Goal: Task Accomplishment & Management: Use online tool/utility

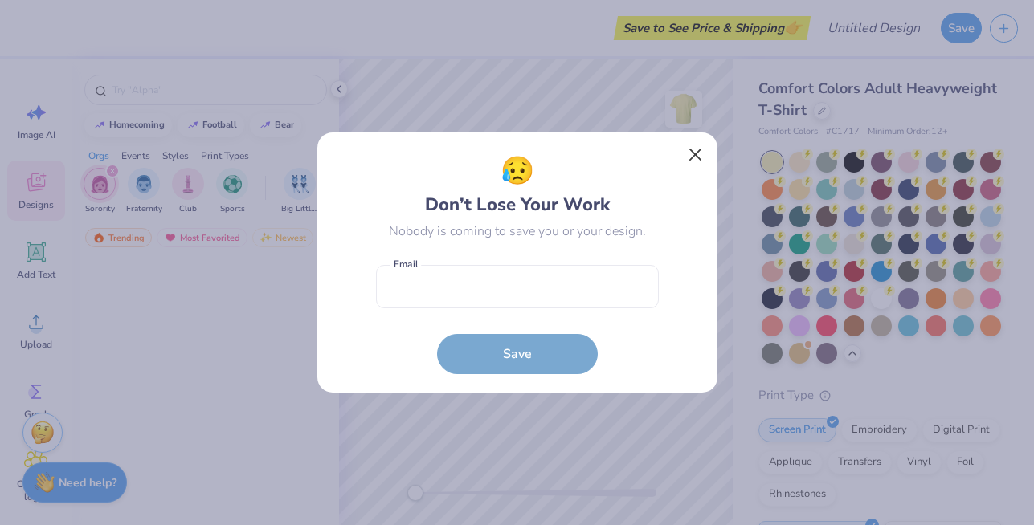
scroll to position [954, 0]
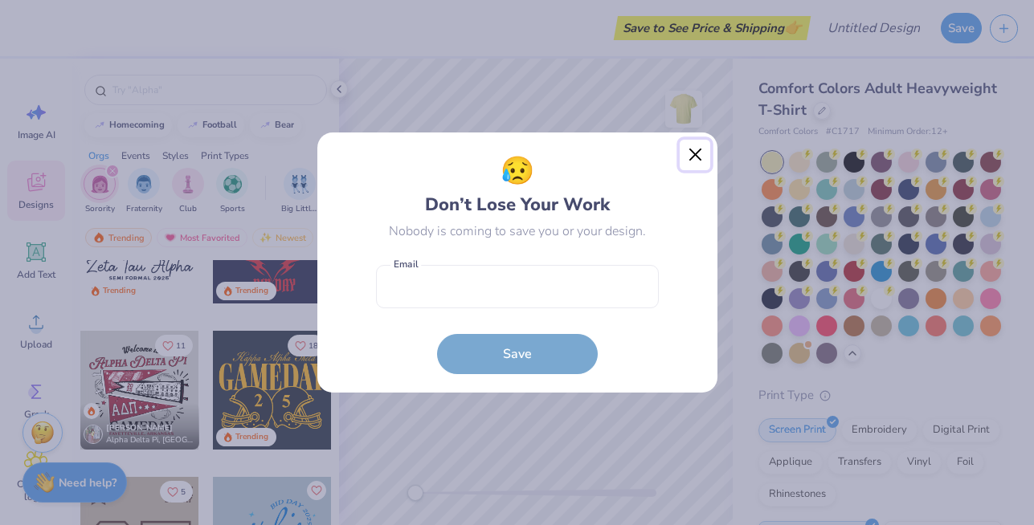
click at [698, 148] on button "Close" at bounding box center [695, 155] width 31 height 31
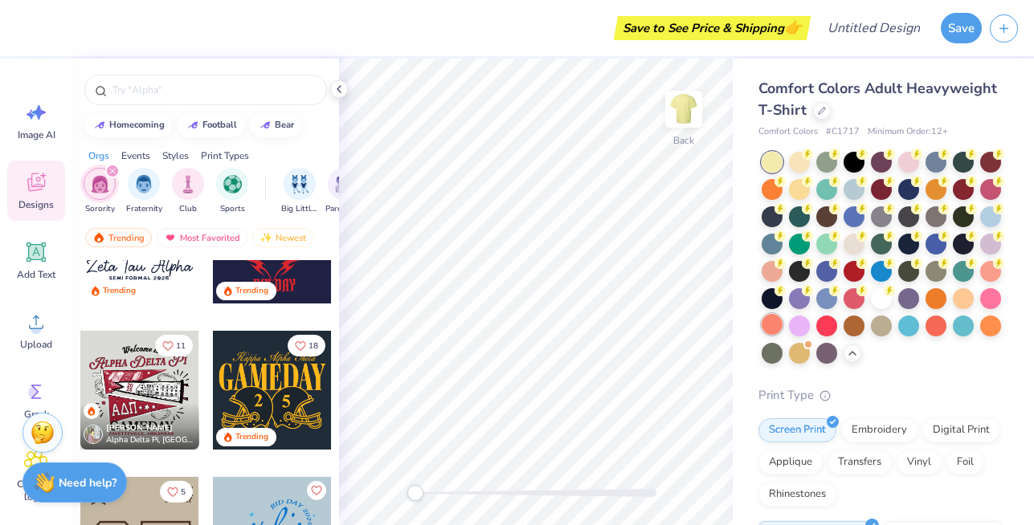
click at [775, 325] on div at bounding box center [772, 324] width 21 height 21
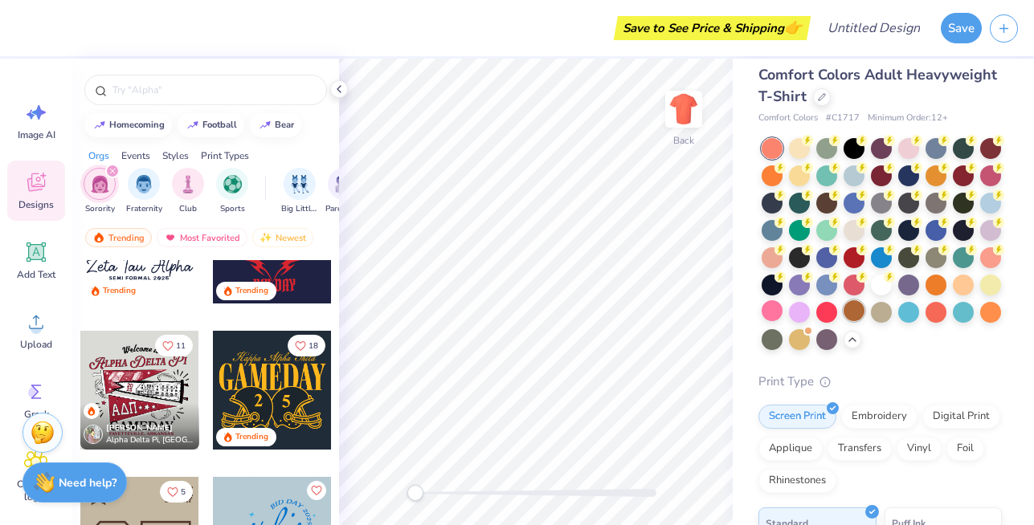
scroll to position [0, 0]
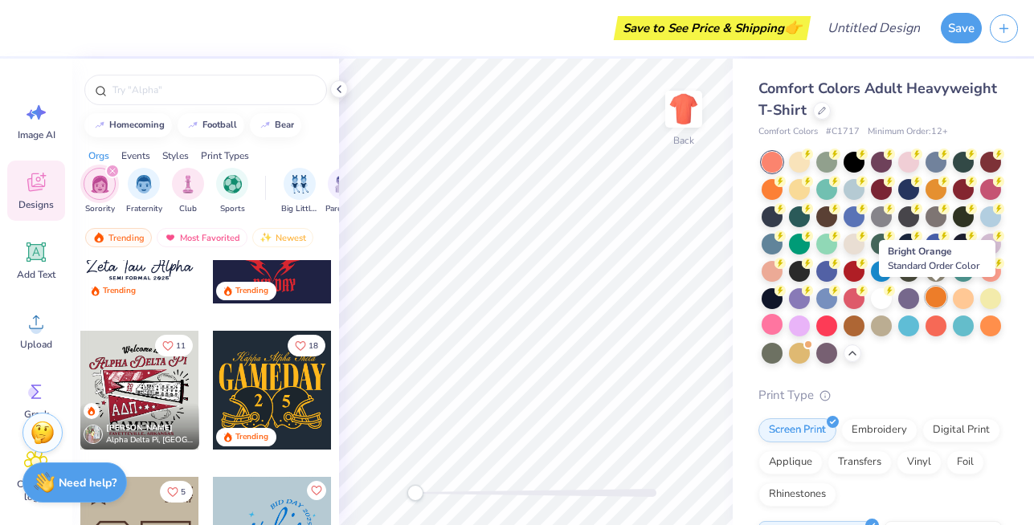
click at [934, 300] on div at bounding box center [936, 297] width 21 height 21
click at [934, 301] on div at bounding box center [936, 297] width 21 height 21
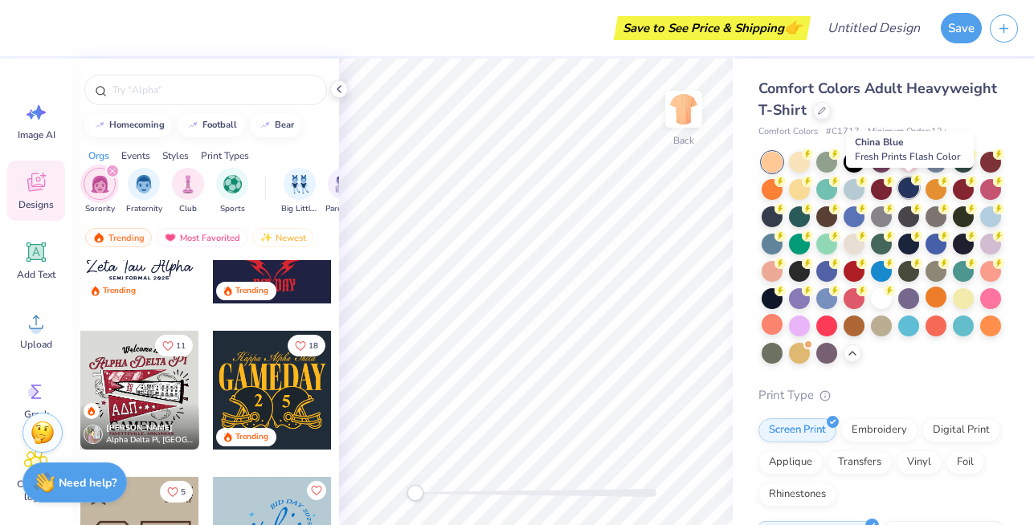
click at [901, 191] on div at bounding box center [908, 188] width 21 height 21
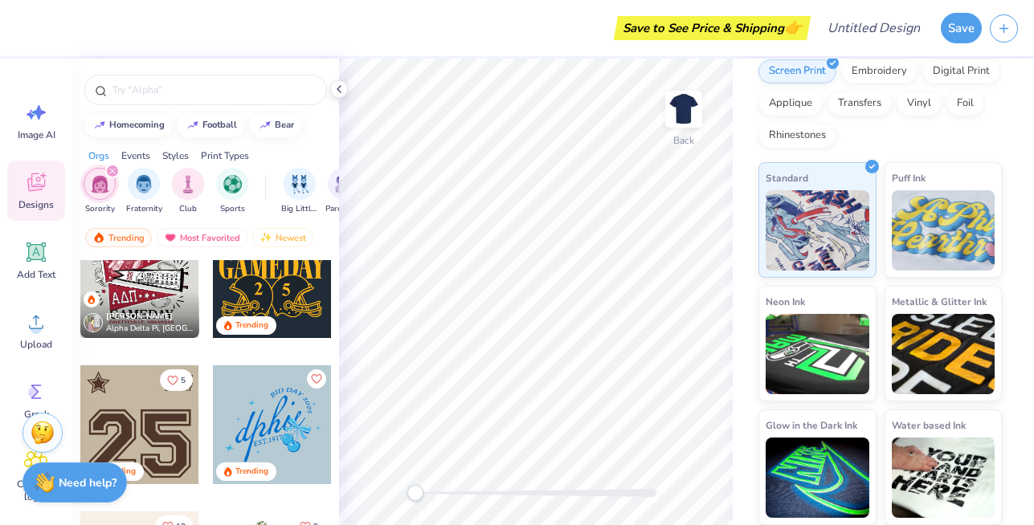
scroll to position [1064, 0]
click at [43, 263] on icon at bounding box center [36, 252] width 24 height 24
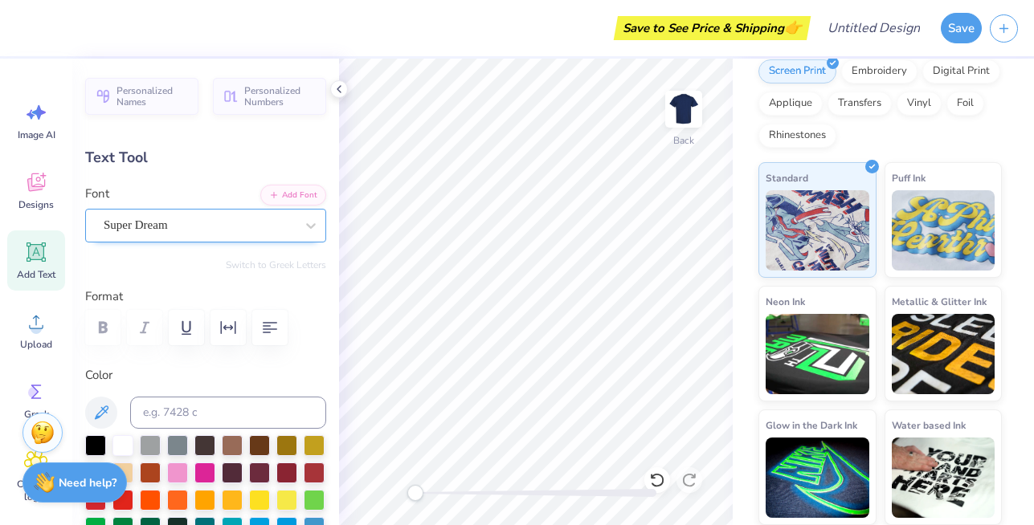
click at [228, 231] on div "Super Dream" at bounding box center [199, 225] width 194 height 25
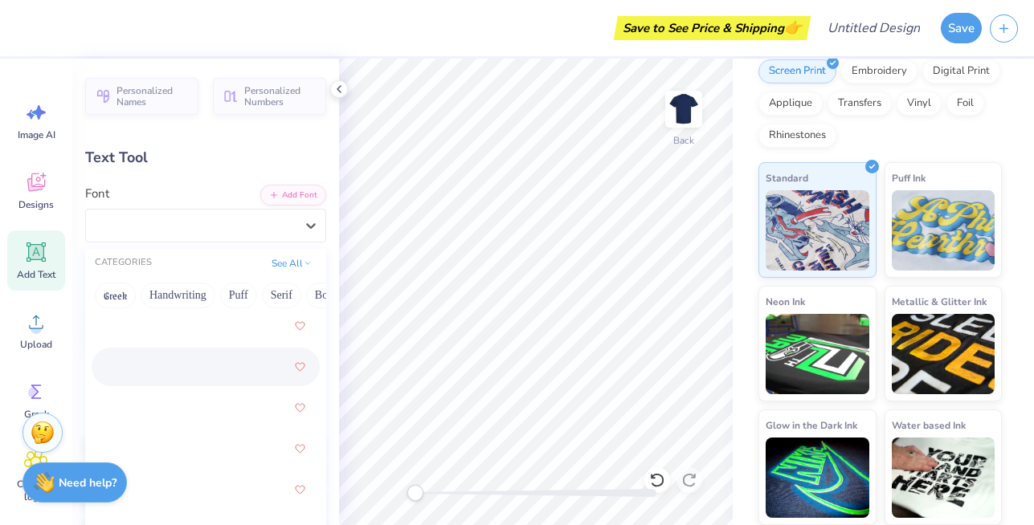
scroll to position [2534, 0]
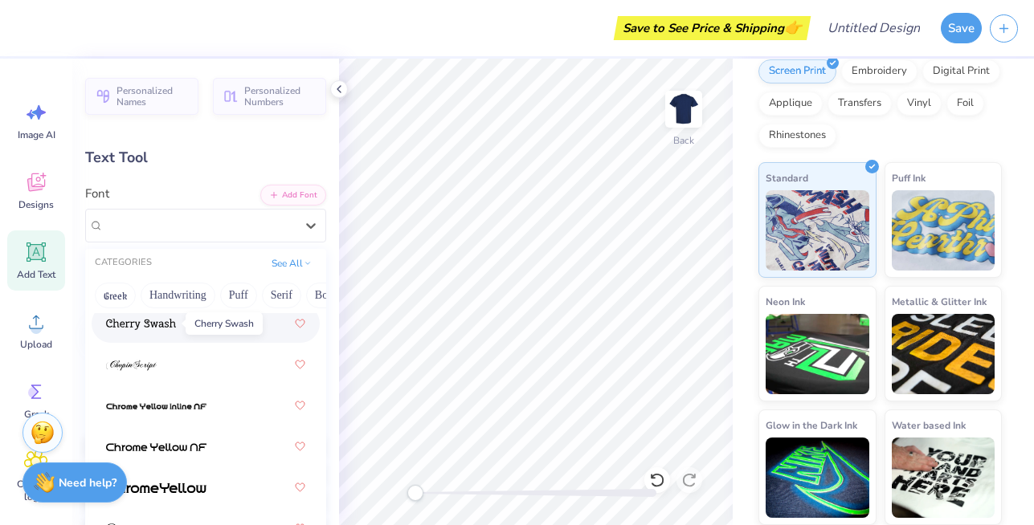
click at [153, 328] on img at bounding box center [141, 324] width 70 height 11
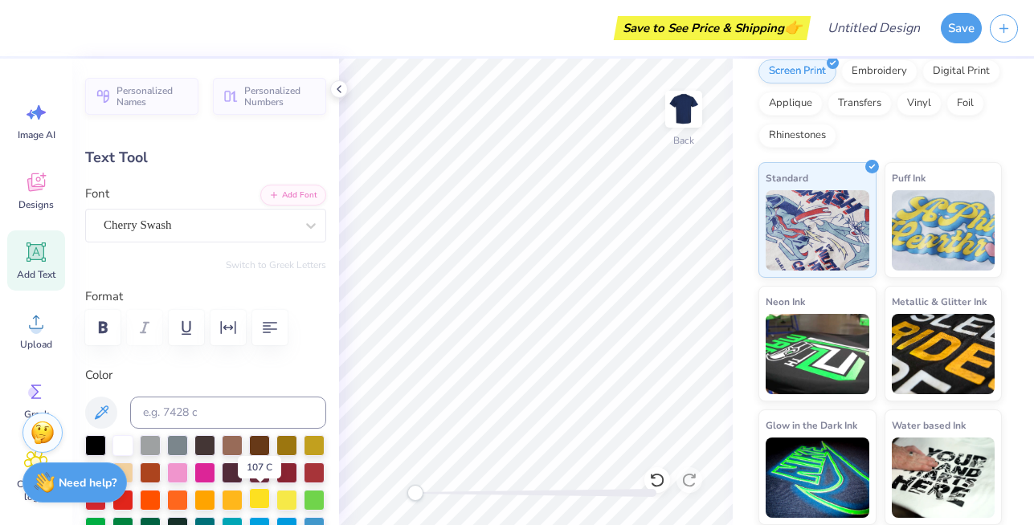
click at [260, 501] on div at bounding box center [259, 498] width 21 height 21
click at [282, 476] on div at bounding box center [286, 473] width 21 height 21
click at [181, 235] on div at bounding box center [199, 226] width 191 height 22
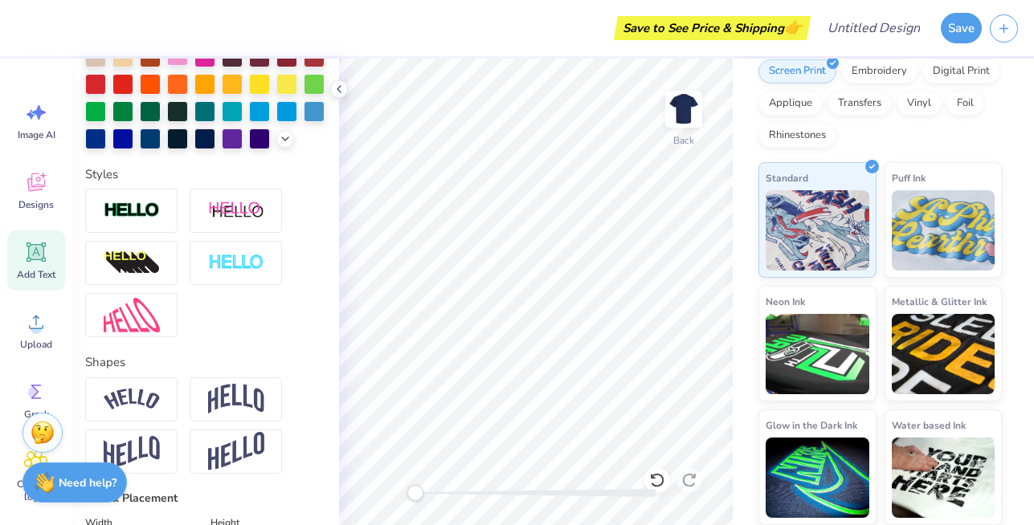
scroll to position [0, 0]
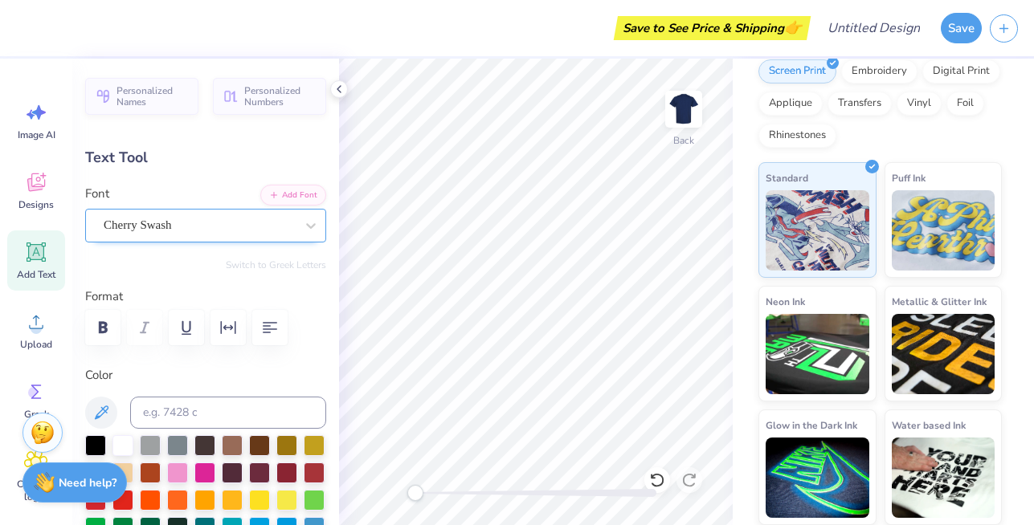
click at [232, 228] on div "Cherry Swash" at bounding box center [199, 225] width 194 height 25
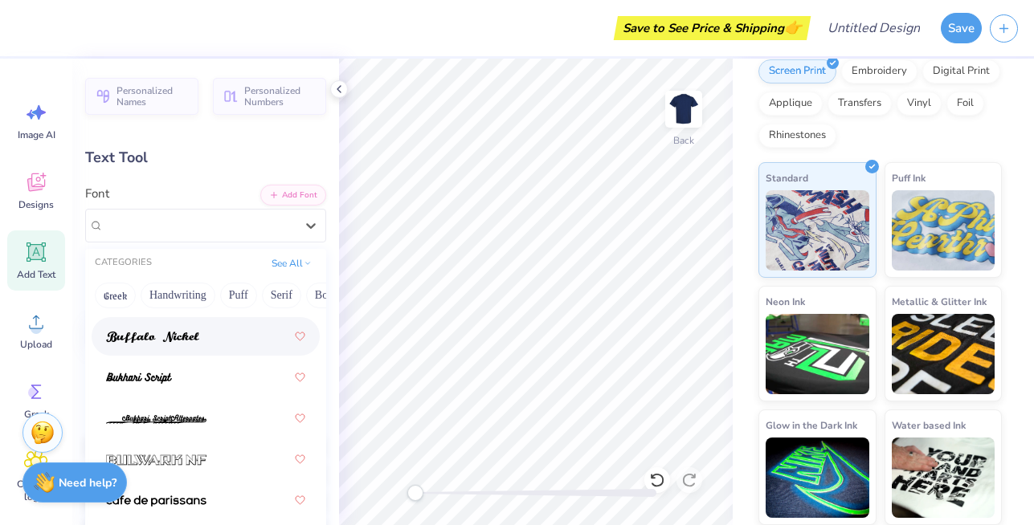
scroll to position [2117, 0]
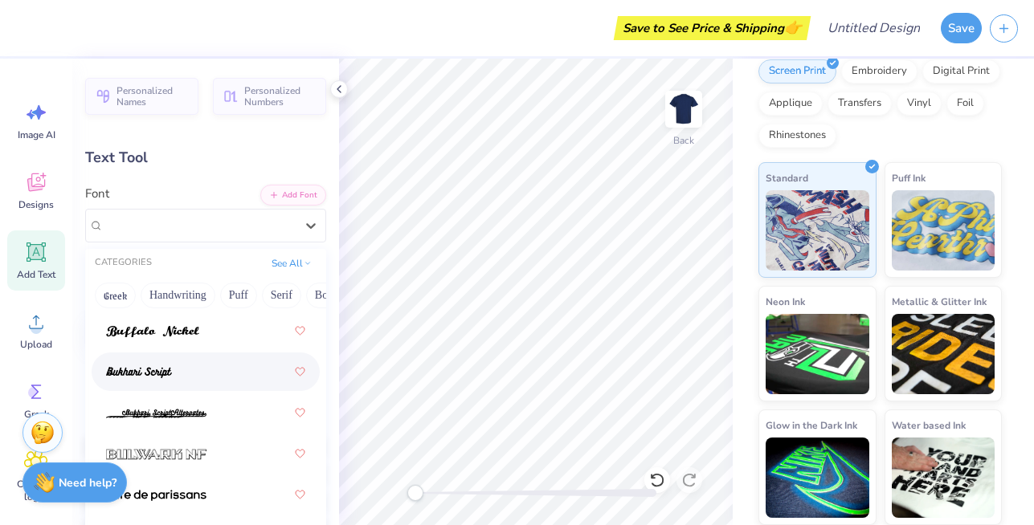
click at [209, 378] on div at bounding box center [205, 372] width 199 height 29
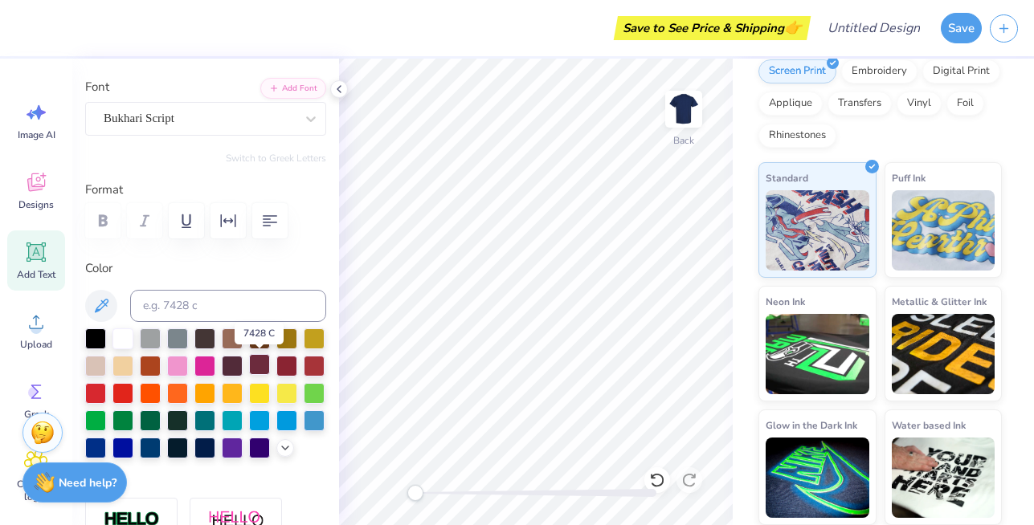
scroll to position [109, 0]
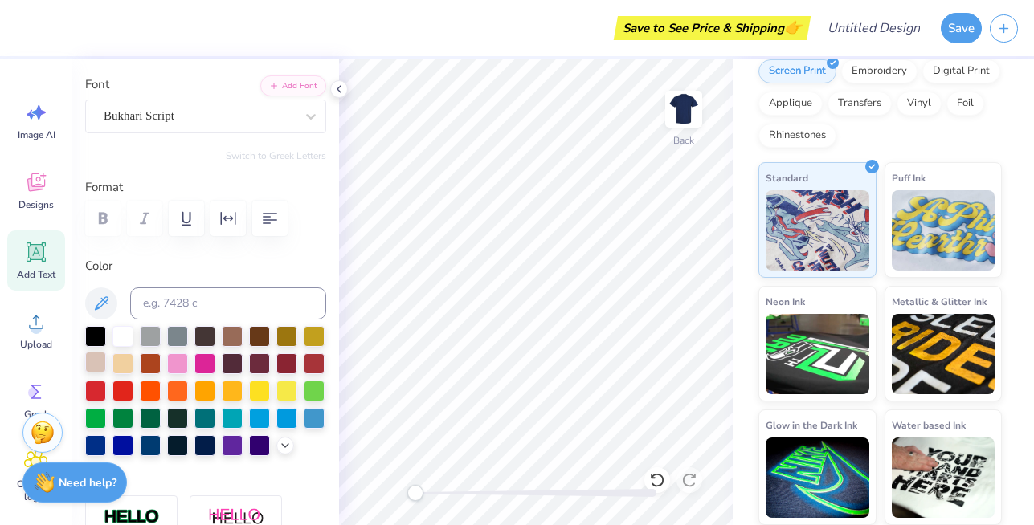
click at [93, 362] on div at bounding box center [95, 362] width 21 height 21
type textarea "T"
type textarea "You BETA Treat me with Respect"
type input "11.01"
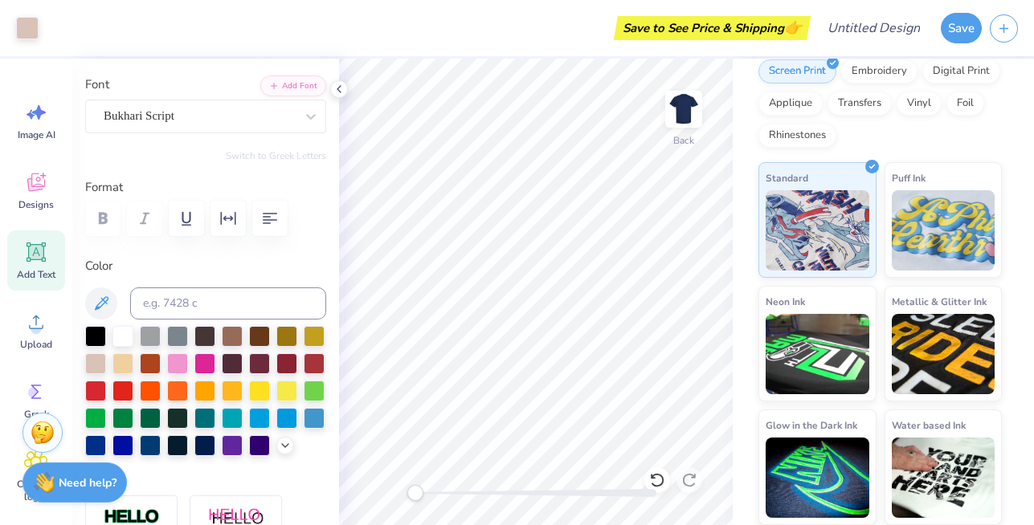
type input "10.98"
type input "7.01"
click at [276, 224] on icon "button" at bounding box center [269, 218] width 19 height 19
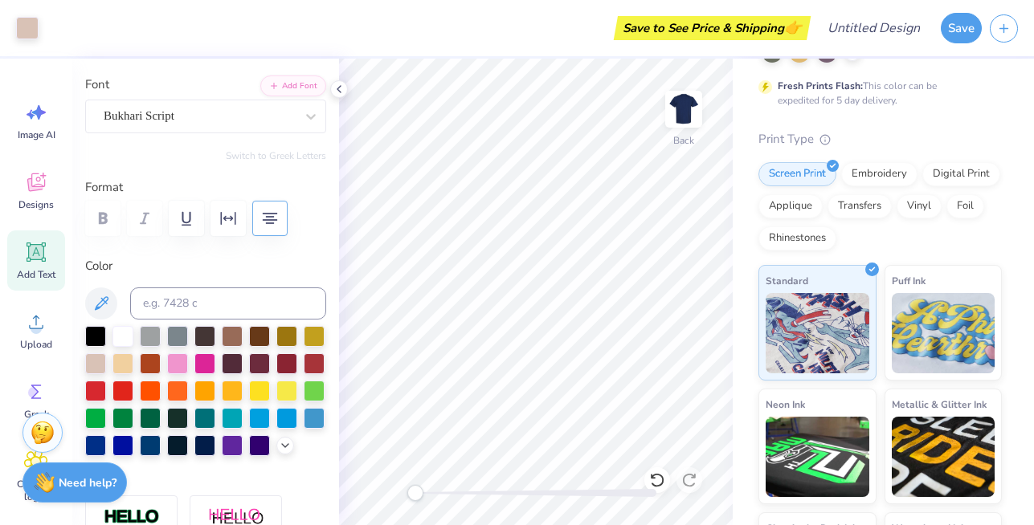
scroll to position [0, 0]
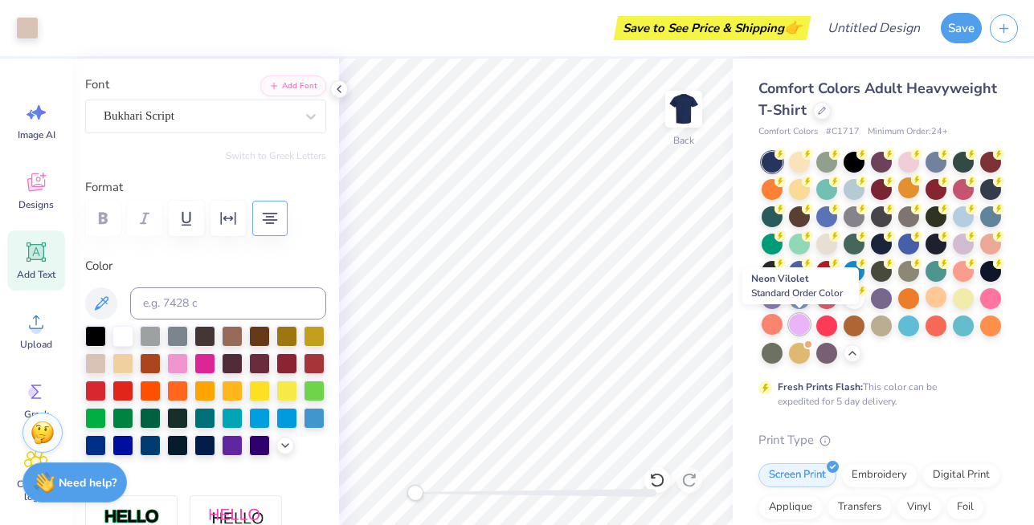
click at [799, 321] on div at bounding box center [799, 324] width 21 height 21
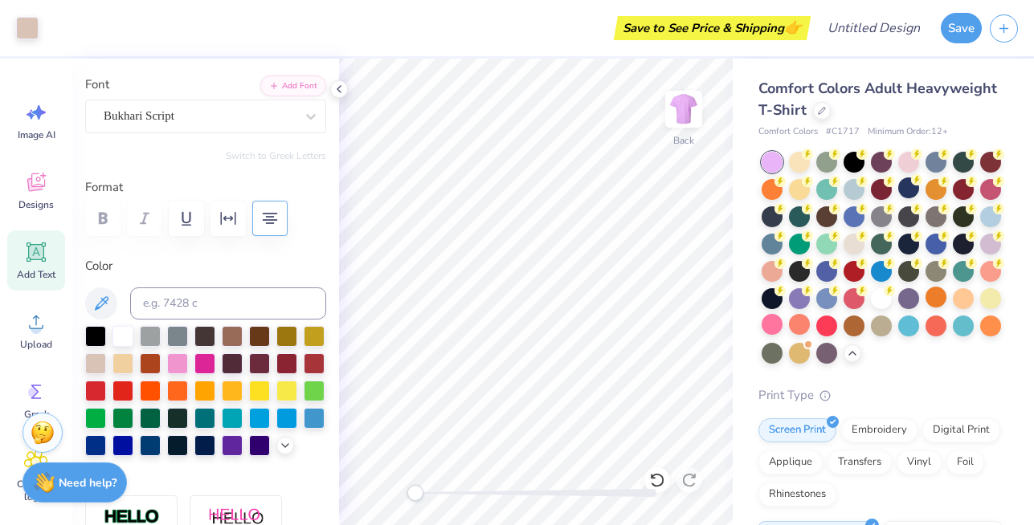
type input "11.00"
type input "5.63"
click at [147, 370] on div at bounding box center [150, 362] width 21 height 21
click at [231, 439] on div at bounding box center [232, 444] width 21 height 21
click at [263, 447] on div at bounding box center [259, 444] width 21 height 21
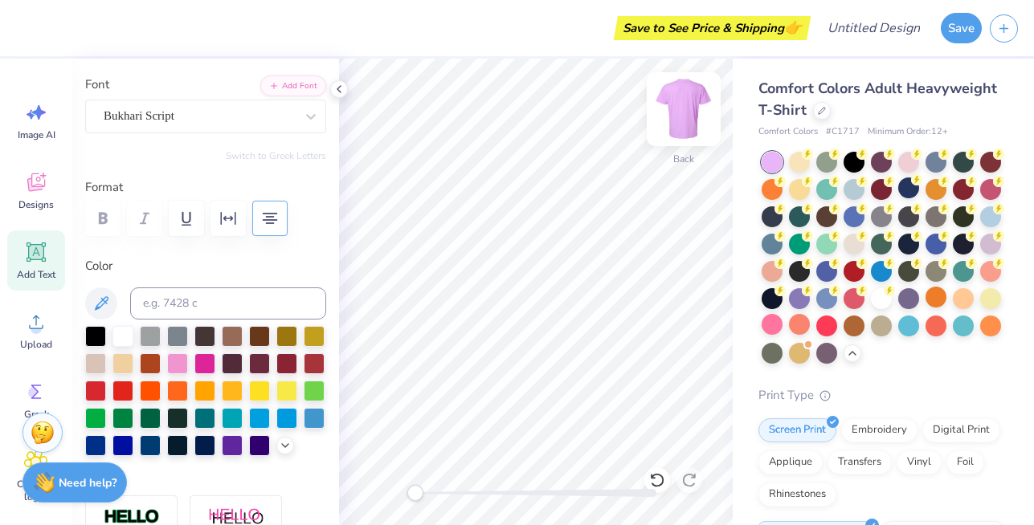
click at [678, 109] on img at bounding box center [684, 109] width 64 height 64
click at [690, 98] on img at bounding box center [684, 109] width 64 height 64
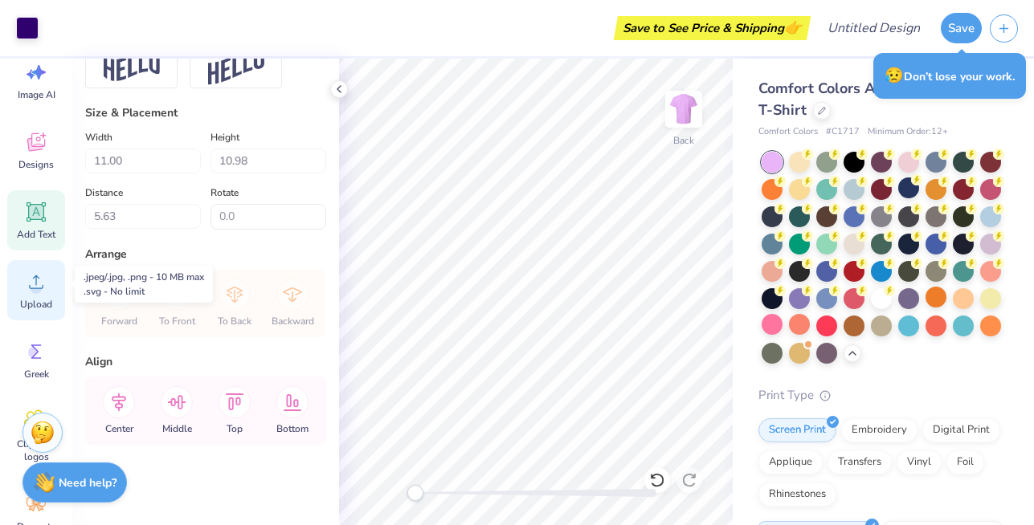
scroll to position [55, 0]
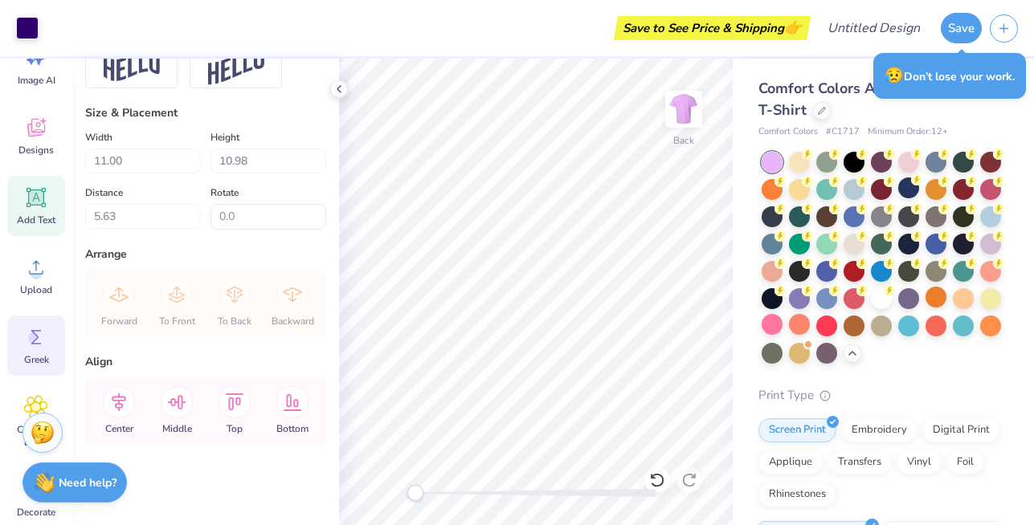
click at [31, 352] on div "Greek" at bounding box center [36, 346] width 58 height 60
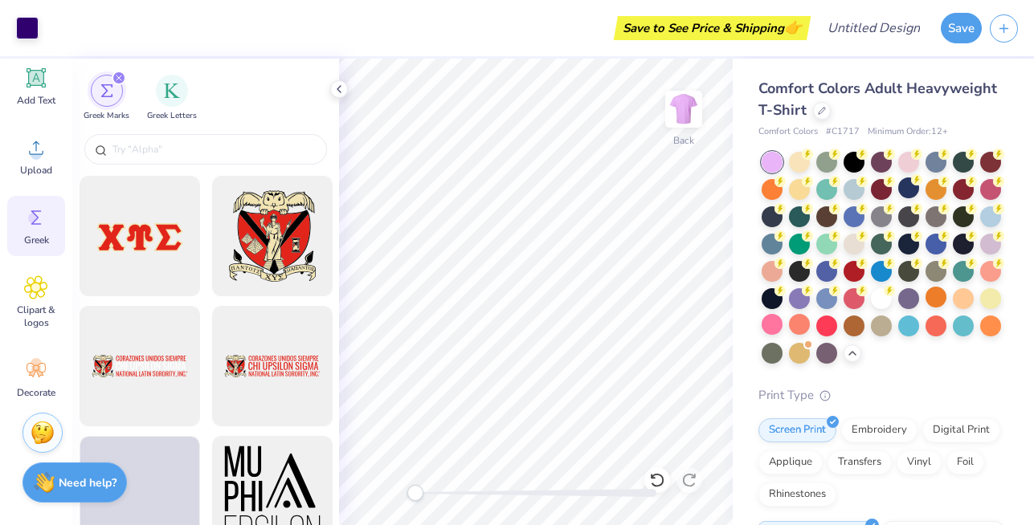
scroll to position [178, 0]
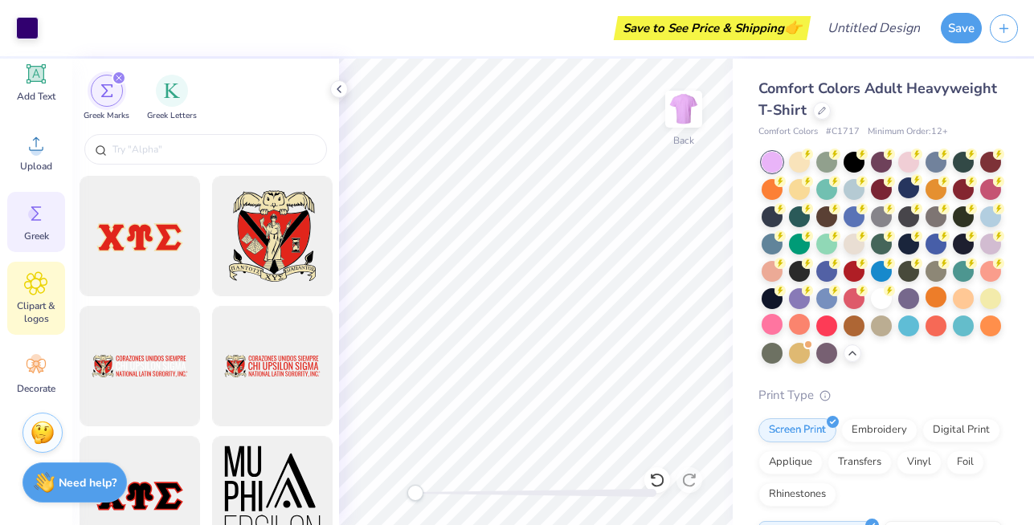
click at [36, 288] on icon at bounding box center [36, 284] width 10 height 10
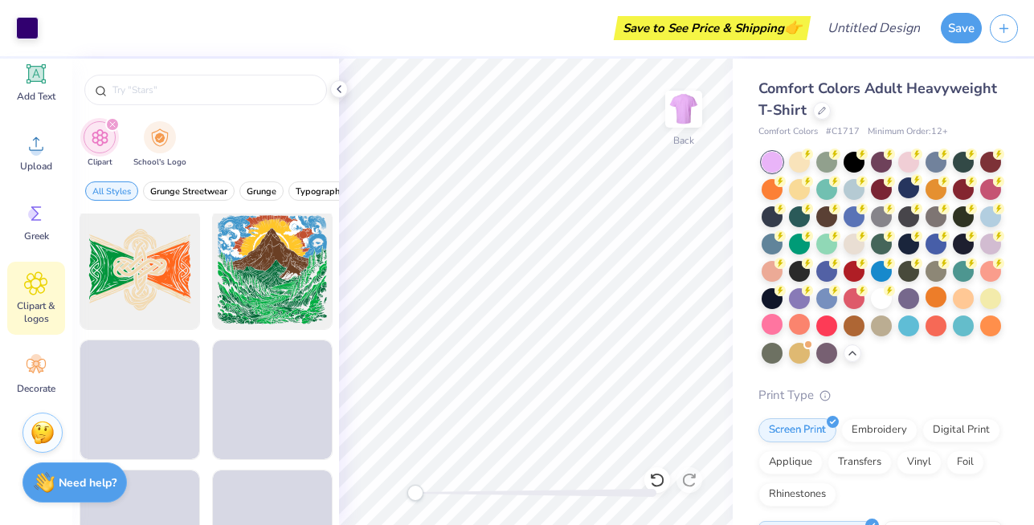
scroll to position [3394, 0]
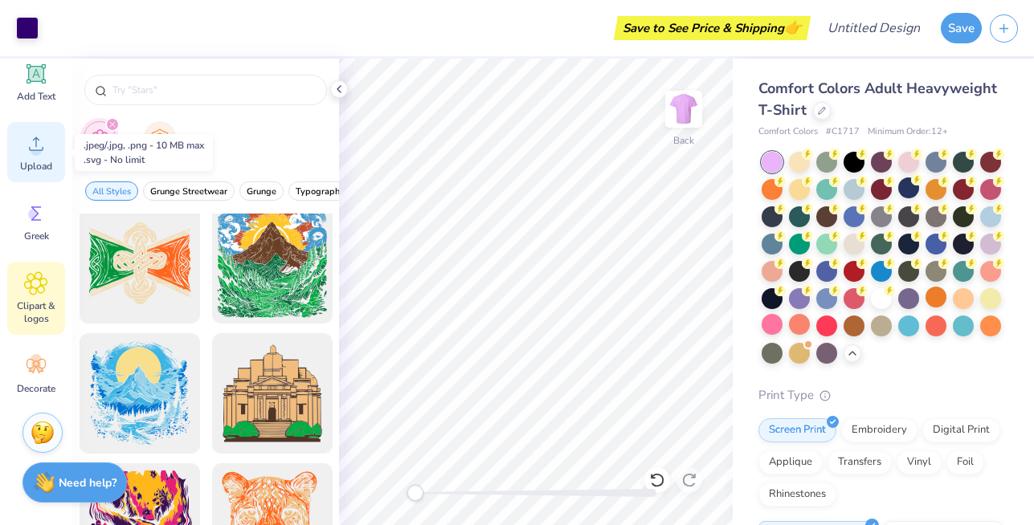
click at [35, 153] on circle at bounding box center [36, 150] width 11 height 11
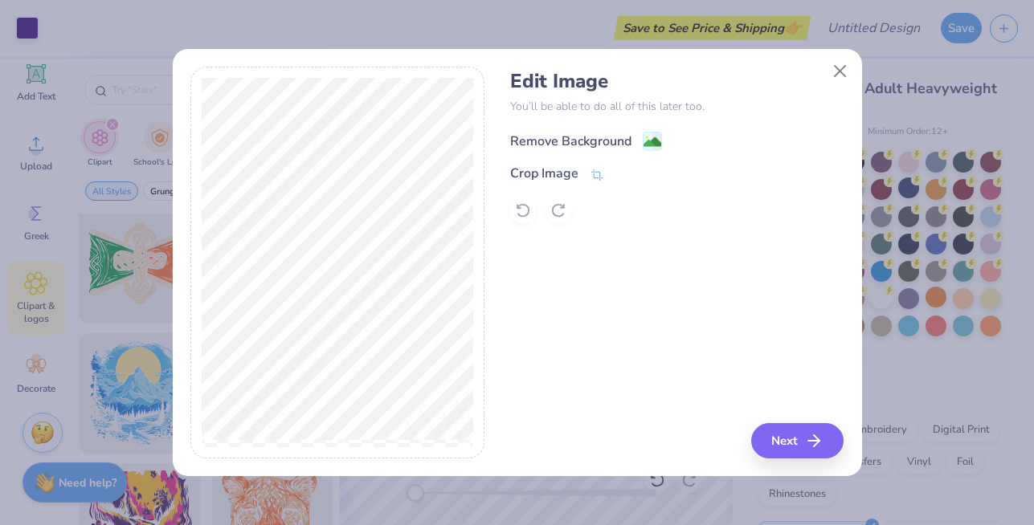
click at [594, 136] on div "Remove Background" at bounding box center [570, 141] width 121 height 19
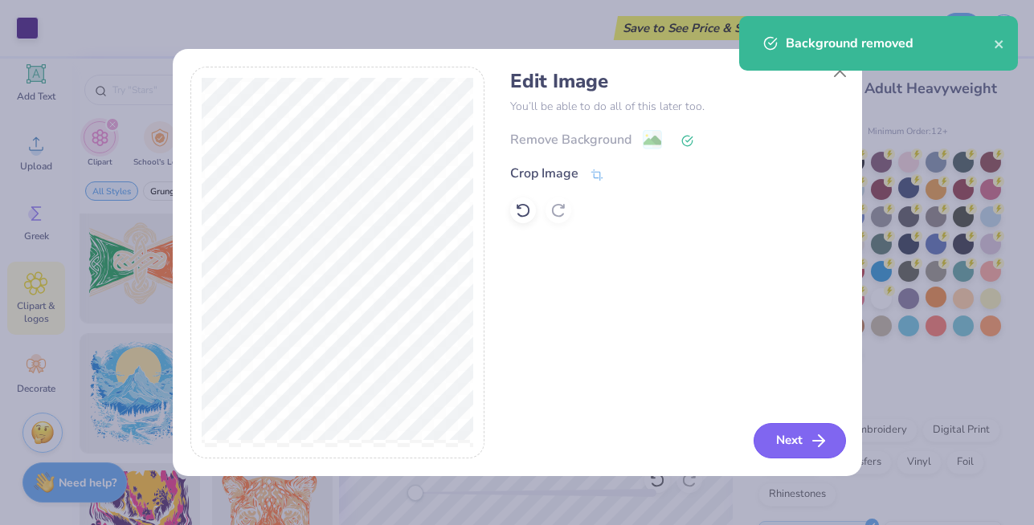
click at [803, 433] on button "Next" at bounding box center [800, 440] width 92 height 35
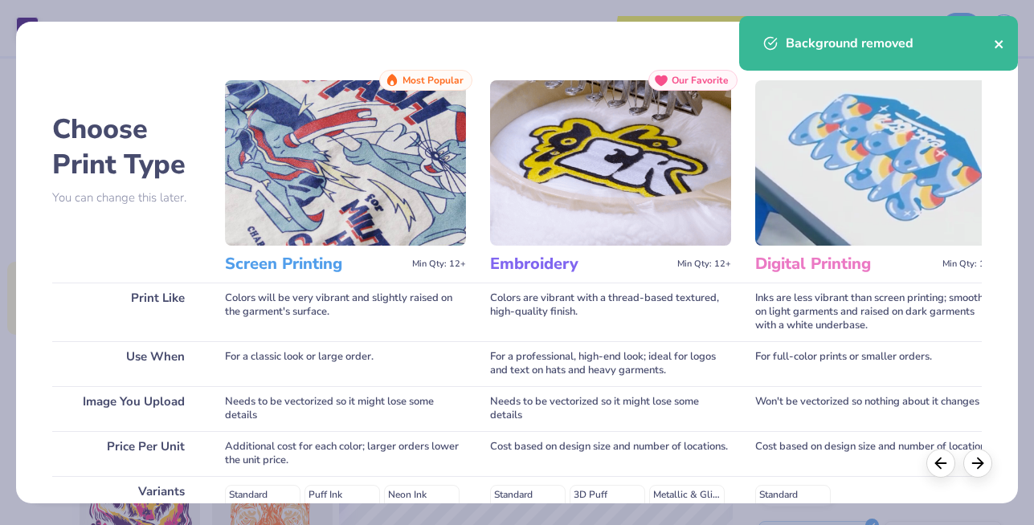
click at [995, 48] on icon "close" at bounding box center [999, 44] width 11 height 13
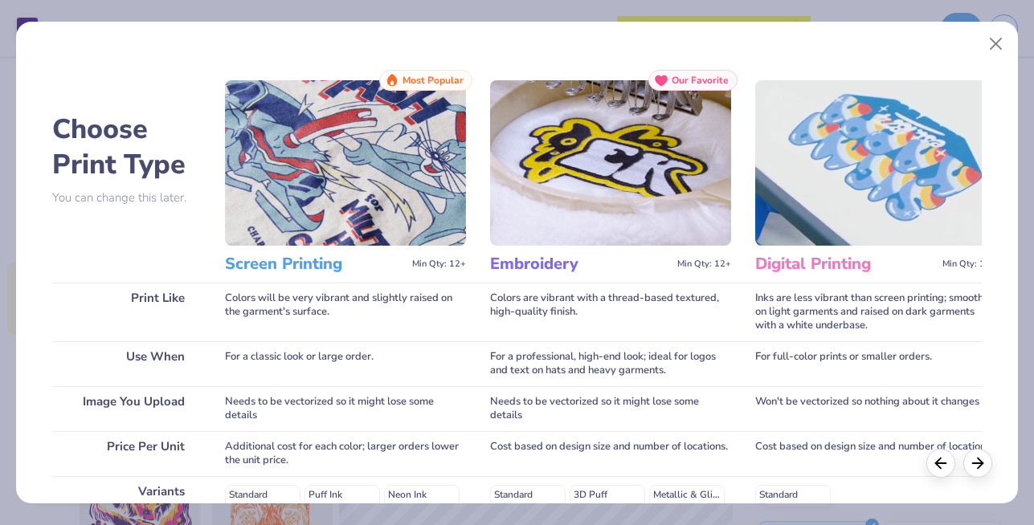
scroll to position [276, 0]
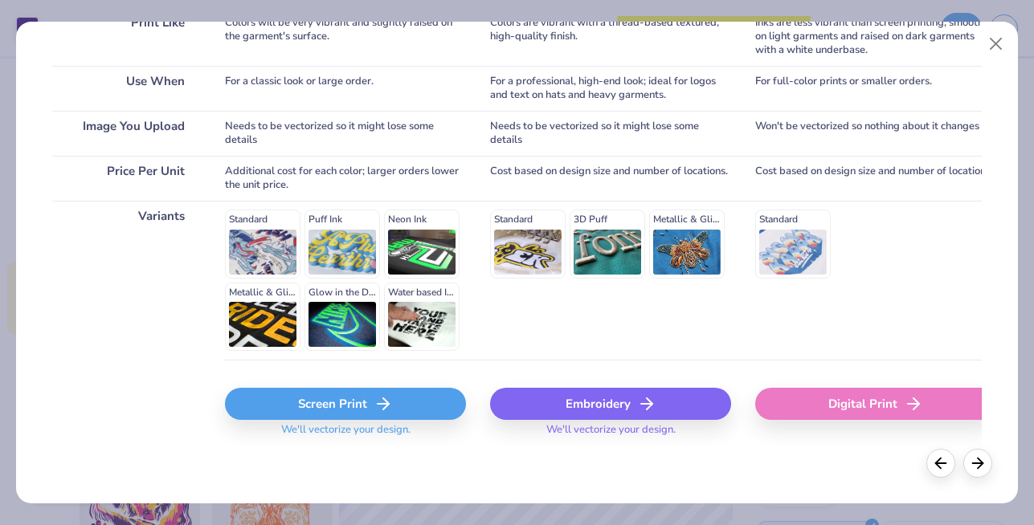
click at [366, 395] on div "Screen Print" at bounding box center [345, 404] width 241 height 32
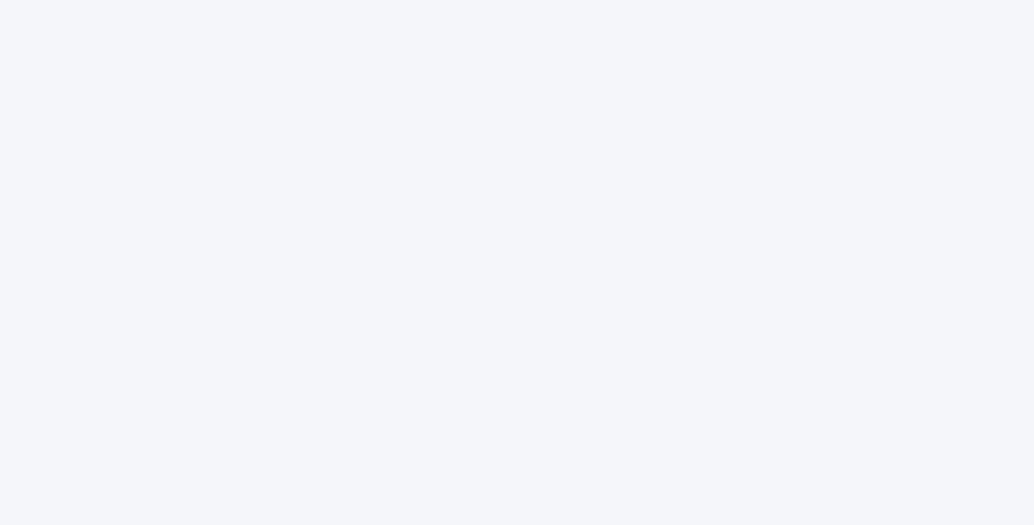
click at [366, 395] on div at bounding box center [517, 262] width 1034 height 525
click at [228, 426] on div at bounding box center [517, 262] width 1034 height 525
click at [419, 240] on div at bounding box center [517, 262] width 1034 height 525
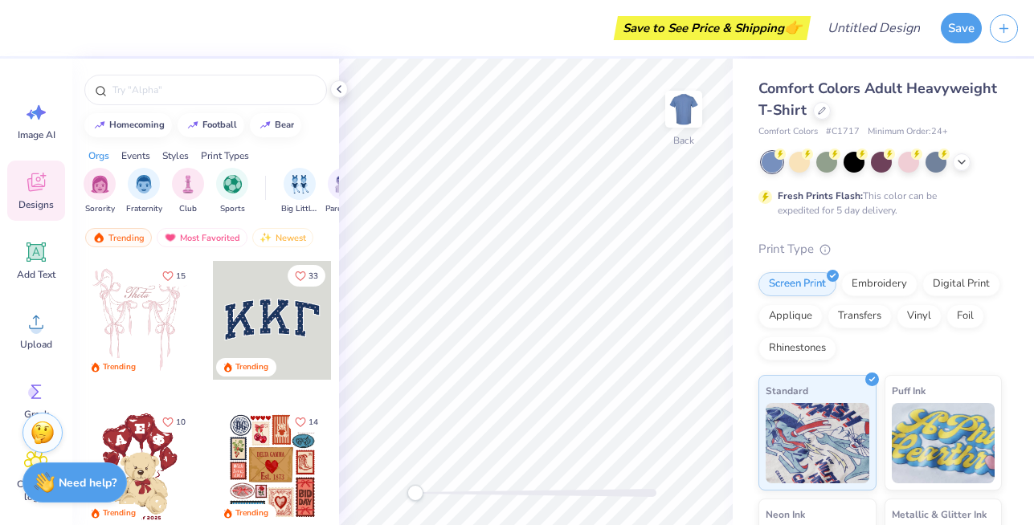
click at [975, 161] on div at bounding box center [882, 162] width 240 height 21
click at [962, 166] on icon at bounding box center [961, 160] width 13 height 13
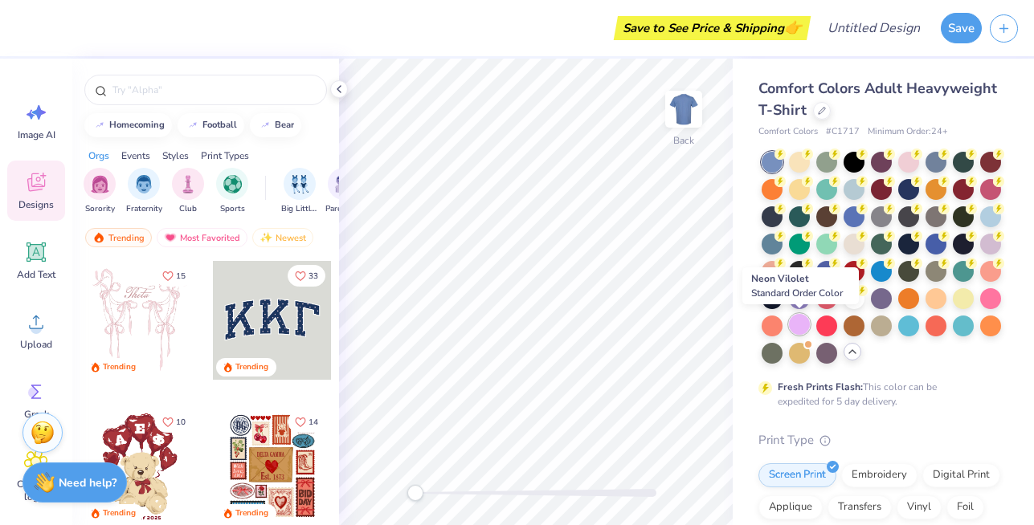
click at [795, 323] on div at bounding box center [799, 324] width 21 height 21
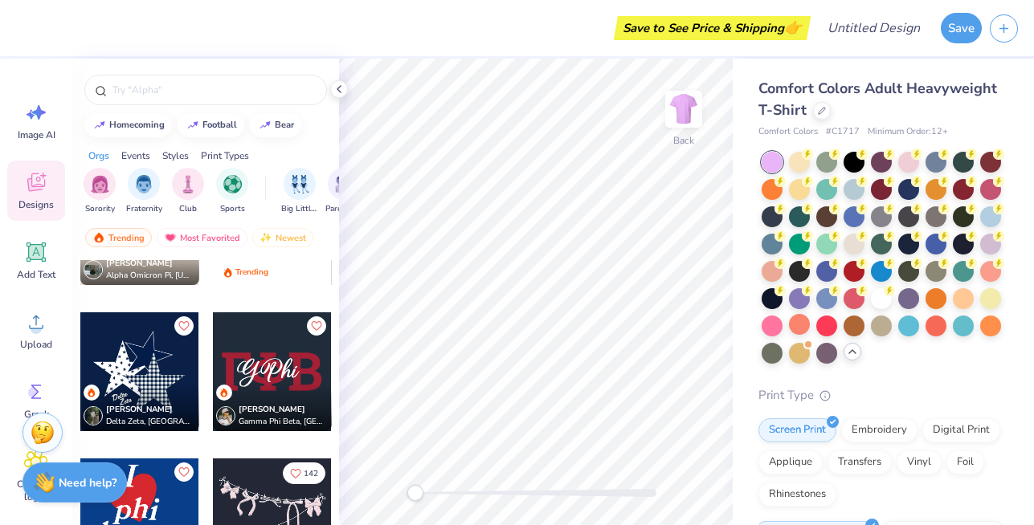
scroll to position [3024, 0]
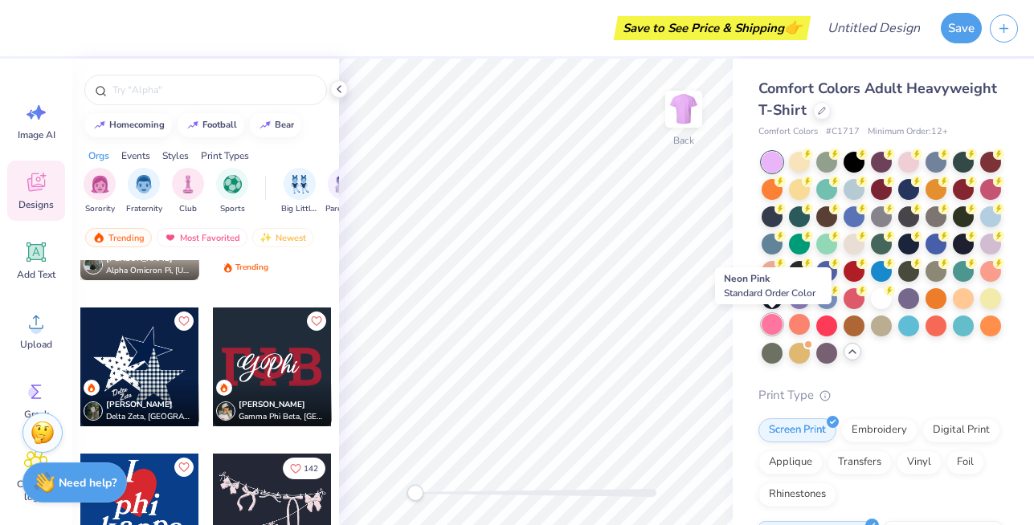
click at [771, 330] on div at bounding box center [772, 324] width 21 height 21
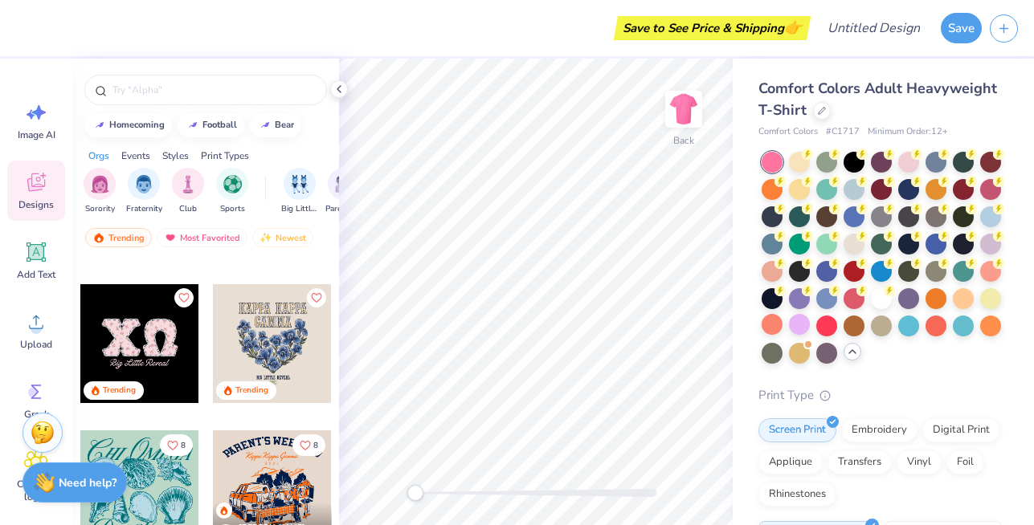
scroll to position [3630, 0]
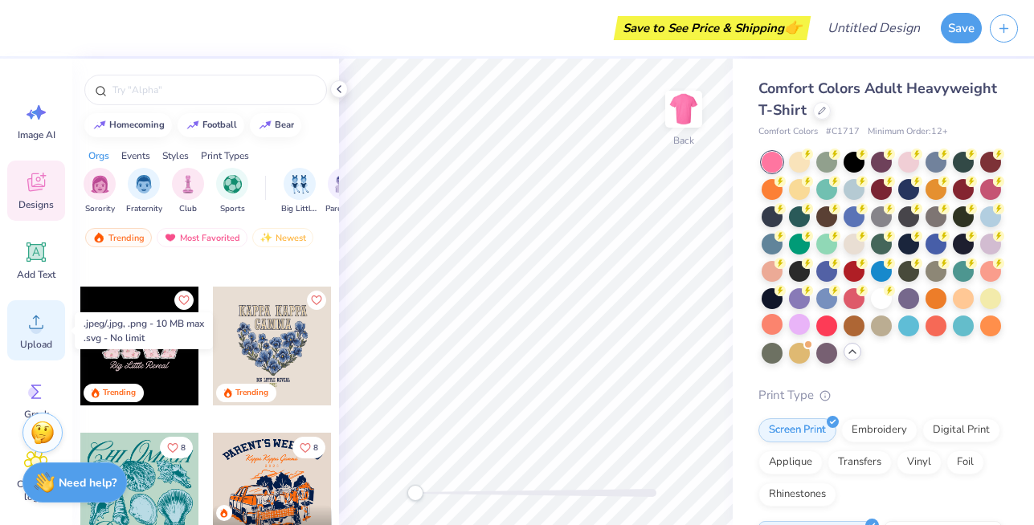
click at [39, 325] on circle at bounding box center [36, 328] width 11 height 11
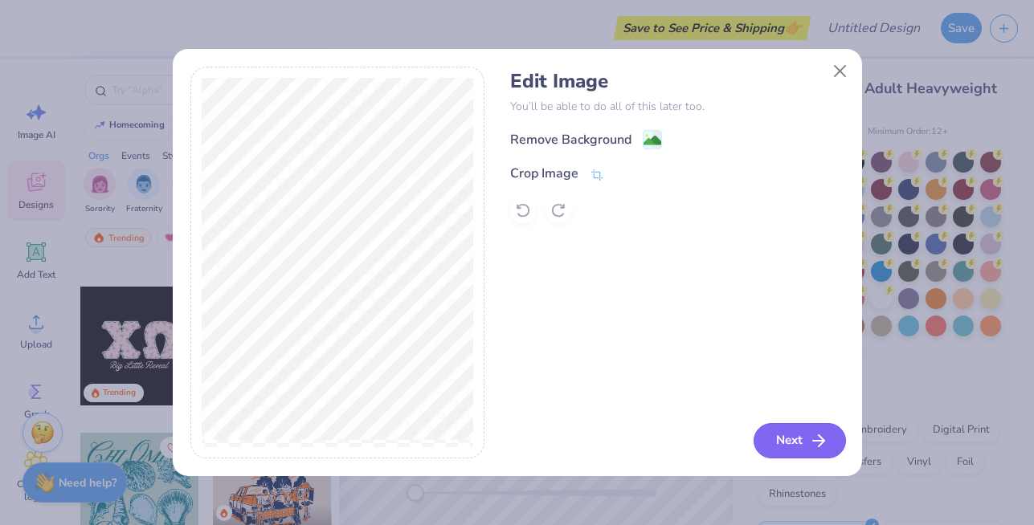
click at [770, 427] on button "Next" at bounding box center [800, 440] width 92 height 35
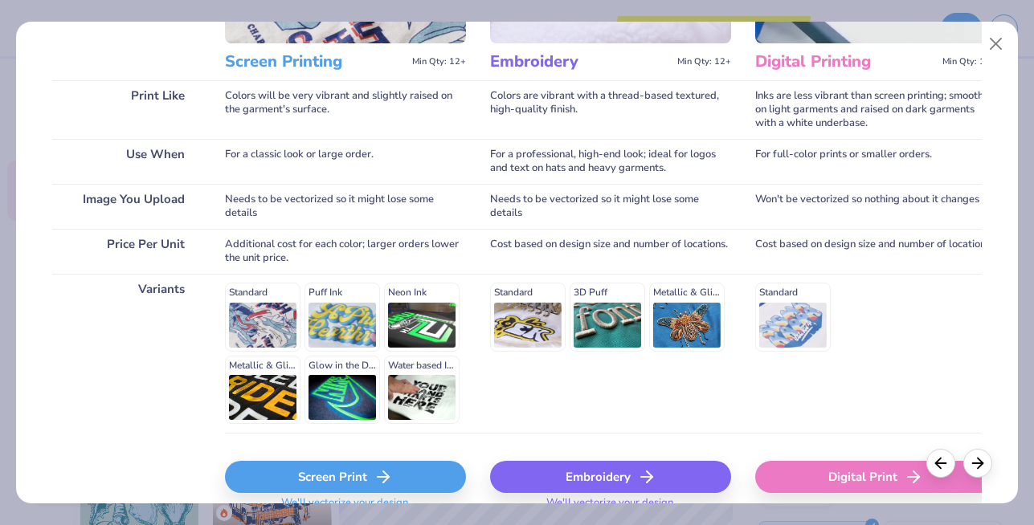
scroll to position [276, 0]
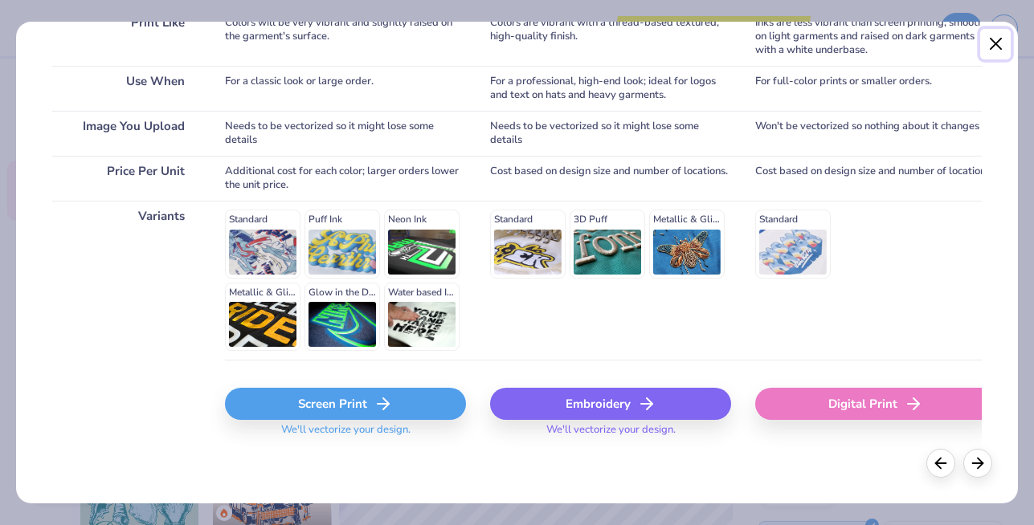
click at [998, 41] on button "Close" at bounding box center [995, 44] width 31 height 31
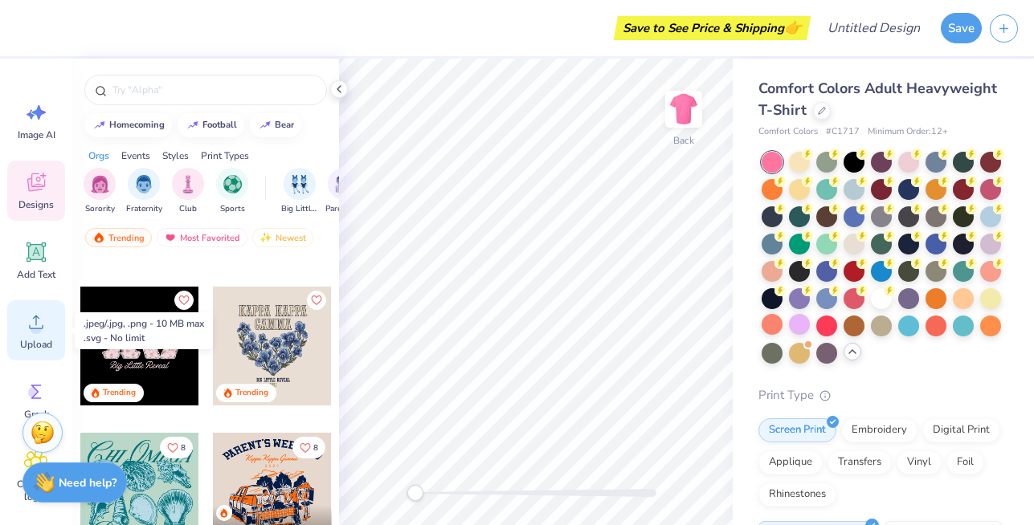
click at [37, 345] on span "Upload" at bounding box center [36, 344] width 32 height 13
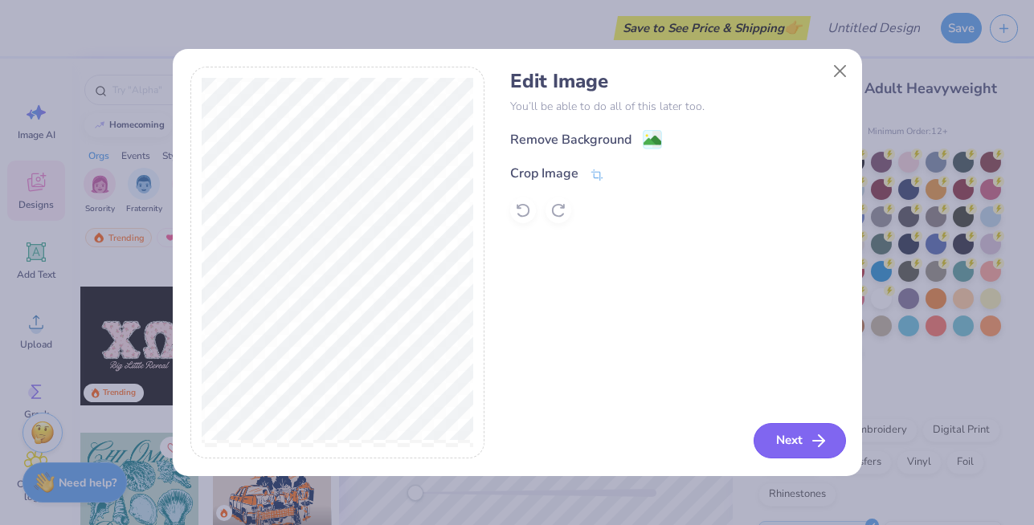
click at [776, 450] on button "Next" at bounding box center [800, 440] width 92 height 35
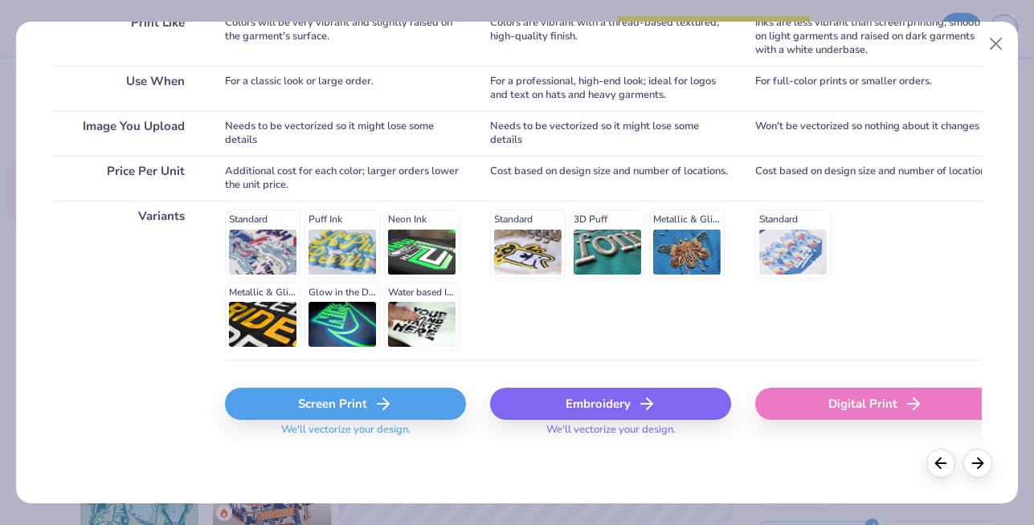
click at [356, 407] on div "Screen Print" at bounding box center [345, 404] width 241 height 32
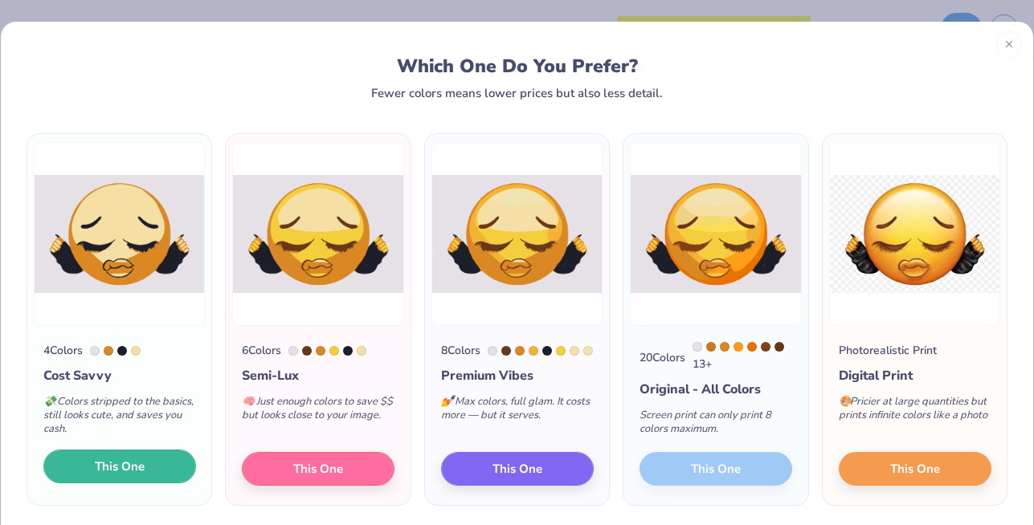
click at [125, 465] on span "This One" at bounding box center [120, 467] width 50 height 18
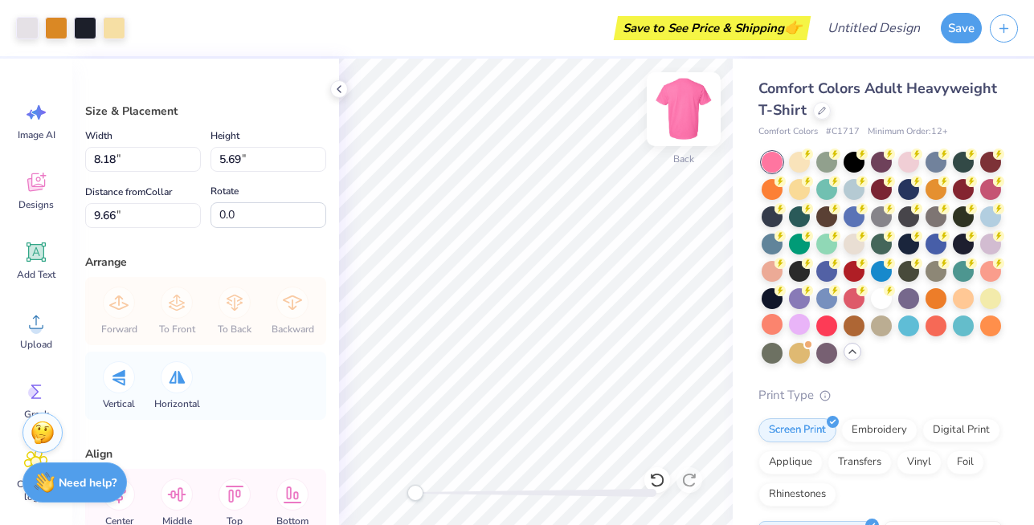
click at [669, 129] on img at bounding box center [684, 109] width 64 height 64
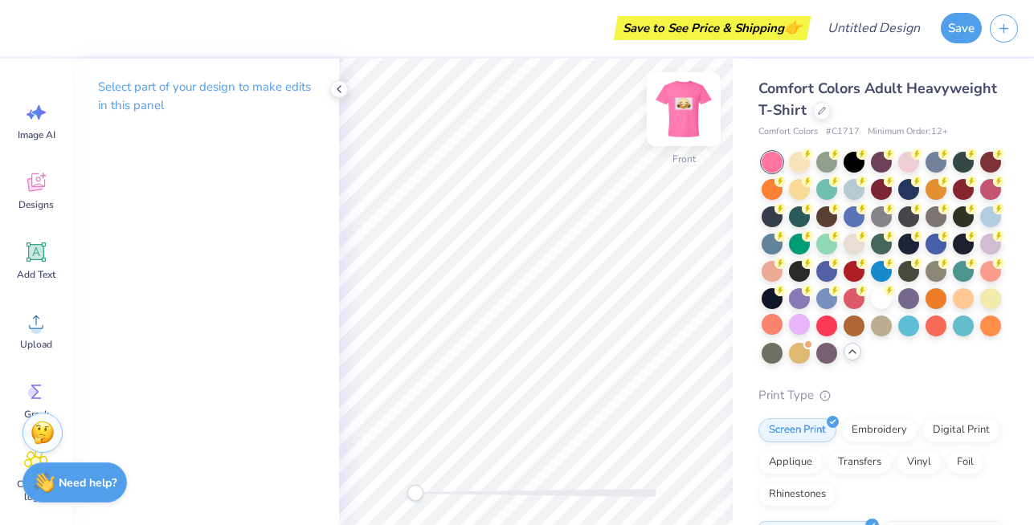
click at [684, 119] on img at bounding box center [684, 109] width 64 height 64
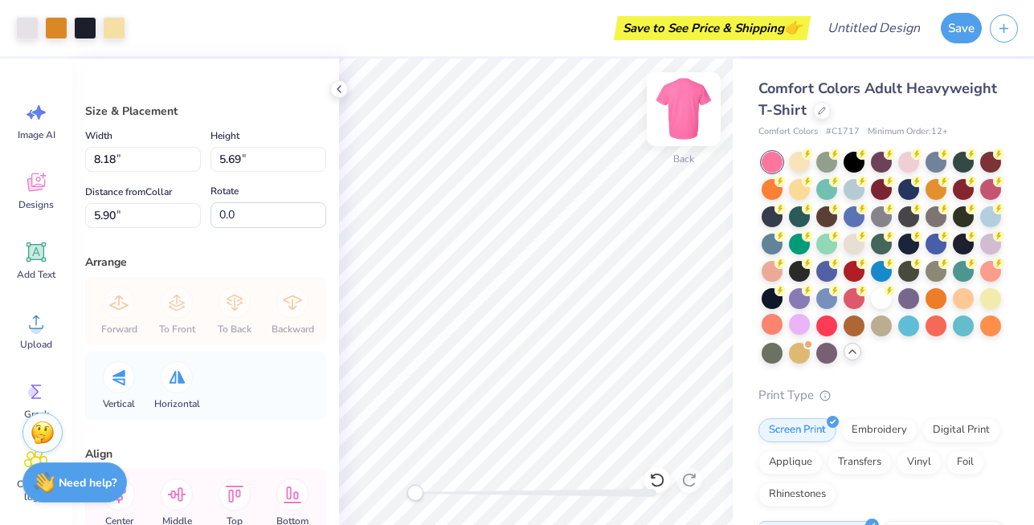
type input "10.80"
type input "7.51"
type input "4.99"
type input "13.32"
type input "9.26"
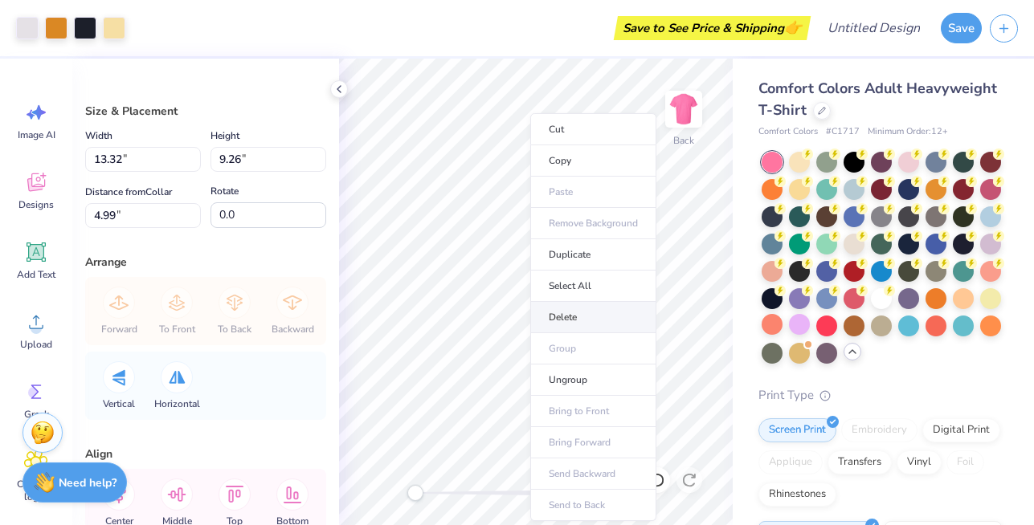
click at [558, 321] on li "Delete" at bounding box center [593, 317] width 126 height 31
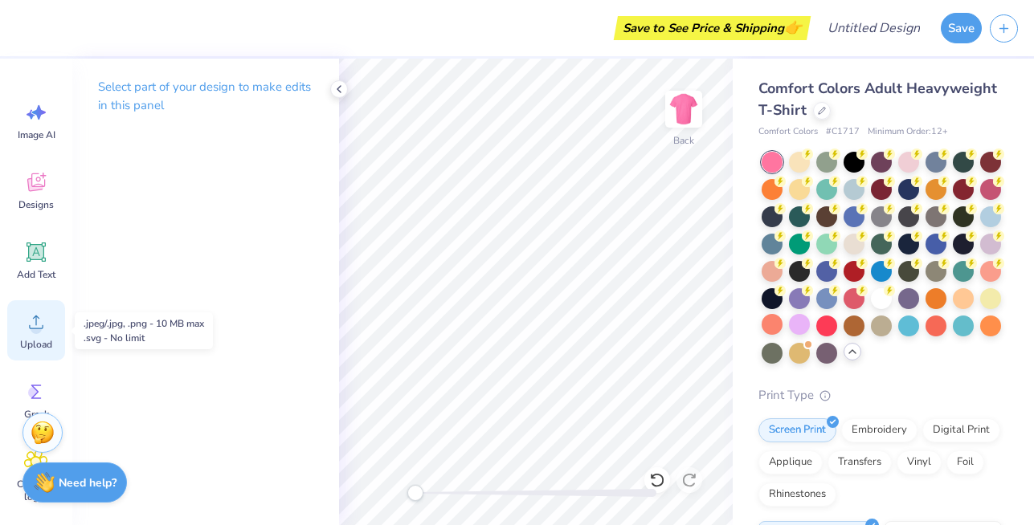
click at [23, 337] on div "Upload" at bounding box center [36, 330] width 58 height 60
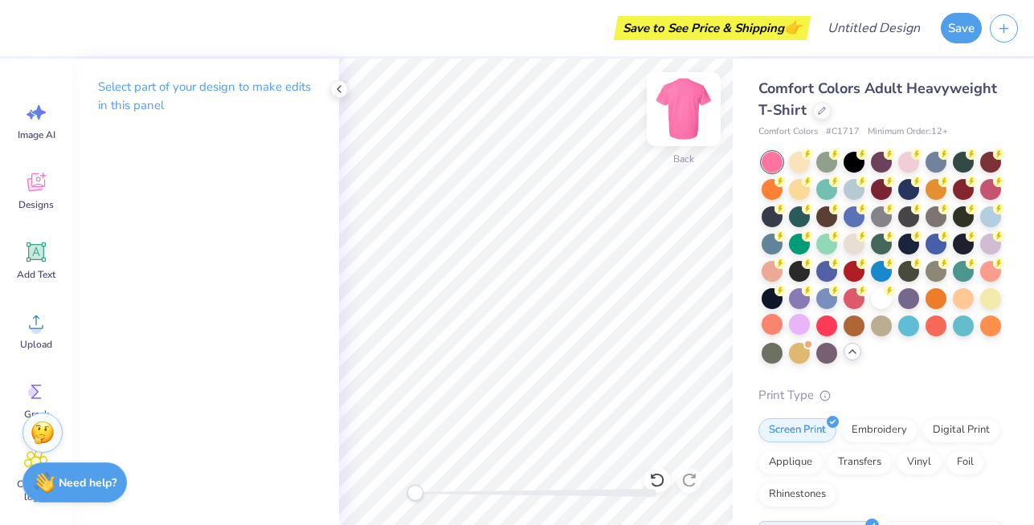
click at [684, 102] on img at bounding box center [684, 109] width 64 height 64
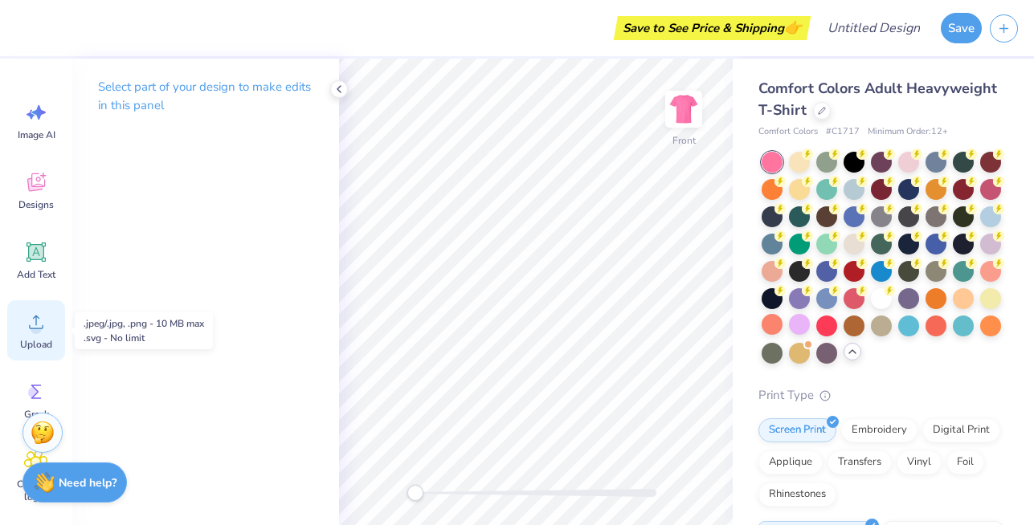
click at [34, 313] on icon at bounding box center [36, 322] width 24 height 24
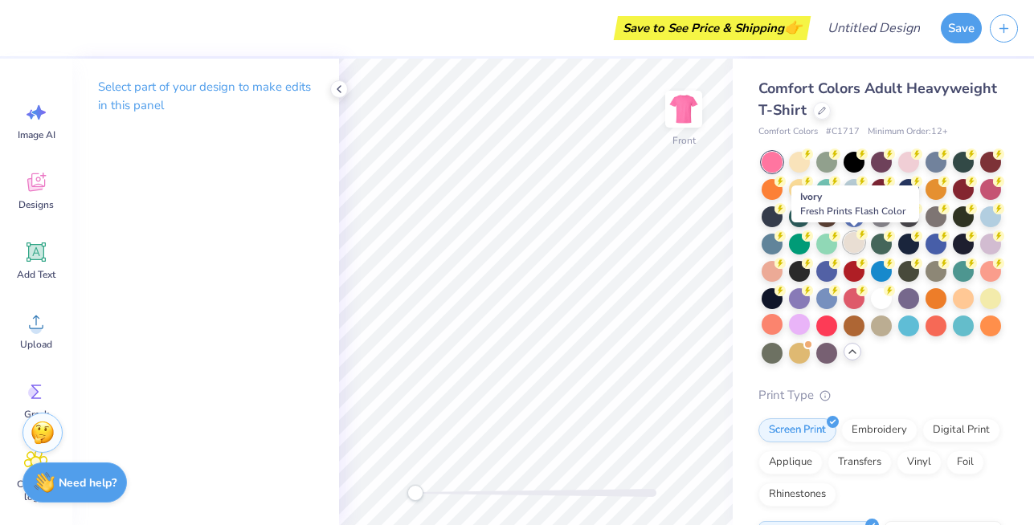
click at [854, 242] on div at bounding box center [854, 242] width 21 height 21
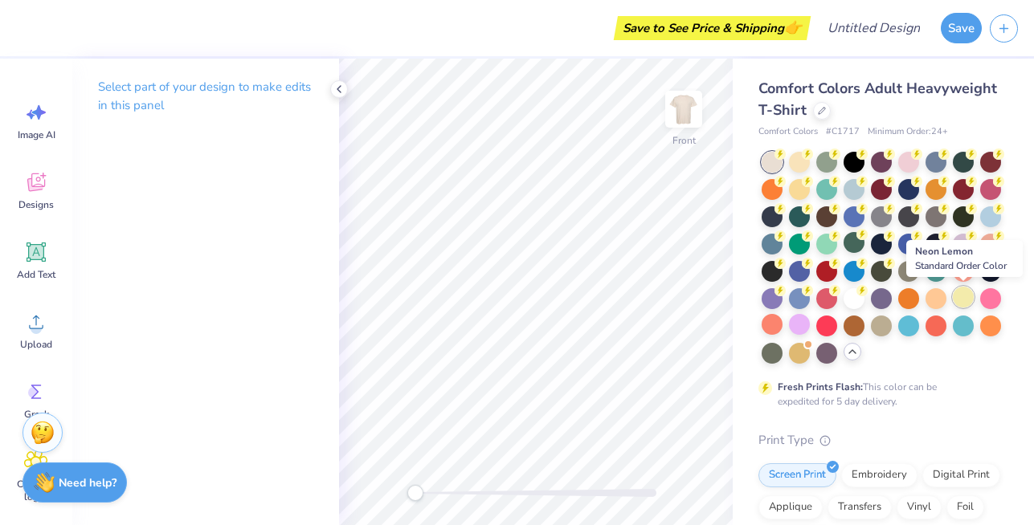
click at [958, 304] on div at bounding box center [963, 297] width 21 height 21
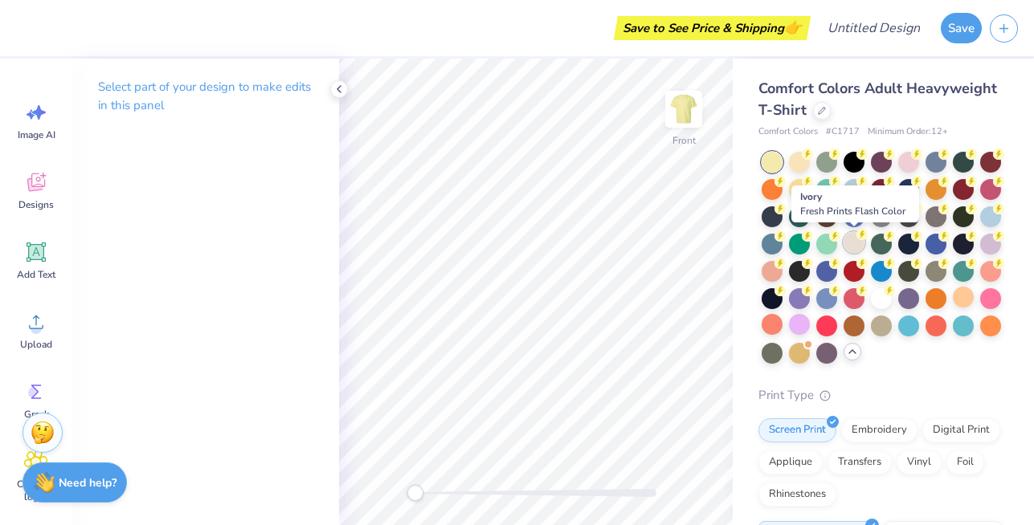
click at [850, 244] on div at bounding box center [854, 242] width 21 height 21
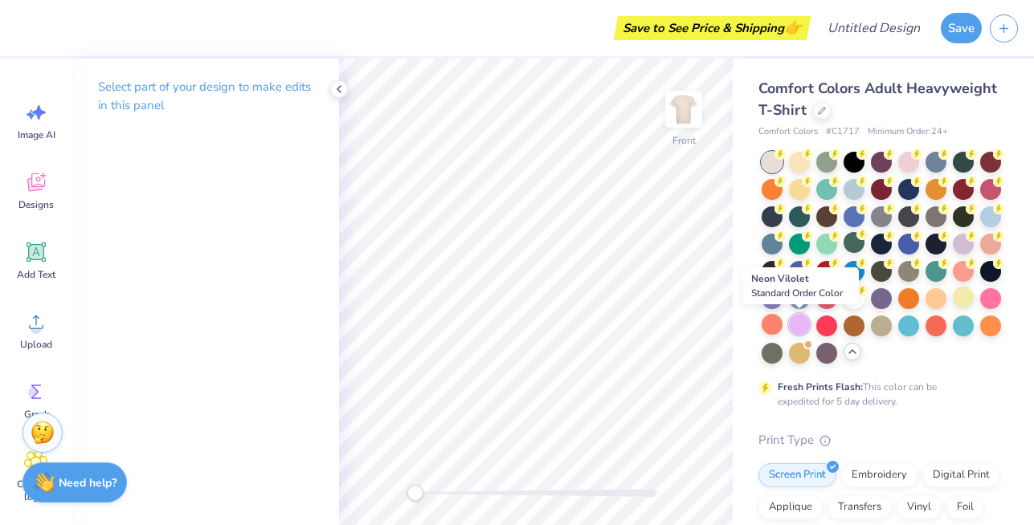
click at [796, 320] on div at bounding box center [799, 324] width 21 height 21
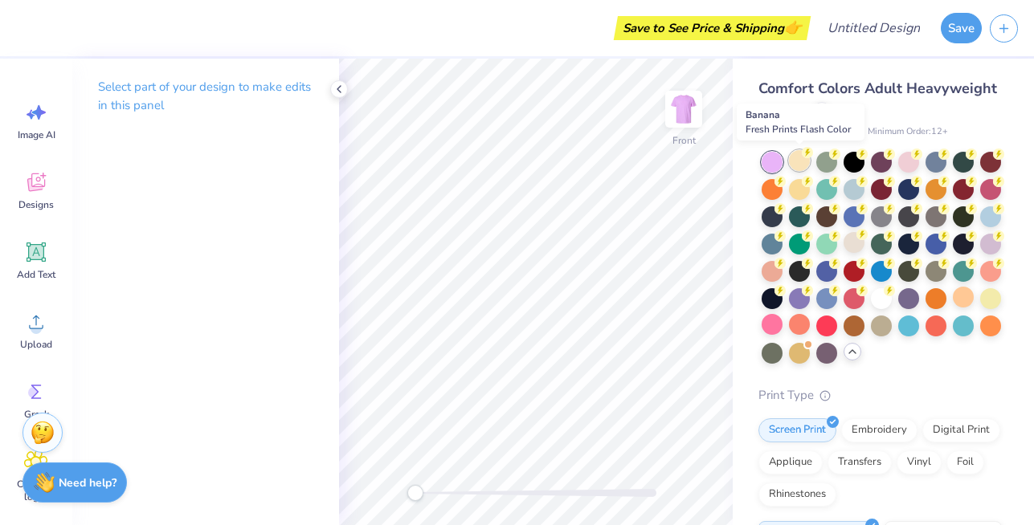
click at [794, 169] on div at bounding box center [799, 160] width 21 height 21
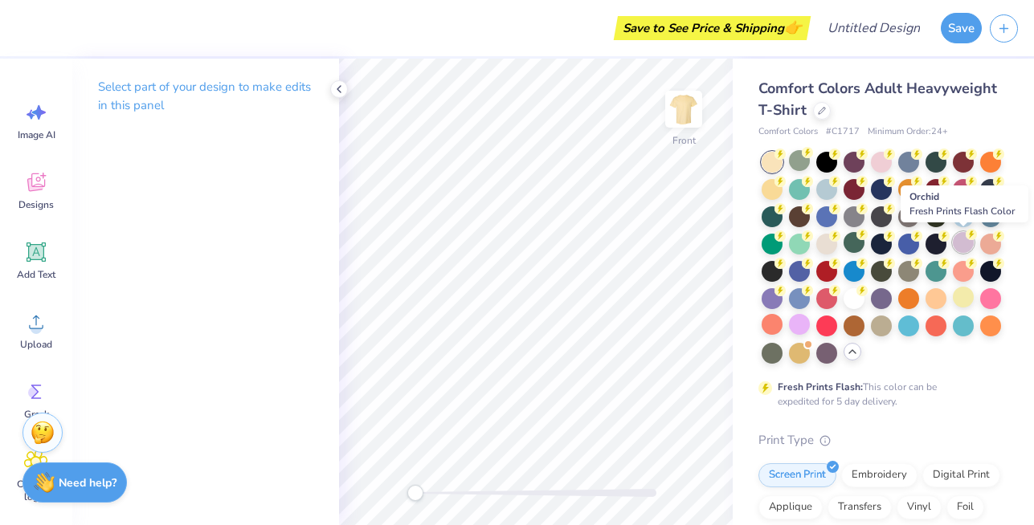
click at [965, 251] on div at bounding box center [963, 242] width 21 height 21
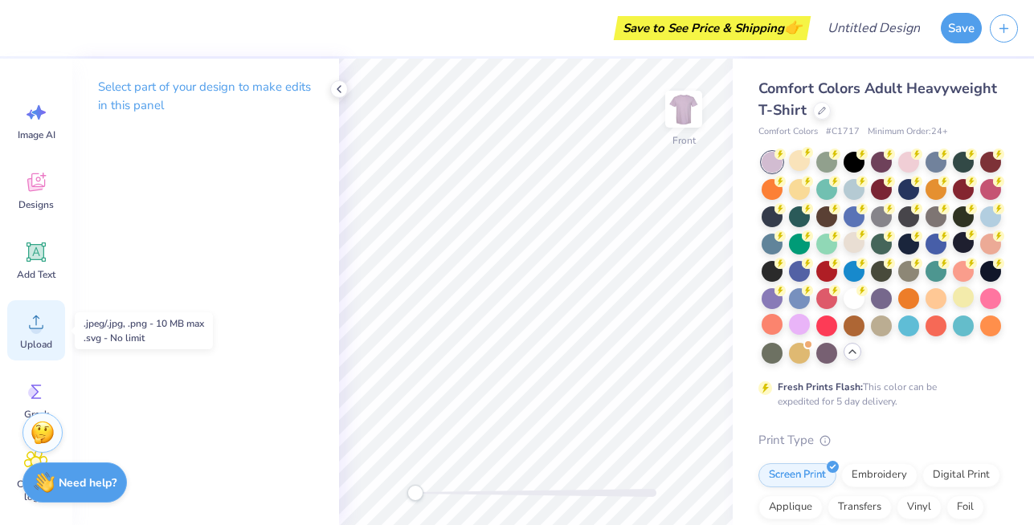
click at [35, 325] on circle at bounding box center [36, 328] width 11 height 11
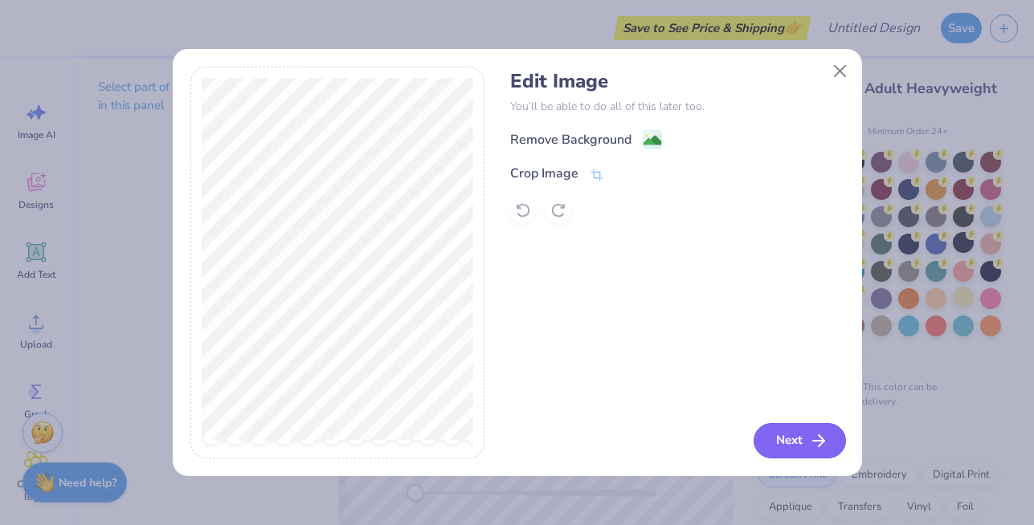
click at [801, 443] on button "Next" at bounding box center [800, 440] width 92 height 35
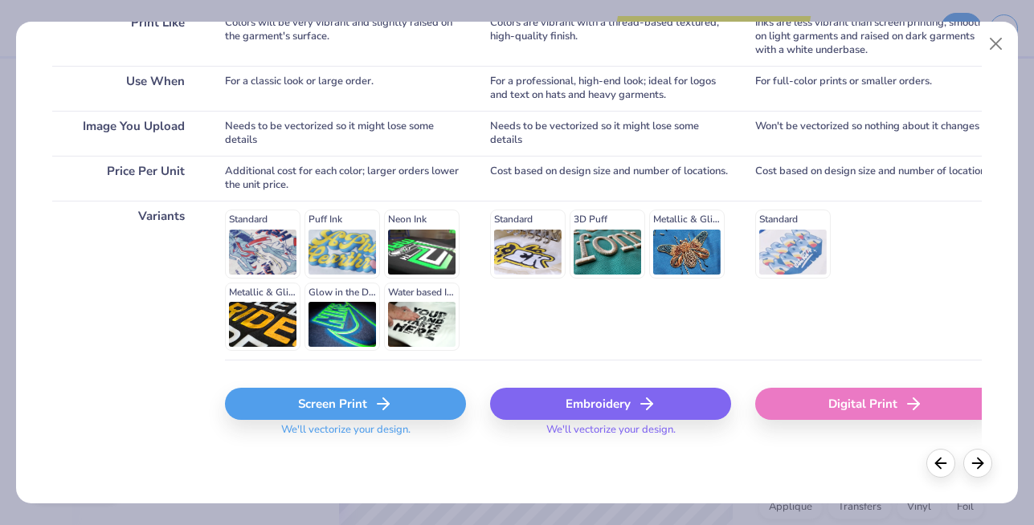
click at [285, 409] on div "Screen Print" at bounding box center [345, 404] width 241 height 32
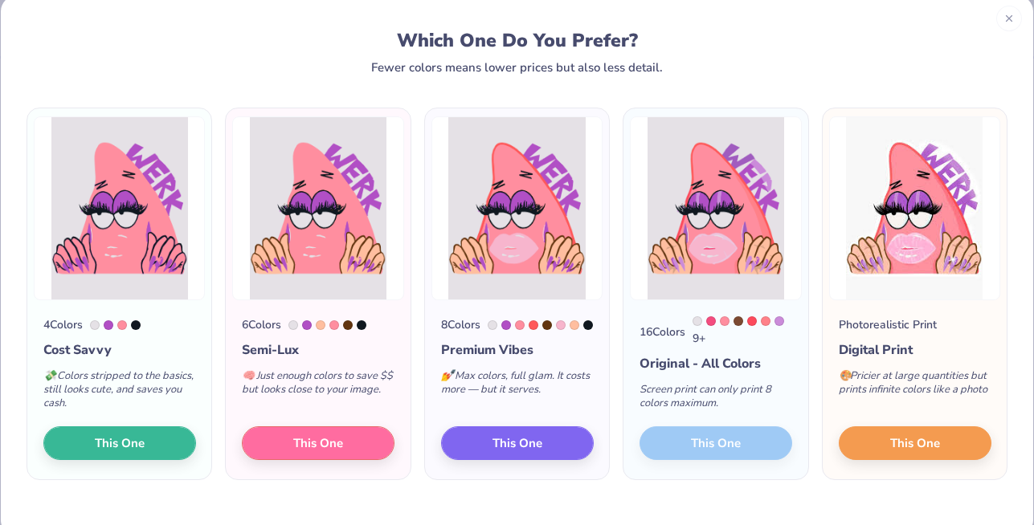
scroll to position [59, 0]
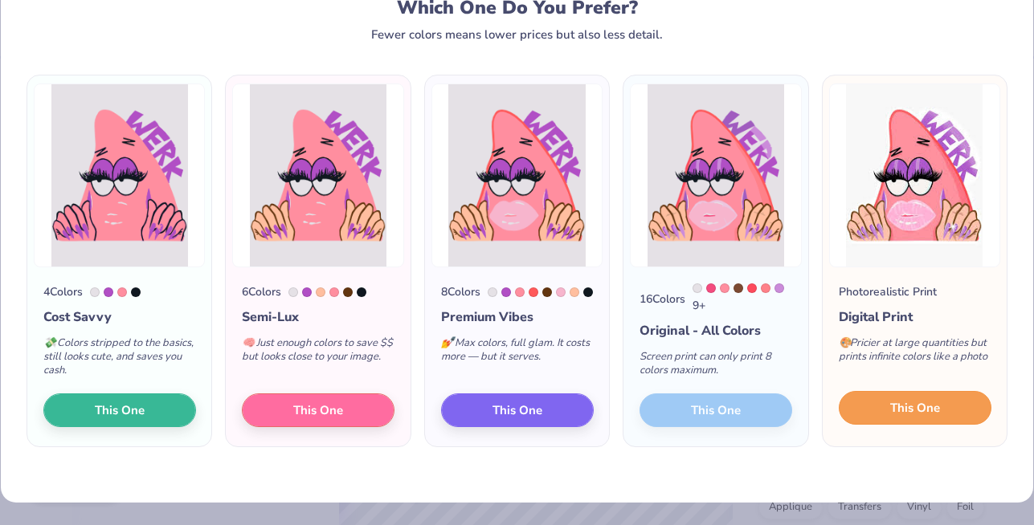
click at [870, 419] on button "This One" at bounding box center [915, 408] width 153 height 34
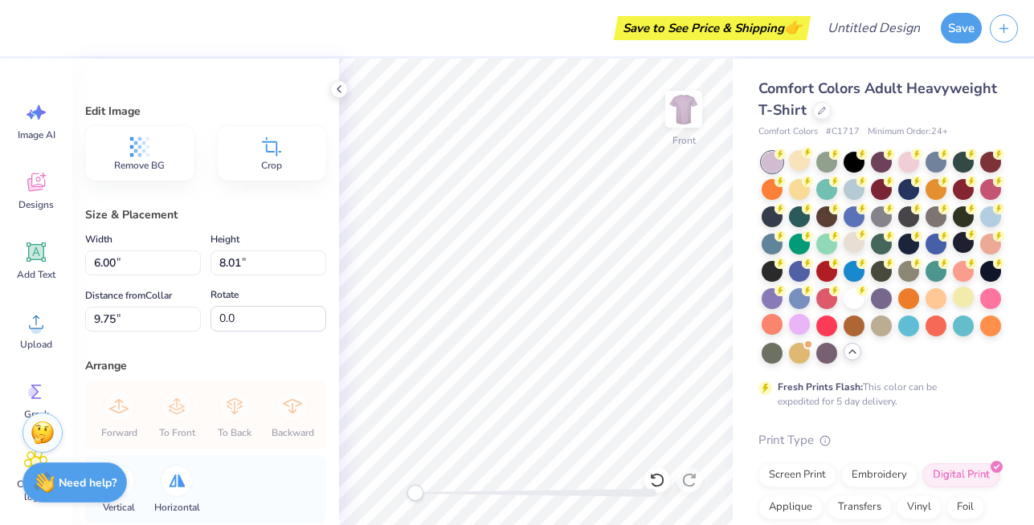
type input "6.74"
type input "9.00"
type input "8.75"
click at [163, 164] on span "Remove BG" at bounding box center [139, 165] width 51 height 13
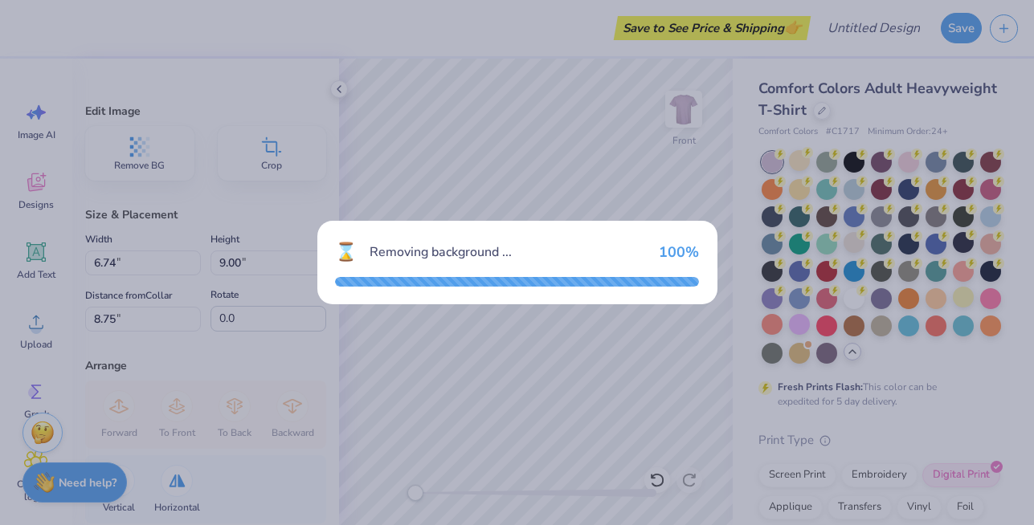
type input "6.64"
type input "6.54"
type input "10.00"
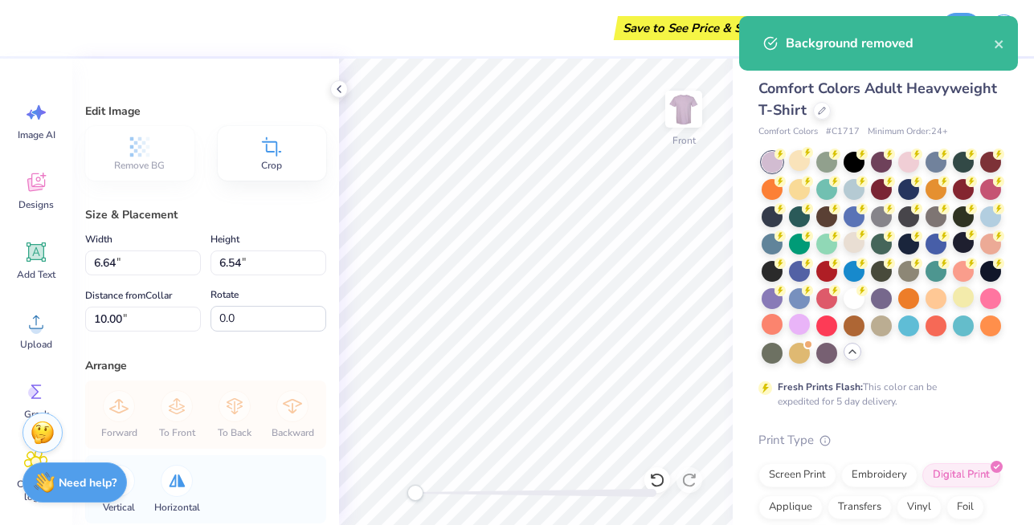
type input "10.21"
type input "10.05"
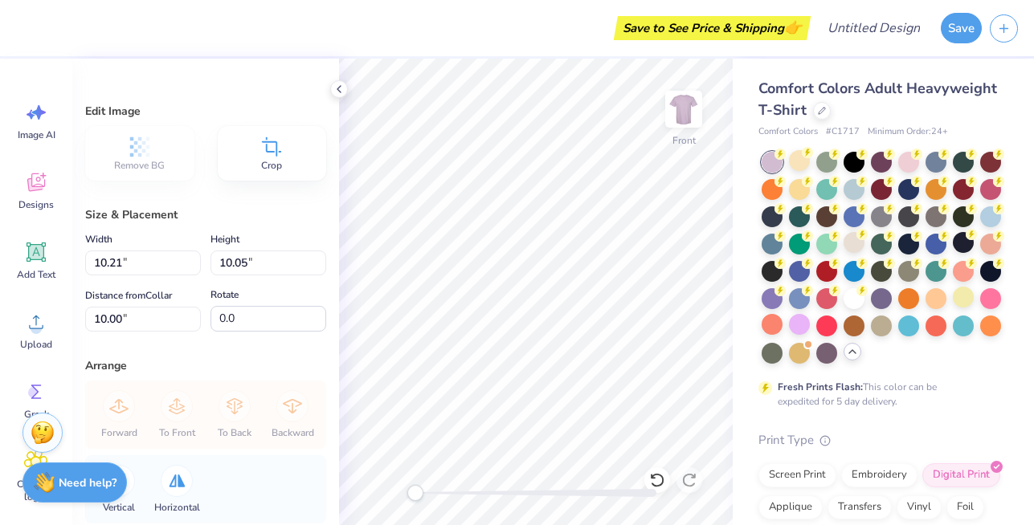
type input "10.06"
type input "9.90"
type input "9.44"
click at [39, 245] on icon at bounding box center [36, 252] width 15 height 15
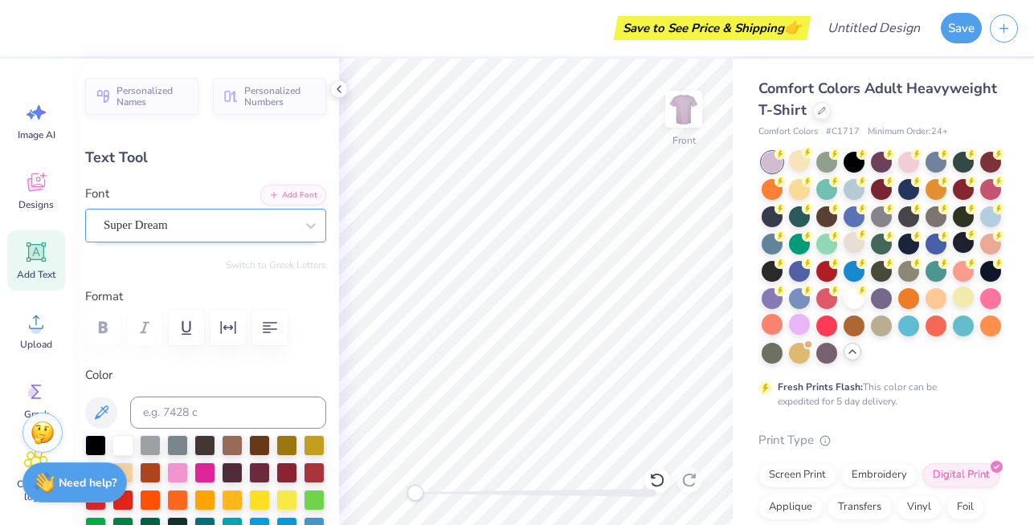
click at [245, 226] on div "Super Dream" at bounding box center [199, 225] width 194 height 25
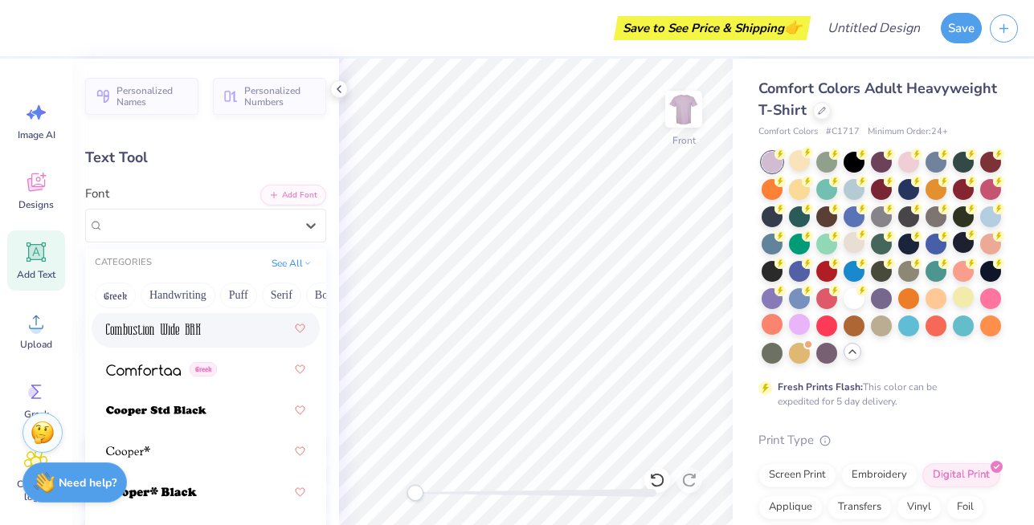
scroll to position [3355, 0]
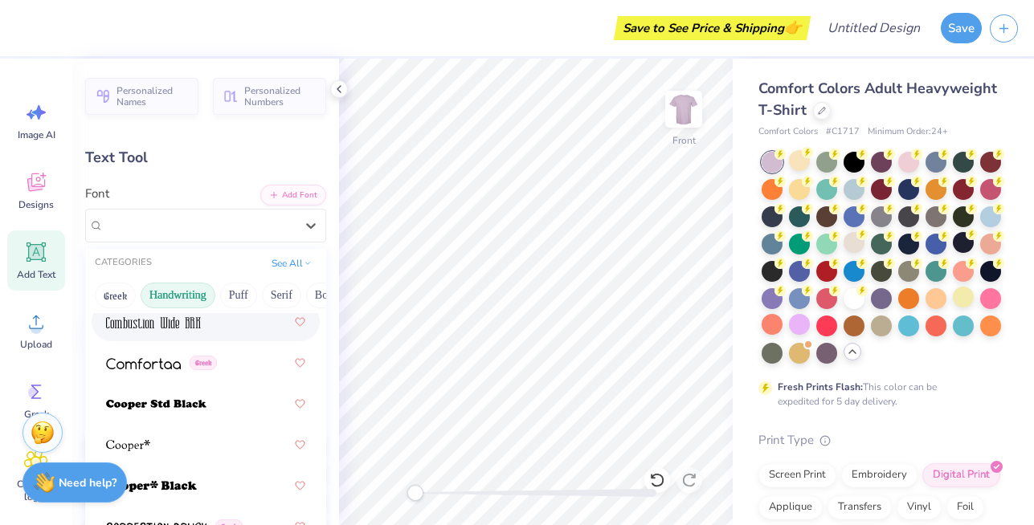
click at [170, 302] on button "Handwriting" at bounding box center [178, 296] width 75 height 26
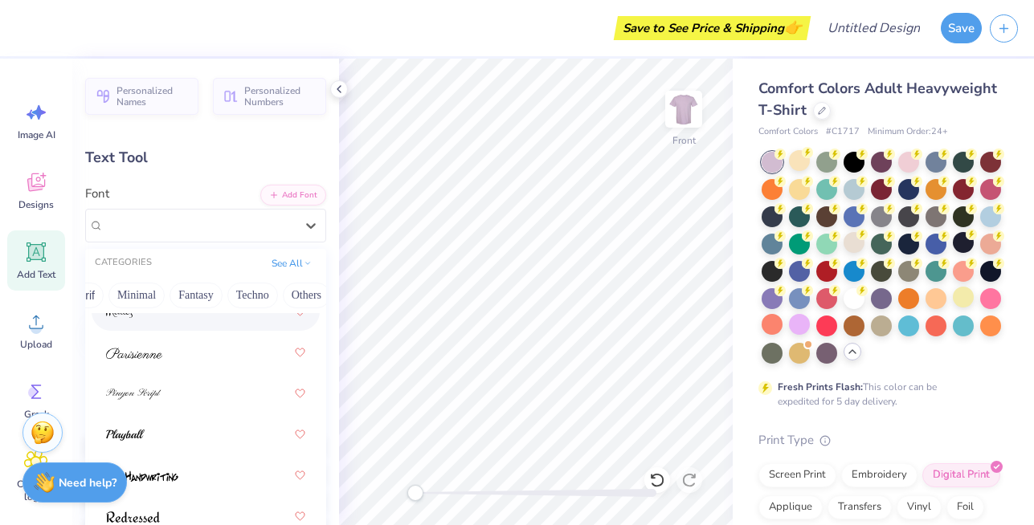
scroll to position [0, 447]
click at [239, 290] on button "Techno" at bounding box center [244, 296] width 51 height 26
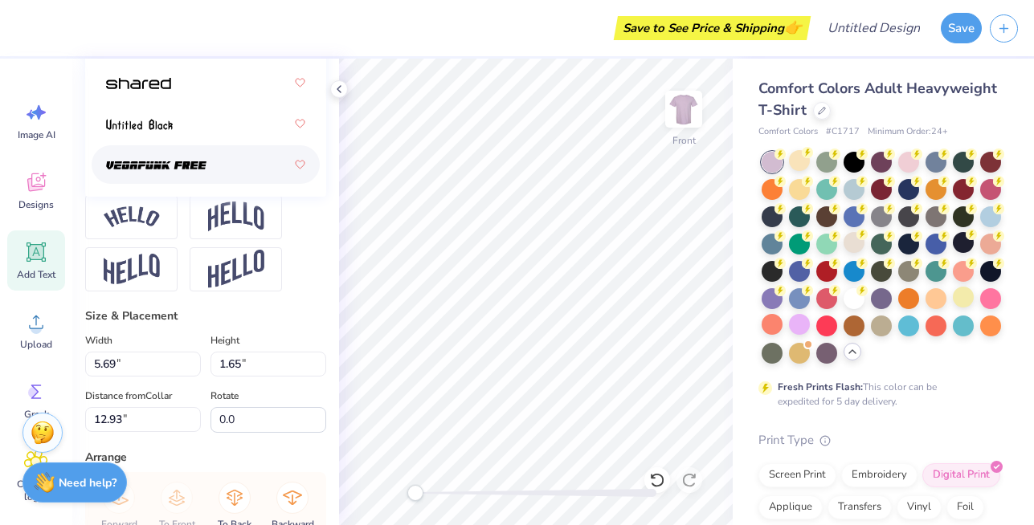
scroll to position [601, 0]
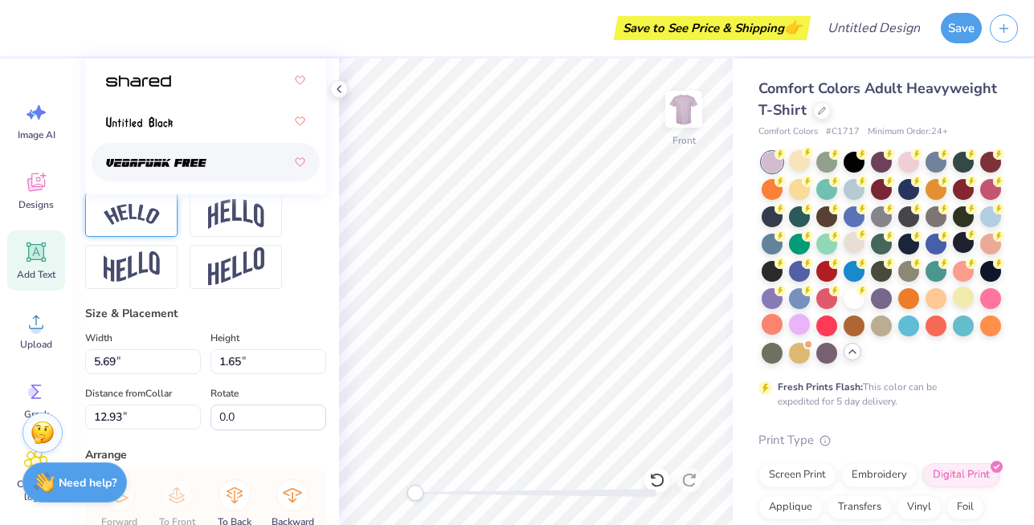
click at [145, 233] on div at bounding box center [131, 215] width 92 height 44
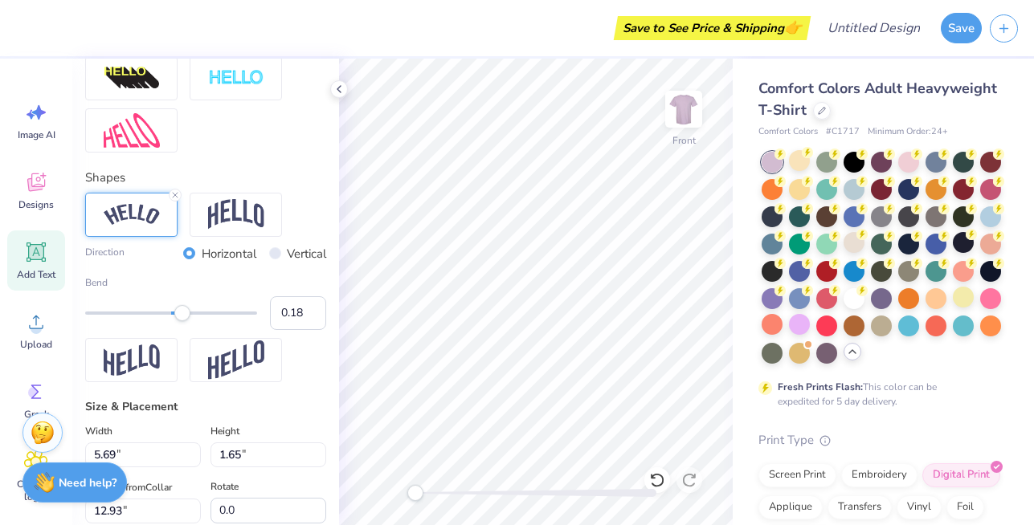
type input "0.19"
drag, startPoint x: 211, startPoint y: 310, endPoint x: 187, endPoint y: 309, distance: 24.2
click at [187, 309] on div "Accessibility label" at bounding box center [187, 313] width 16 height 16
type input "0.38"
drag, startPoint x: 188, startPoint y: 309, endPoint x: 204, endPoint y: 309, distance: 16.1
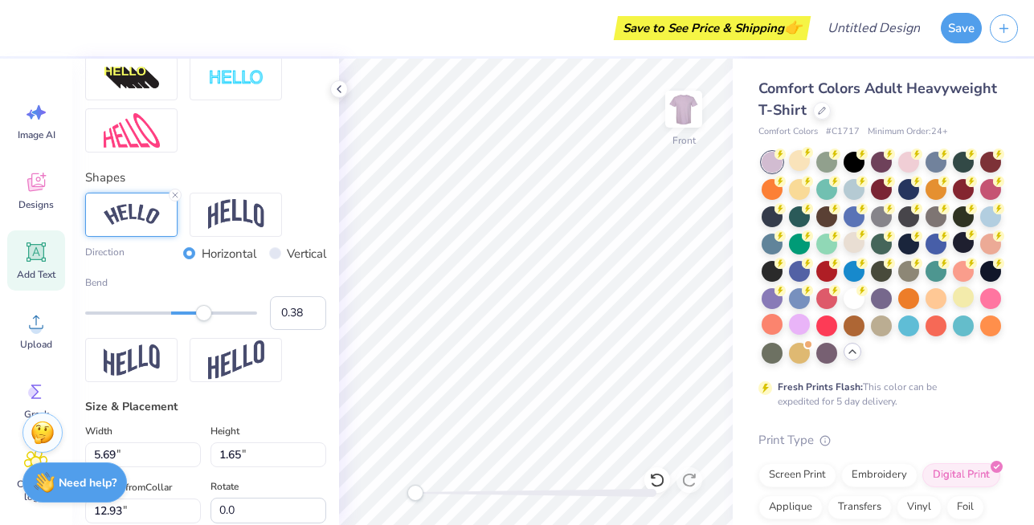
click at [204, 309] on div "Accessibility label" at bounding box center [204, 313] width 16 height 16
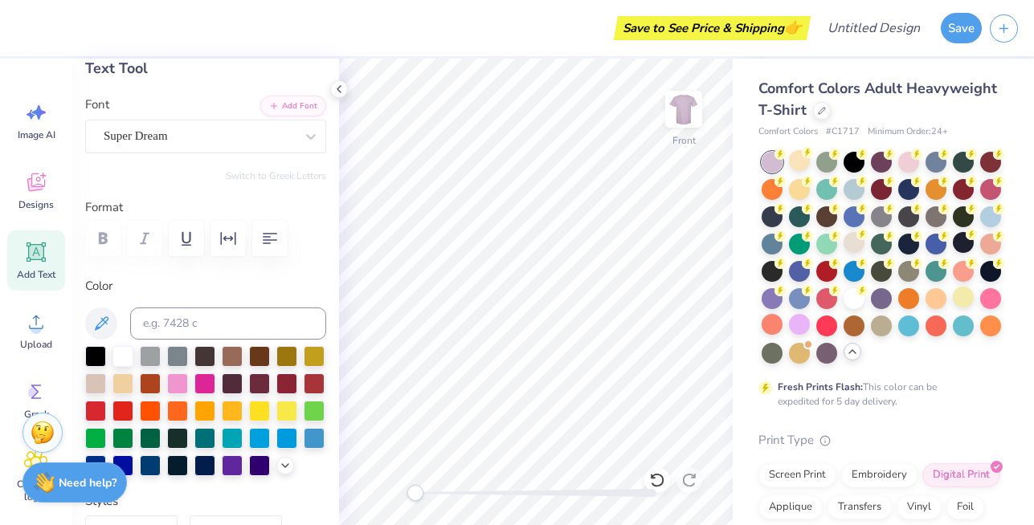
scroll to position [88, 0]
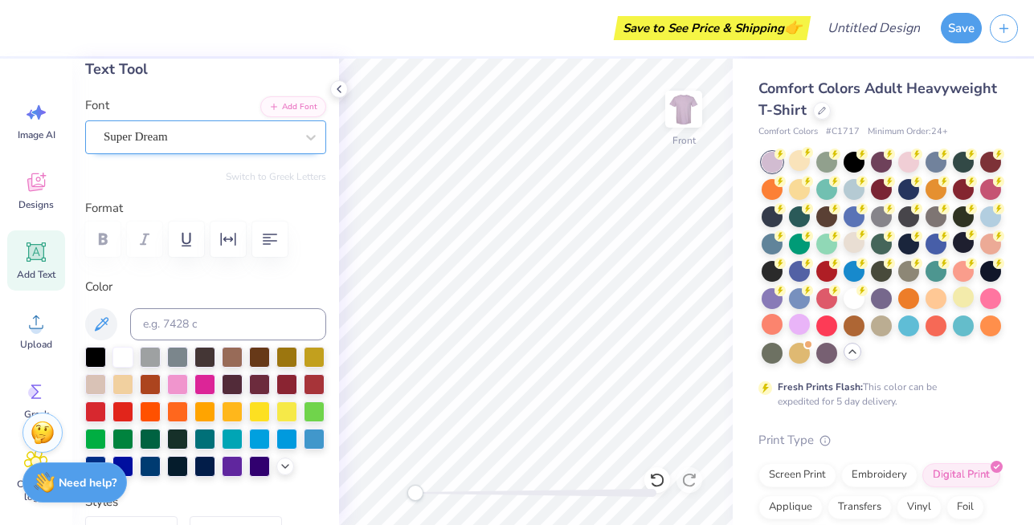
click at [189, 132] on div "Super Dream" at bounding box center [199, 137] width 194 height 25
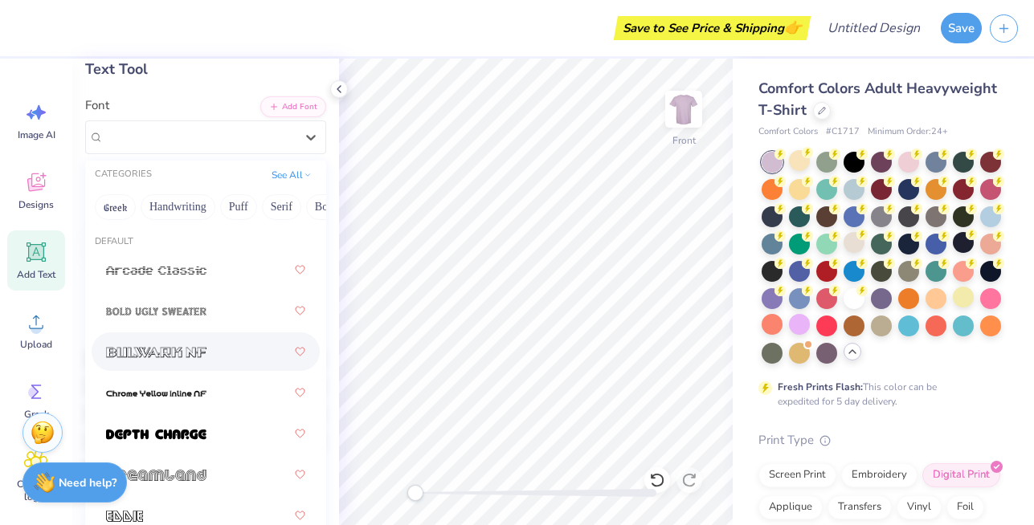
click at [184, 362] on div at bounding box center [205, 351] width 199 height 29
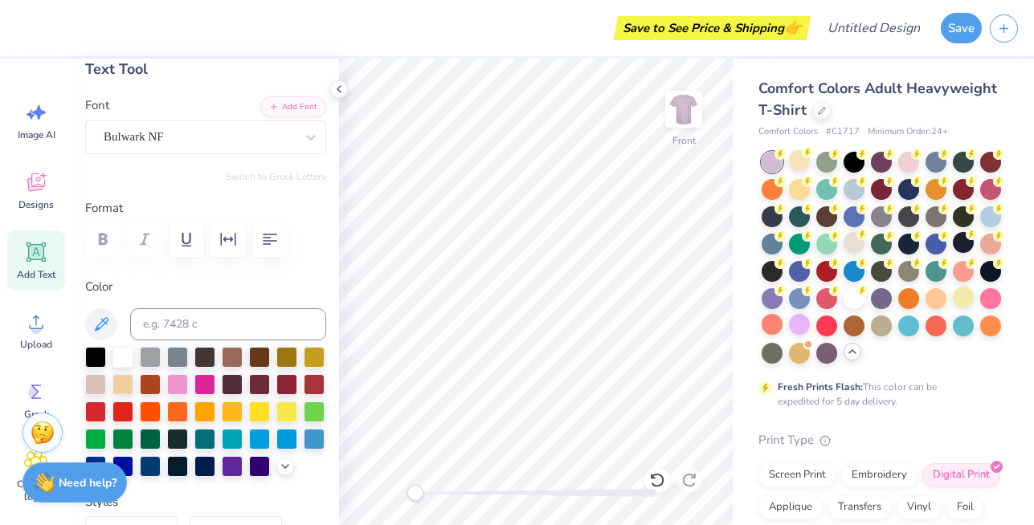
click at [108, 243] on div at bounding box center [205, 239] width 241 height 35
type textarea "T"
type textarea "U"
type textarea "I work oNLy FOR MYS"
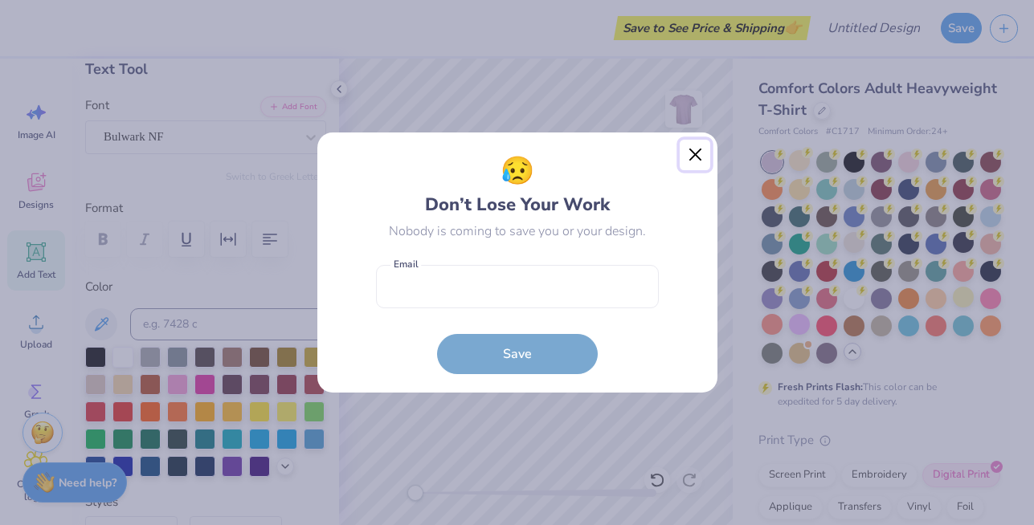
click at [694, 151] on button "Close" at bounding box center [695, 155] width 31 height 31
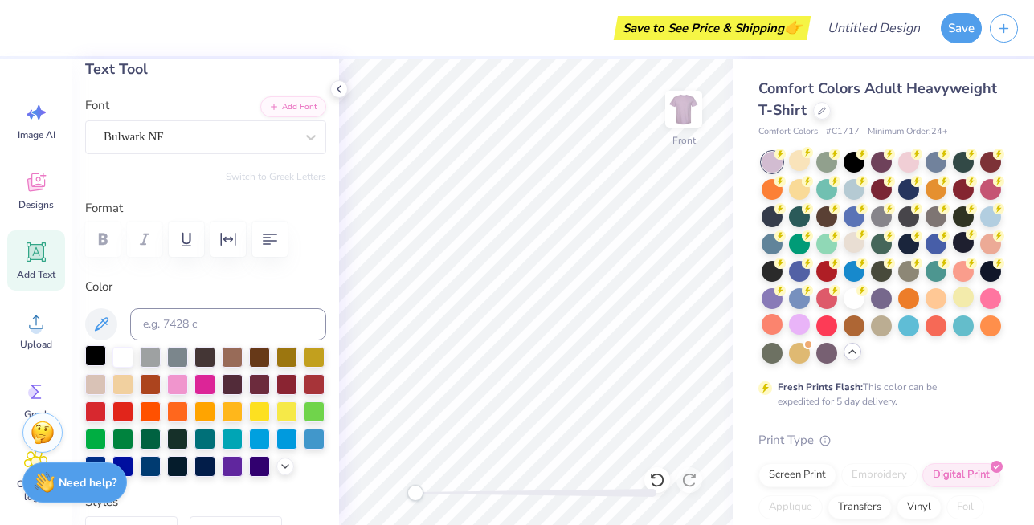
type textarea "I work oNLy FOR MYSELF"
click at [93, 358] on div at bounding box center [95, 355] width 21 height 21
click at [231, 463] on div at bounding box center [232, 465] width 21 height 21
click at [256, 468] on div at bounding box center [259, 465] width 21 height 21
click at [680, 116] on img at bounding box center [684, 109] width 64 height 64
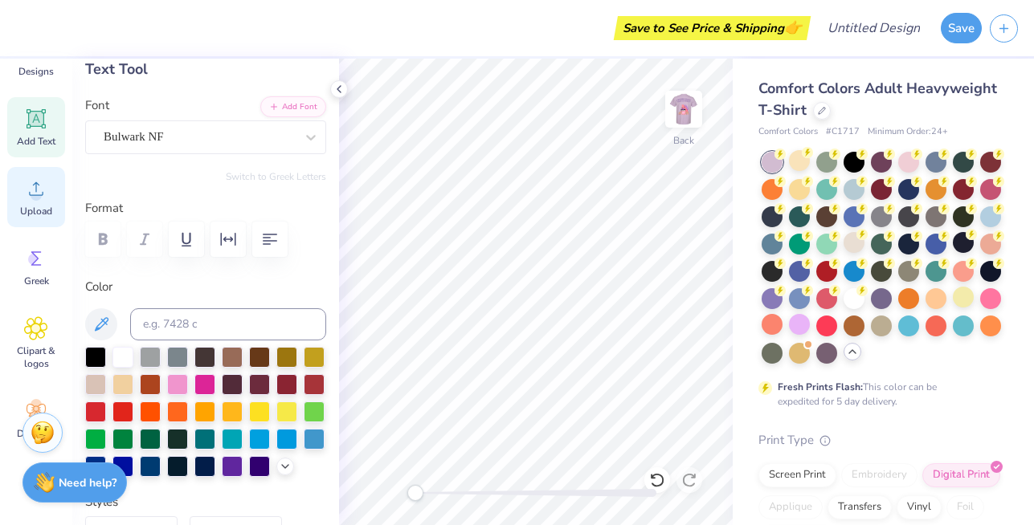
scroll to position [178, 0]
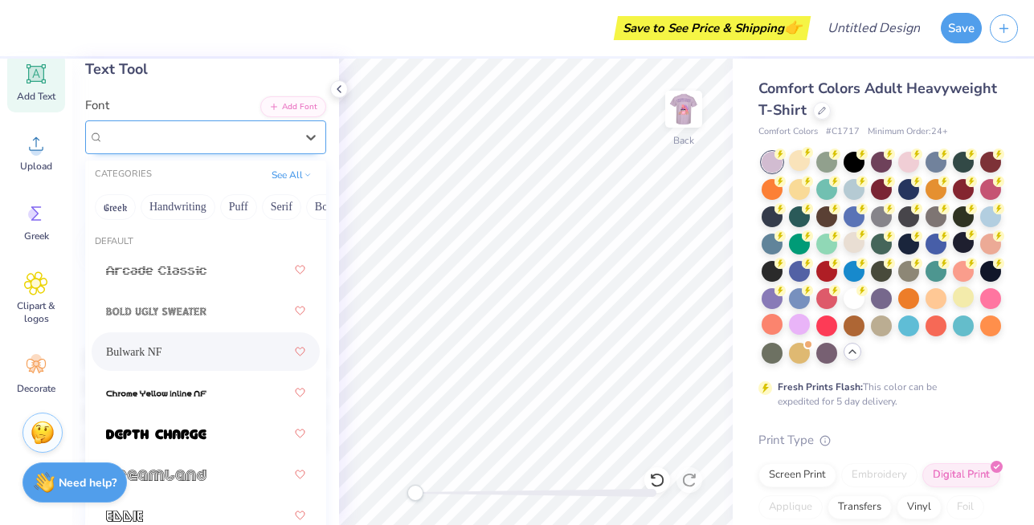
click at [264, 137] on div "Bulwark NF" at bounding box center [199, 137] width 194 height 25
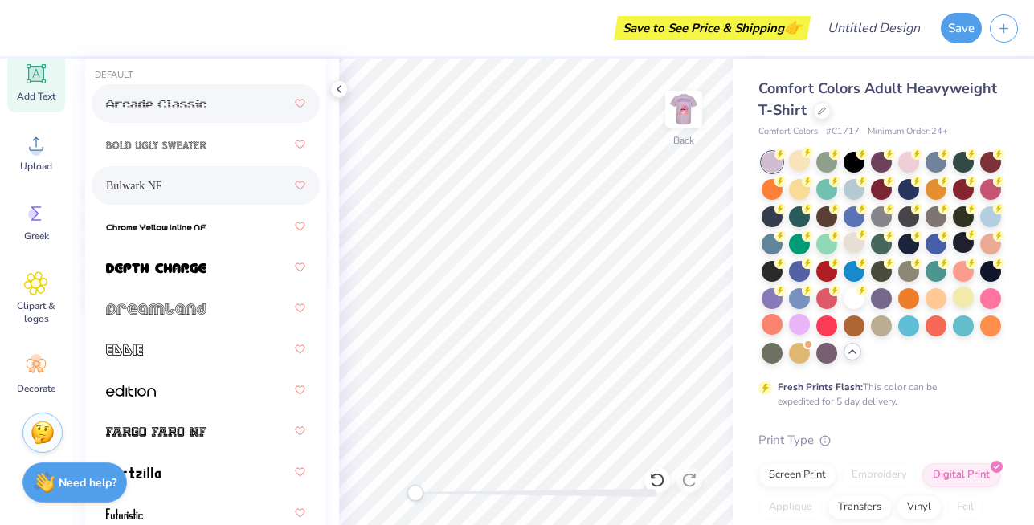
scroll to position [0, 0]
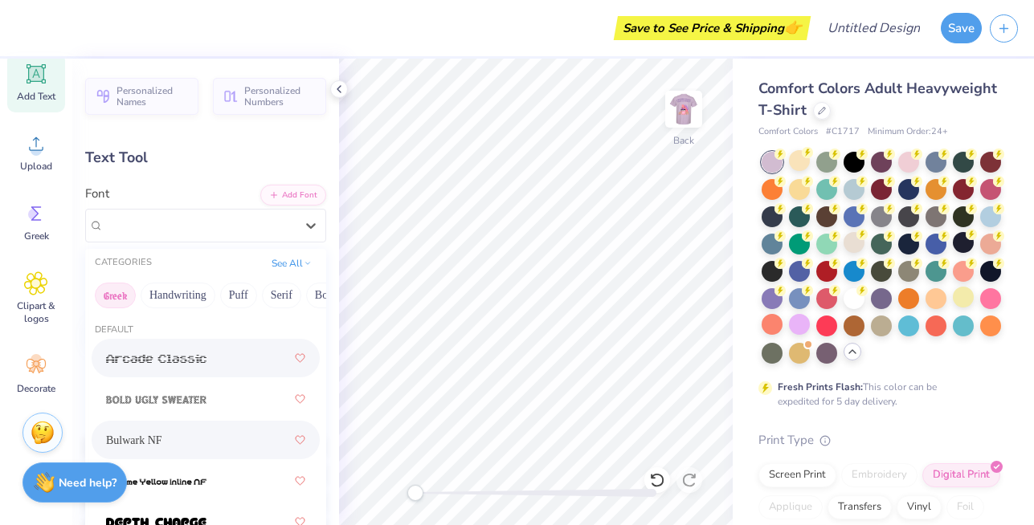
click at [118, 293] on button "Greek" at bounding box center [115, 296] width 41 height 26
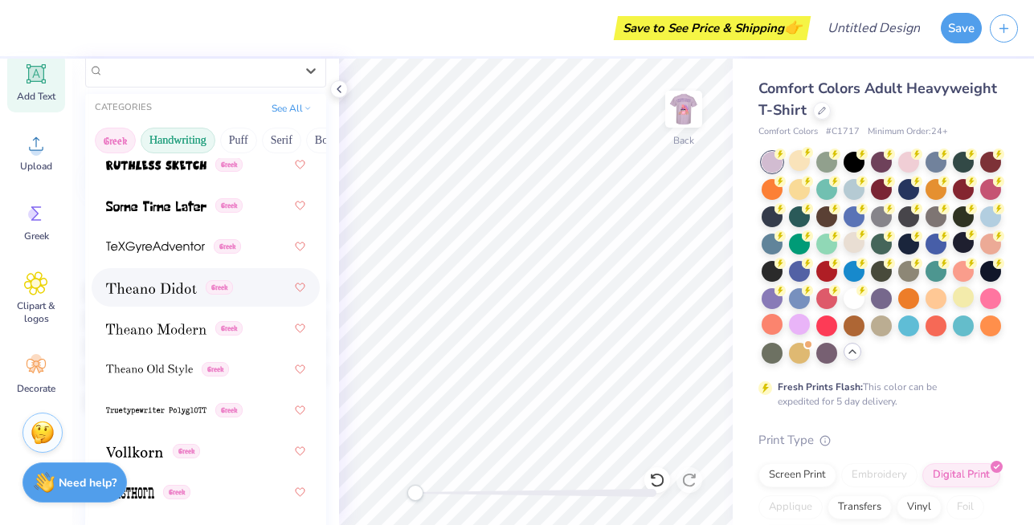
scroll to position [1562, 0]
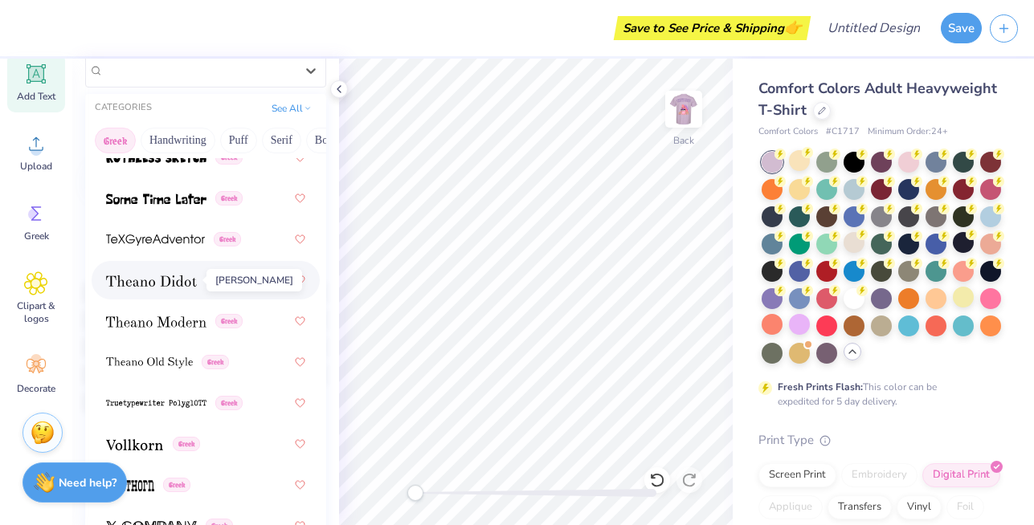
click at [187, 282] on img at bounding box center [151, 281] width 91 height 11
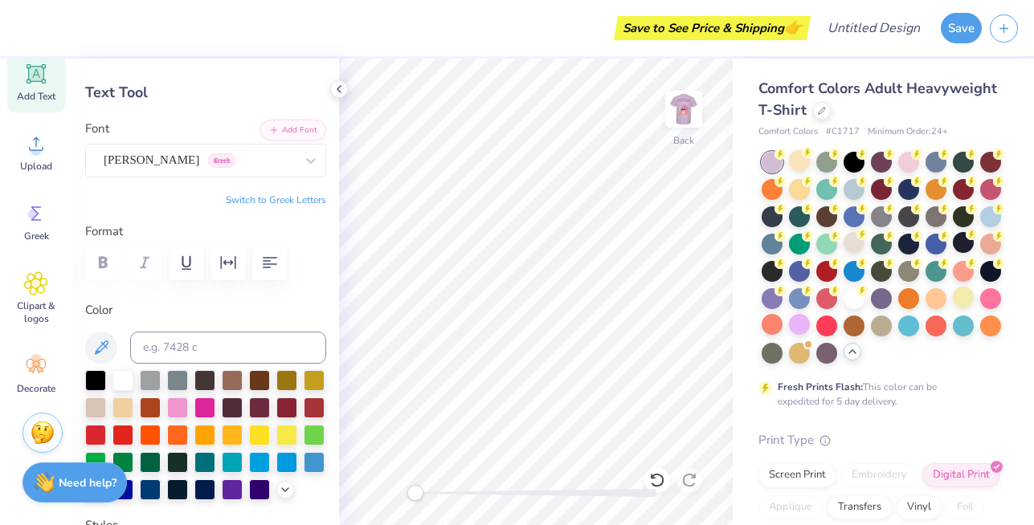
scroll to position [54, 0]
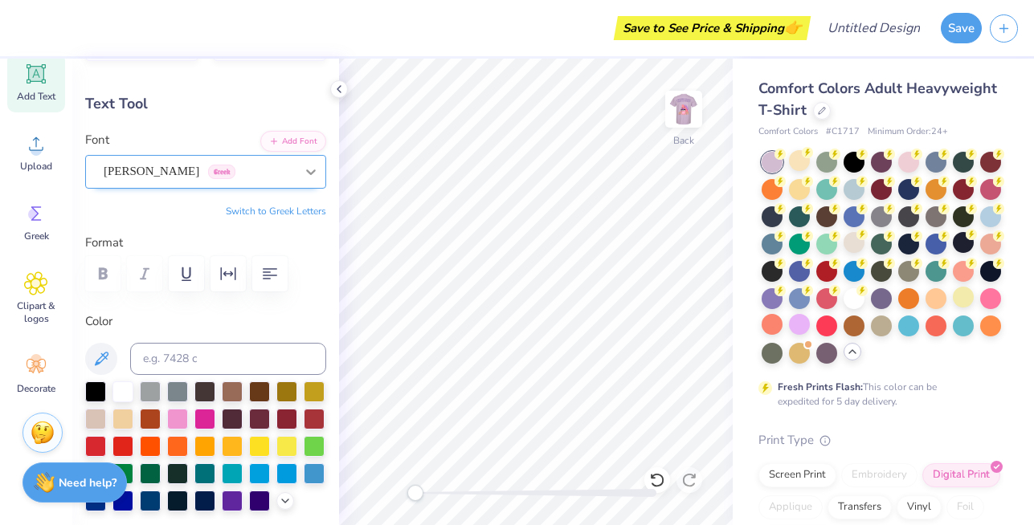
click at [311, 174] on icon at bounding box center [311, 172] width 16 height 16
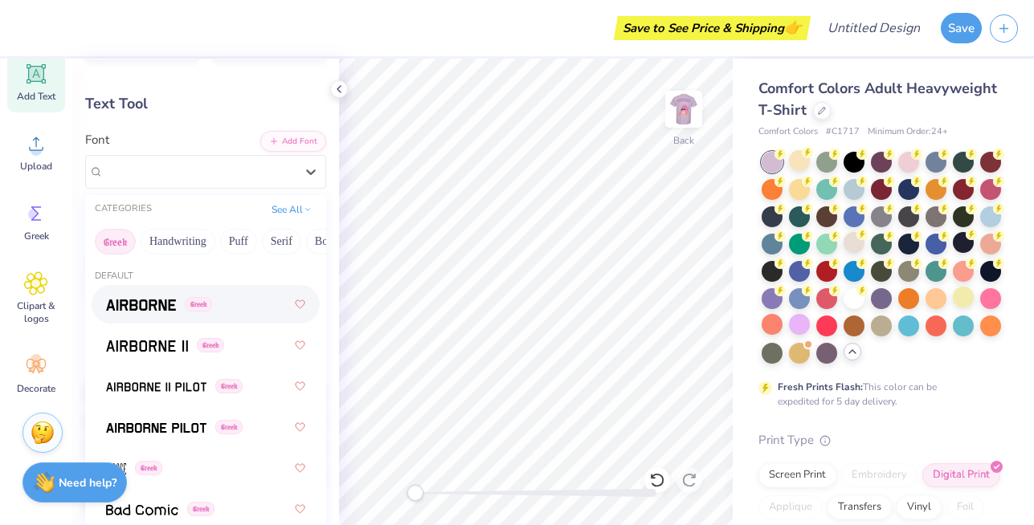
scroll to position [0, 0]
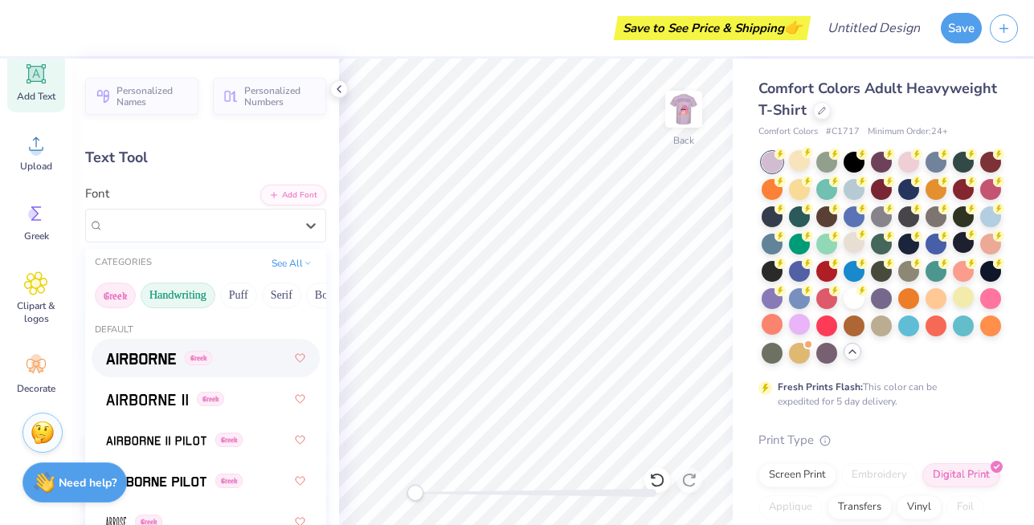
click at [198, 302] on button "Handwriting" at bounding box center [178, 296] width 75 height 26
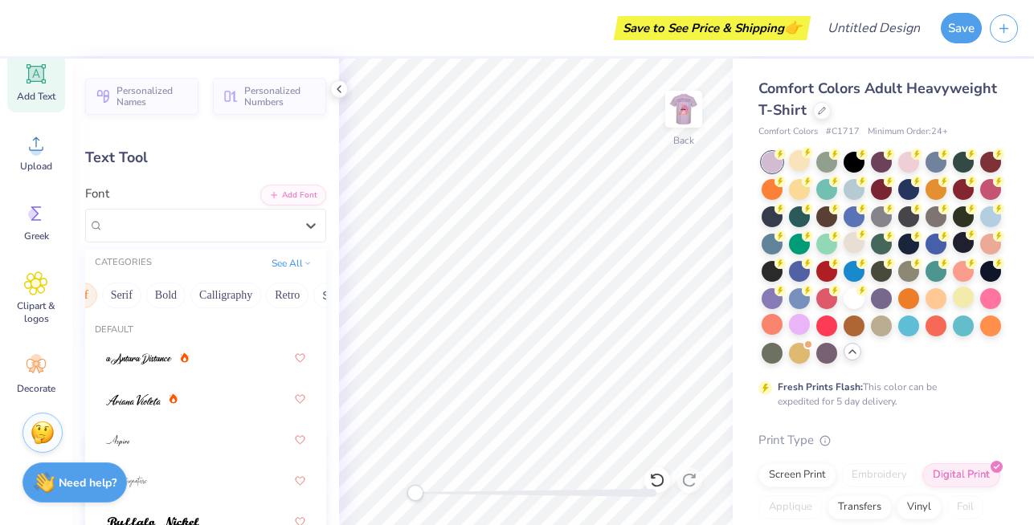
scroll to position [0, 447]
click at [255, 296] on button "Techno" at bounding box center [244, 296] width 51 height 26
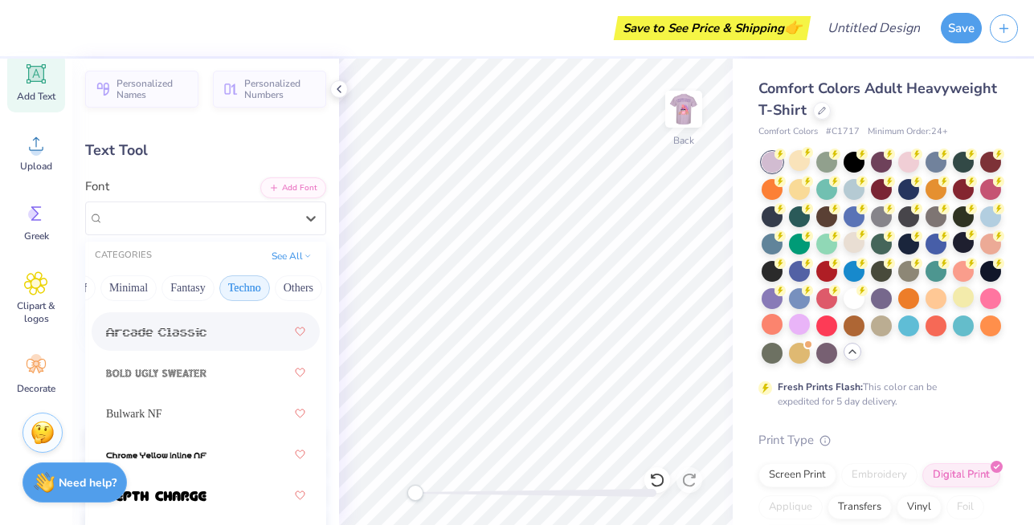
scroll to position [18, 0]
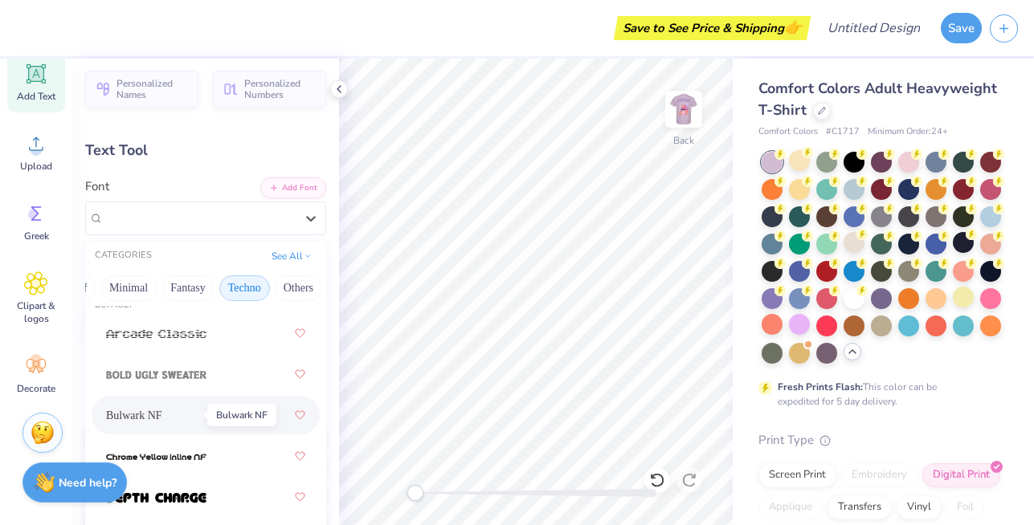
click at [161, 421] on span "Bulwark NF" at bounding box center [134, 415] width 56 height 17
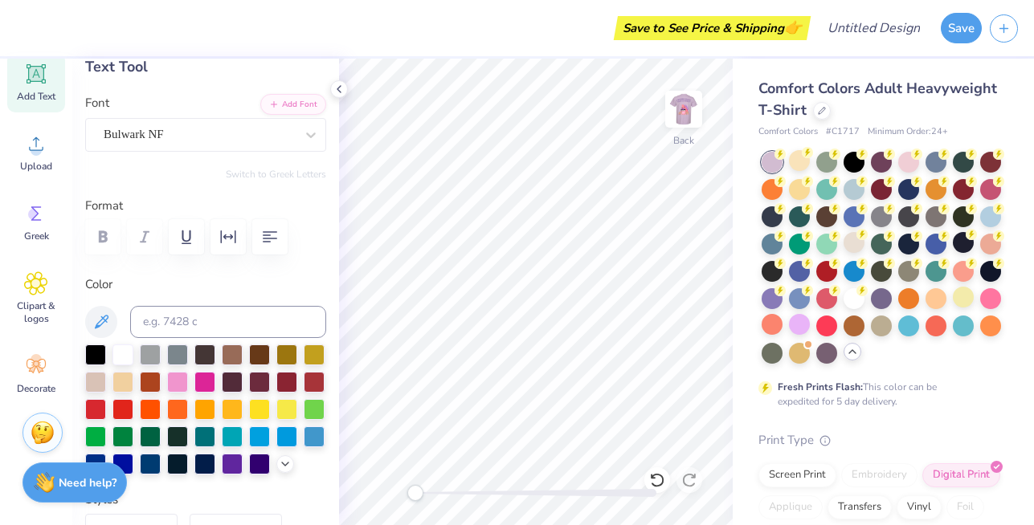
scroll to position [92, 0]
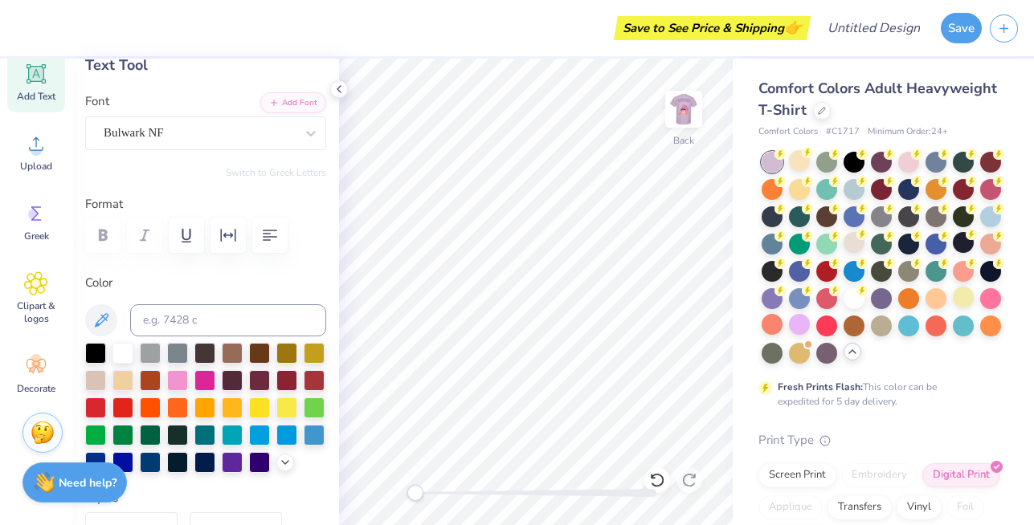
click at [40, 92] on span "Add Text" at bounding box center [36, 96] width 39 height 13
type input "5.59"
type input "1.62"
type input "11.69"
click at [259, 136] on div "Super Dream" at bounding box center [199, 133] width 194 height 25
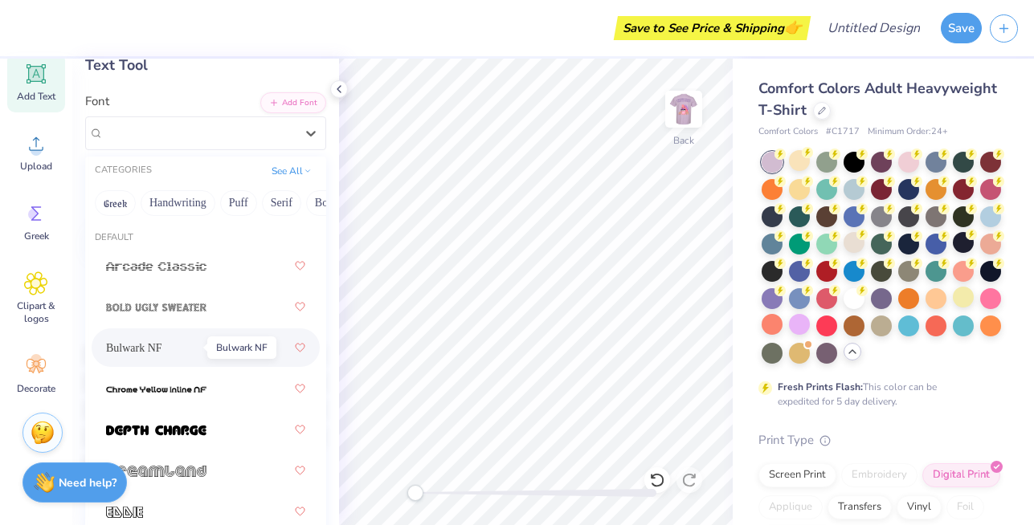
click at [162, 352] on span "Bulwark NF" at bounding box center [134, 348] width 56 height 17
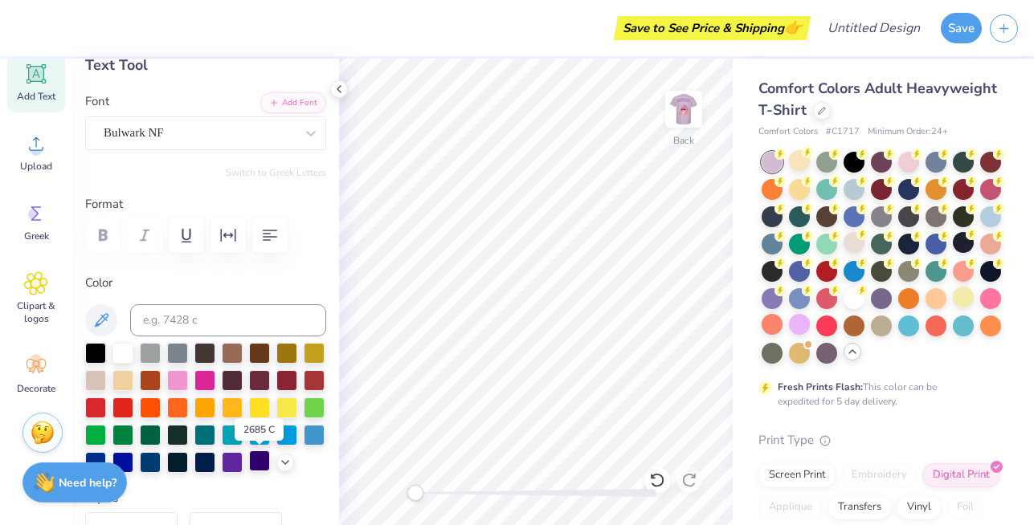
click at [252, 460] on div at bounding box center [259, 461] width 21 height 21
click at [42, 90] on span "Add Text" at bounding box center [36, 96] width 39 height 13
click at [252, 136] on div "Super Dream" at bounding box center [199, 133] width 194 height 25
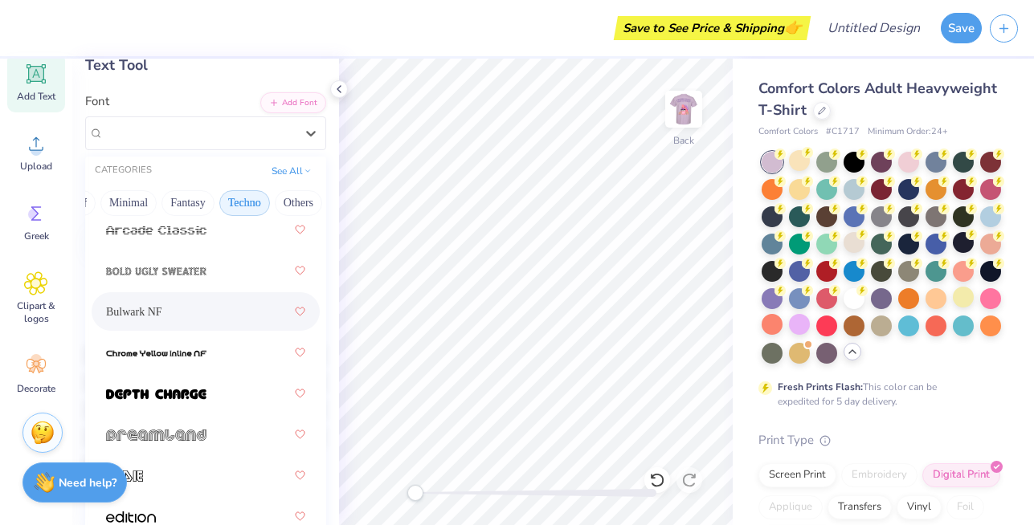
scroll to position [41, 0]
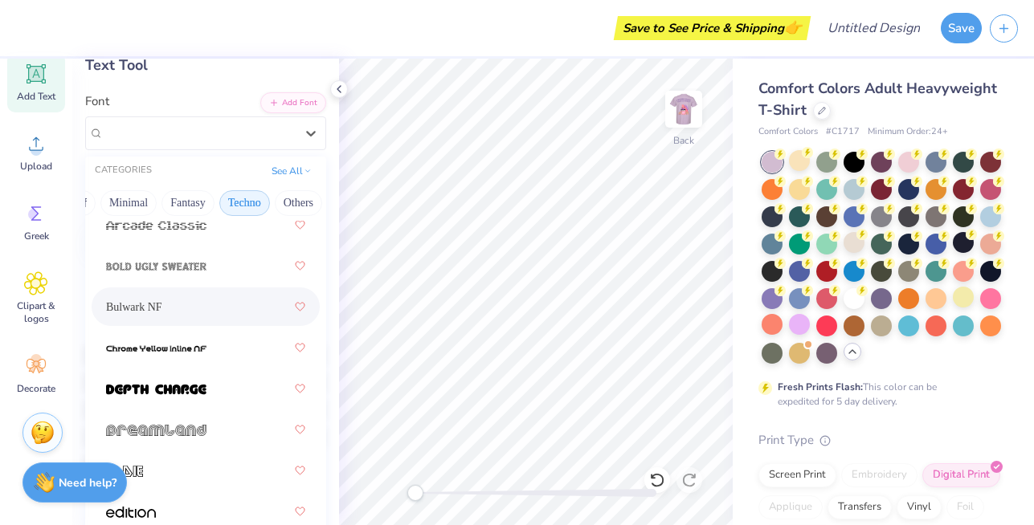
click at [219, 313] on div "Bulwark NF" at bounding box center [205, 306] width 199 height 29
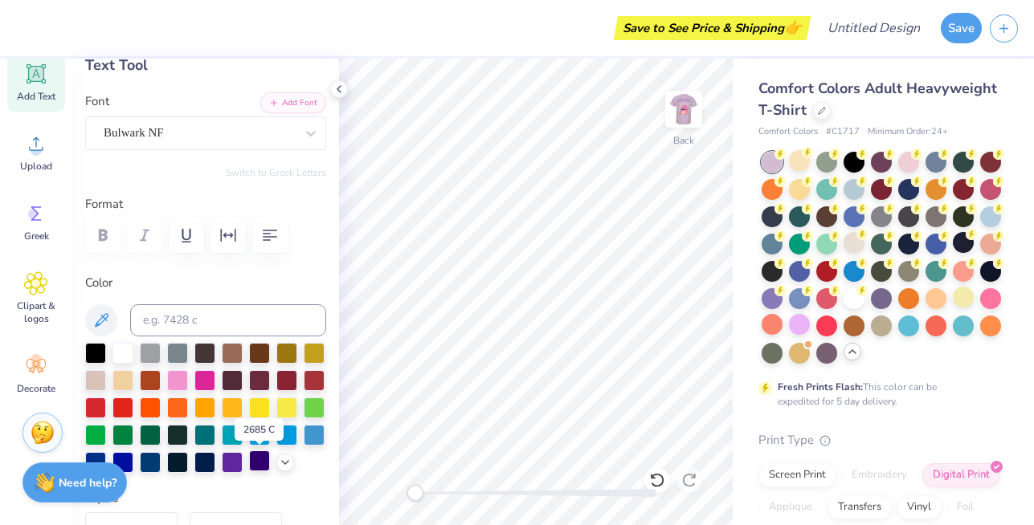
click at [258, 467] on div at bounding box center [259, 461] width 21 height 21
type textarea "T"
type textarea "You Beta Respect Me"
click at [275, 233] on icon "button" at bounding box center [269, 235] width 19 height 19
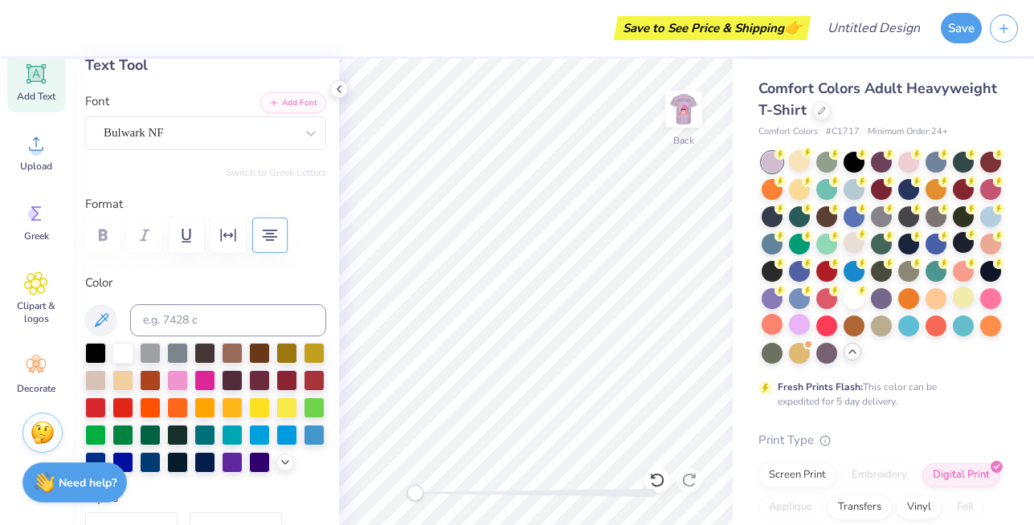
scroll to position [0, 0]
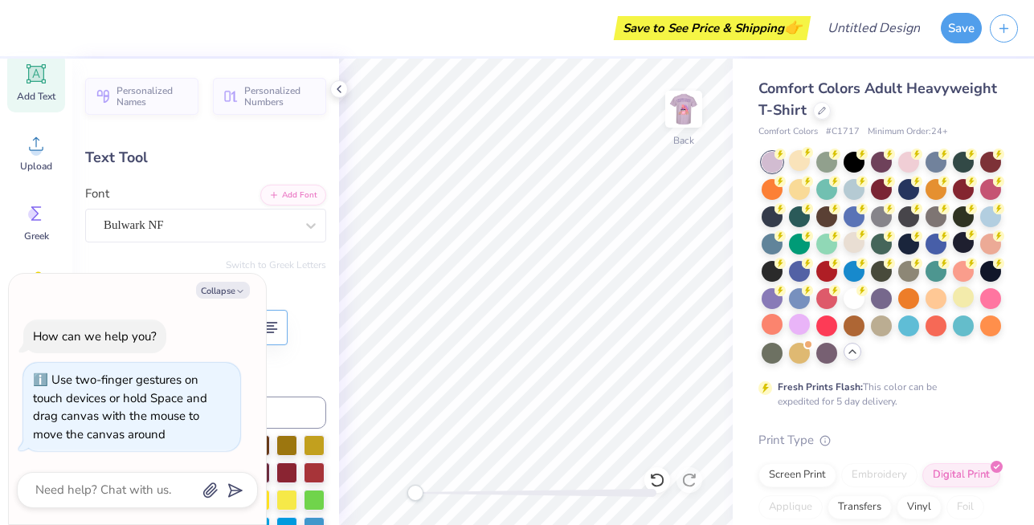
click at [405, 505] on div "Back" at bounding box center [536, 292] width 394 height 467
type textarea "x"
click at [391, 492] on div "Back" at bounding box center [536, 292] width 394 height 467
type input "14.17"
type input "7.23"
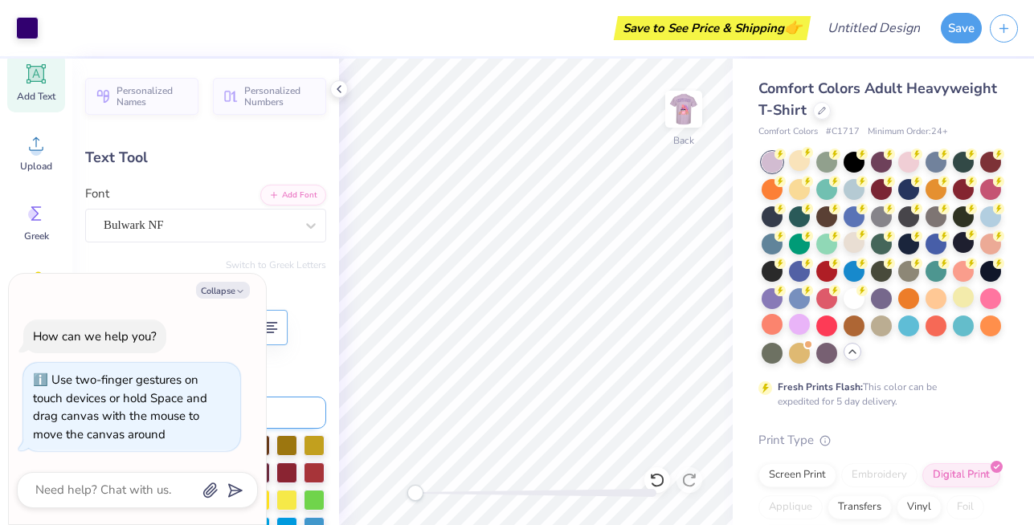
type input "8.88"
type textarea "x"
type input "13.39"
type input "6.83"
type input "9.28"
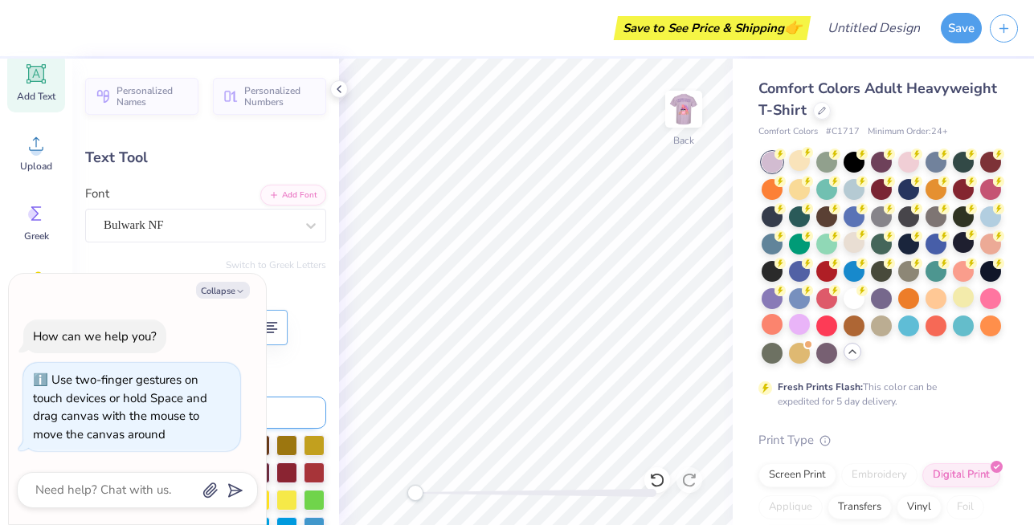
type textarea "x"
type input "12.84"
type input "6.55"
type input "9.57"
click at [237, 289] on icon "button" at bounding box center [240, 292] width 10 height 10
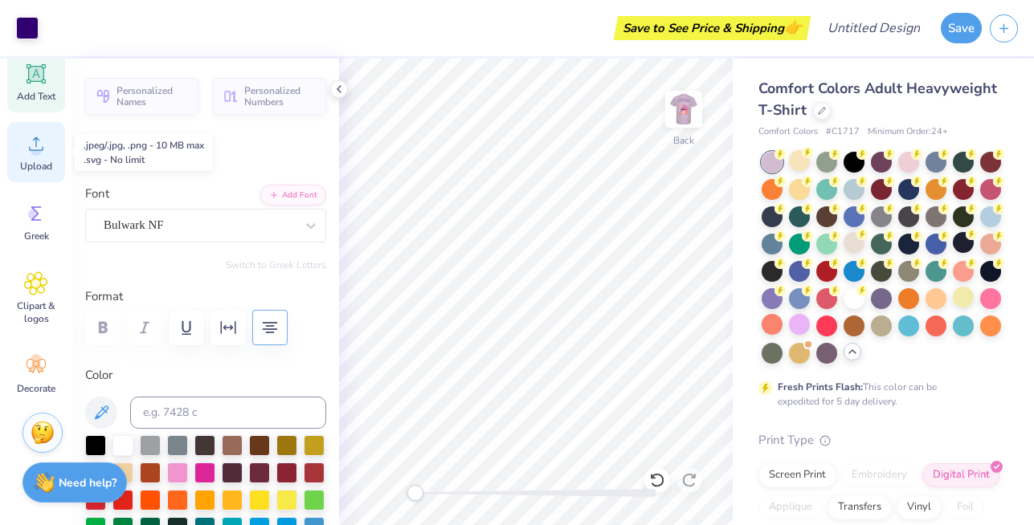
click at [39, 171] on span "Upload" at bounding box center [36, 166] width 32 height 13
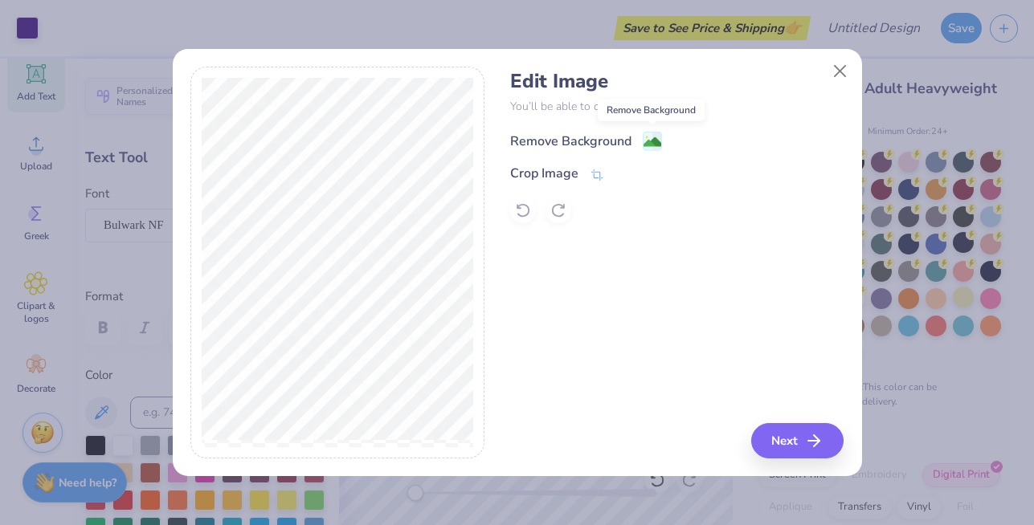
click at [644, 138] on image at bounding box center [653, 142] width 18 height 18
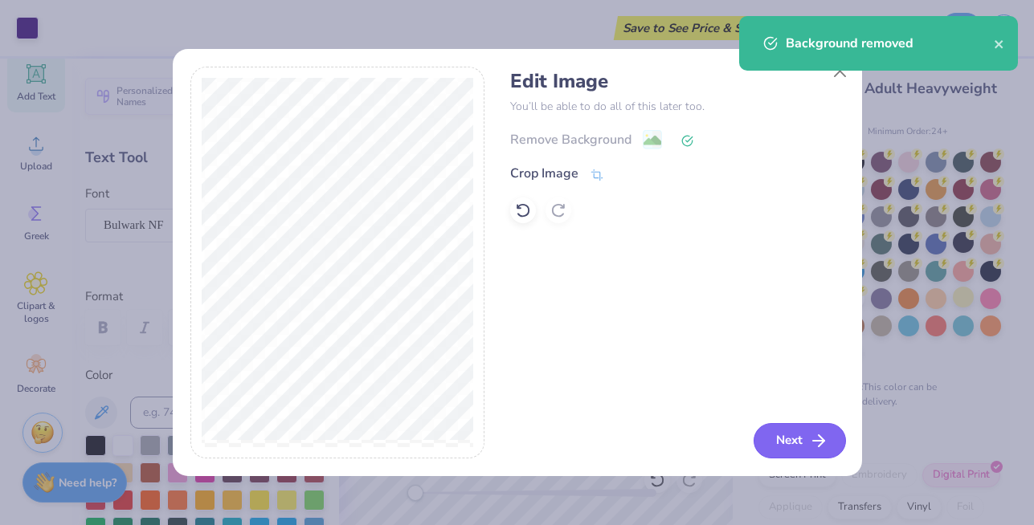
click at [800, 423] on button "Next" at bounding box center [800, 440] width 92 height 35
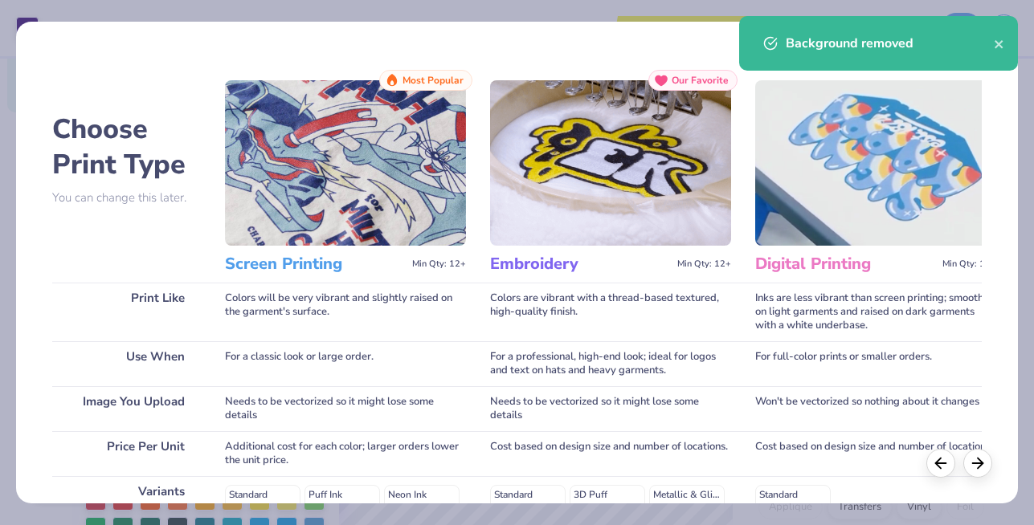
scroll to position [276, 0]
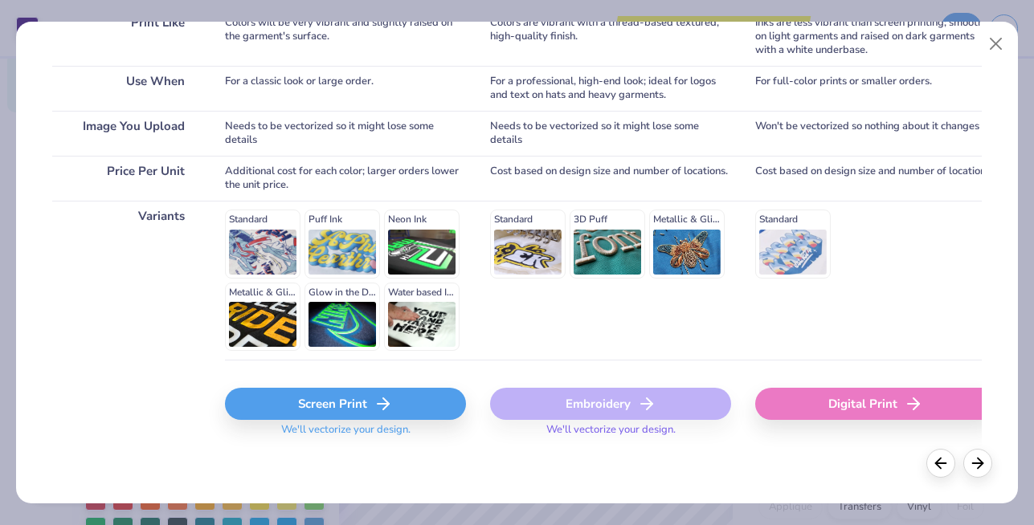
click at [362, 398] on div "Screen Print" at bounding box center [345, 404] width 241 height 32
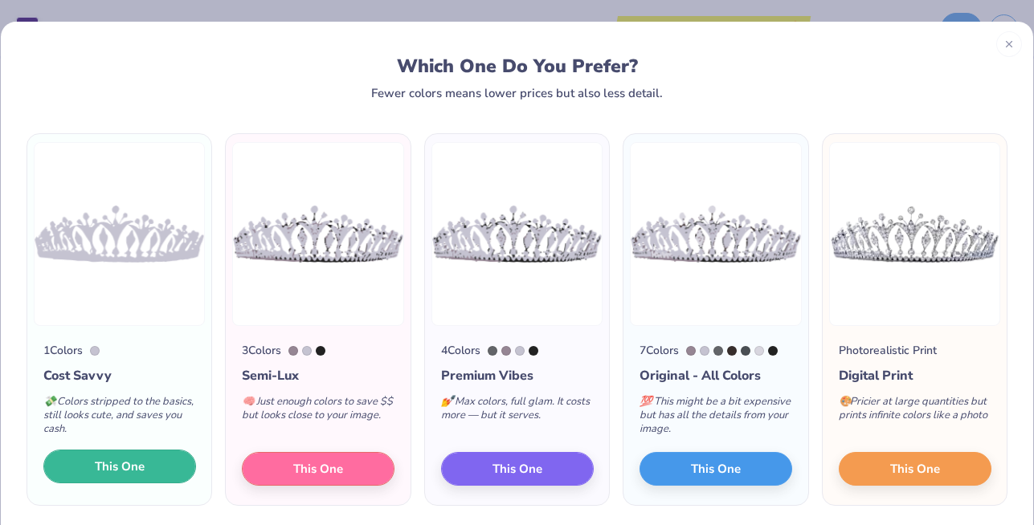
click at [110, 464] on span "This One" at bounding box center [120, 467] width 50 height 18
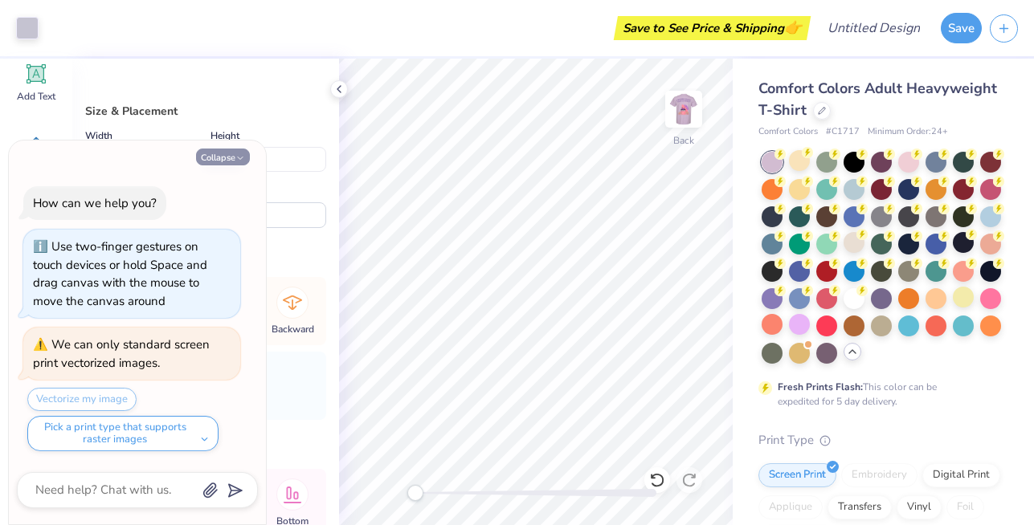
click at [239, 154] on icon "button" at bounding box center [240, 158] width 10 height 10
type textarea "x"
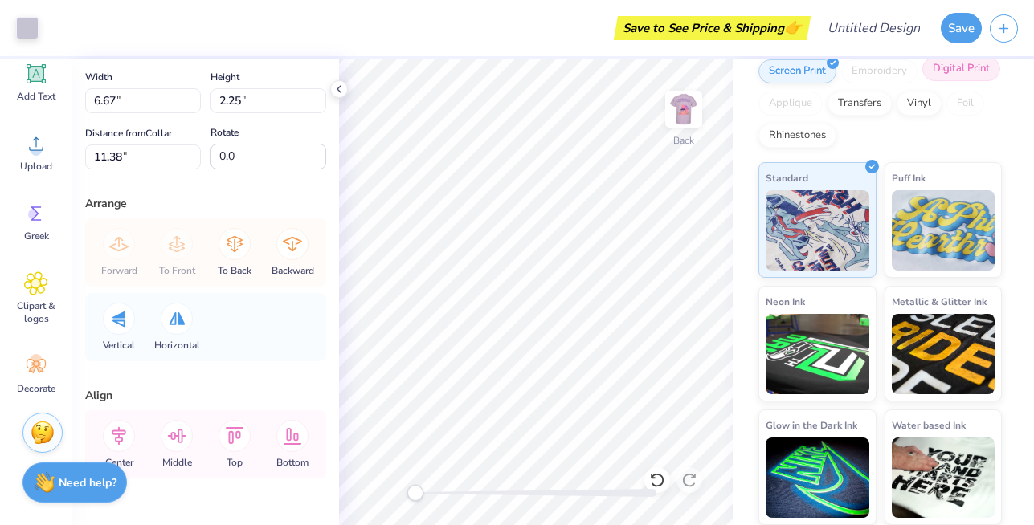
scroll to position [0, 0]
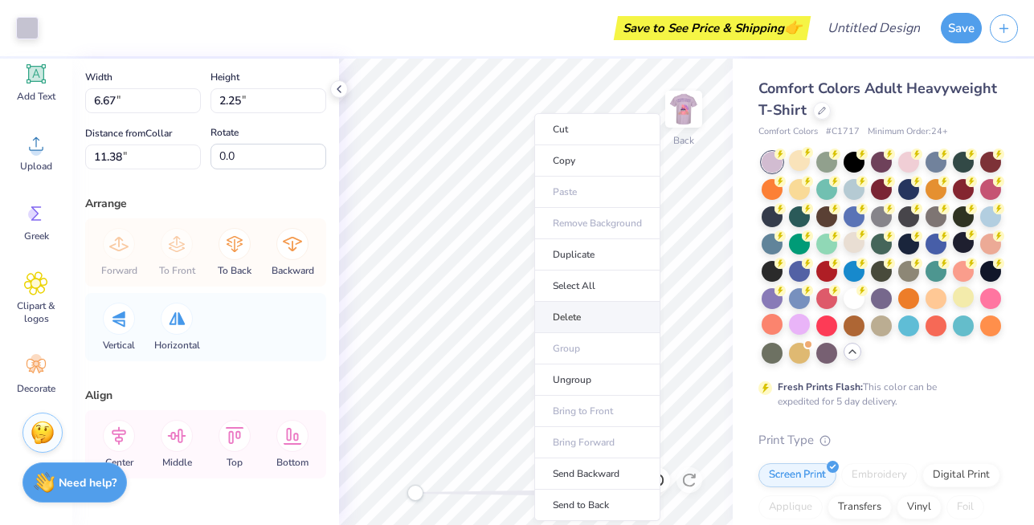
click at [569, 313] on li "Delete" at bounding box center [597, 317] width 126 height 31
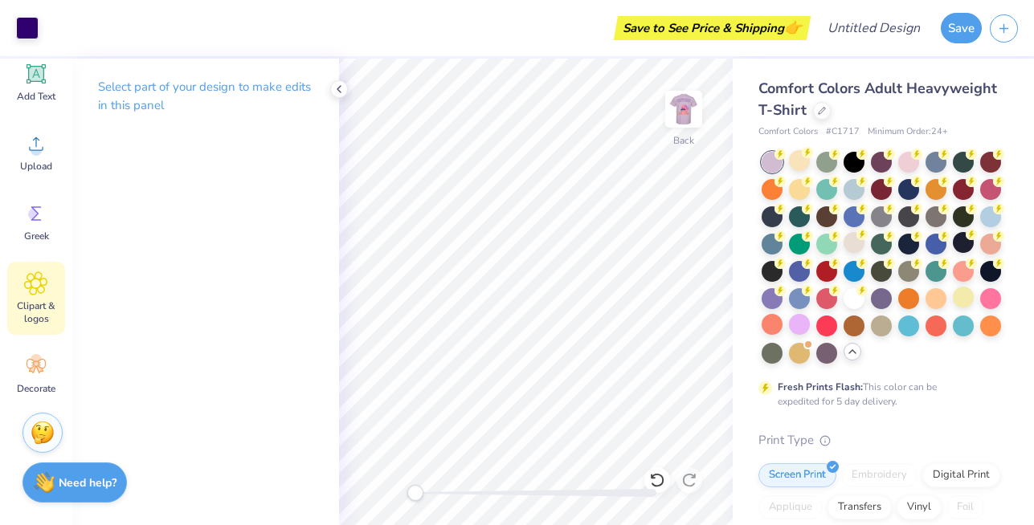
click at [36, 296] on div "Clipart & logos" at bounding box center [36, 298] width 58 height 73
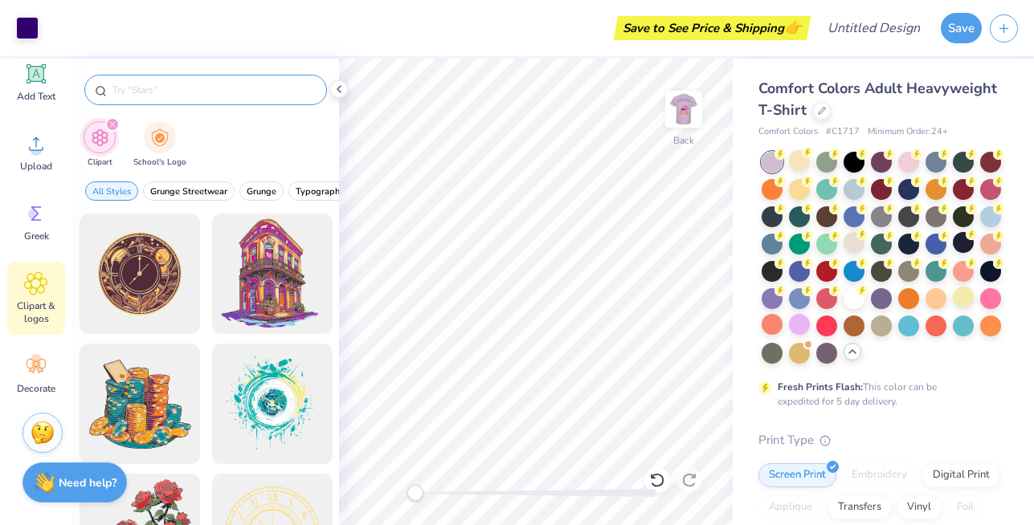
click at [166, 90] on input "text" at bounding box center [214, 90] width 206 height 16
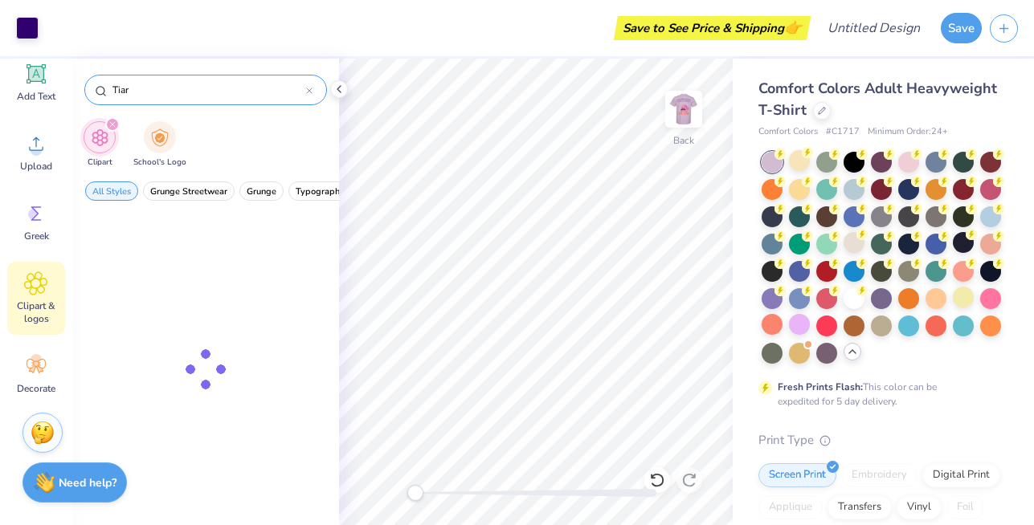
type input "Tiara"
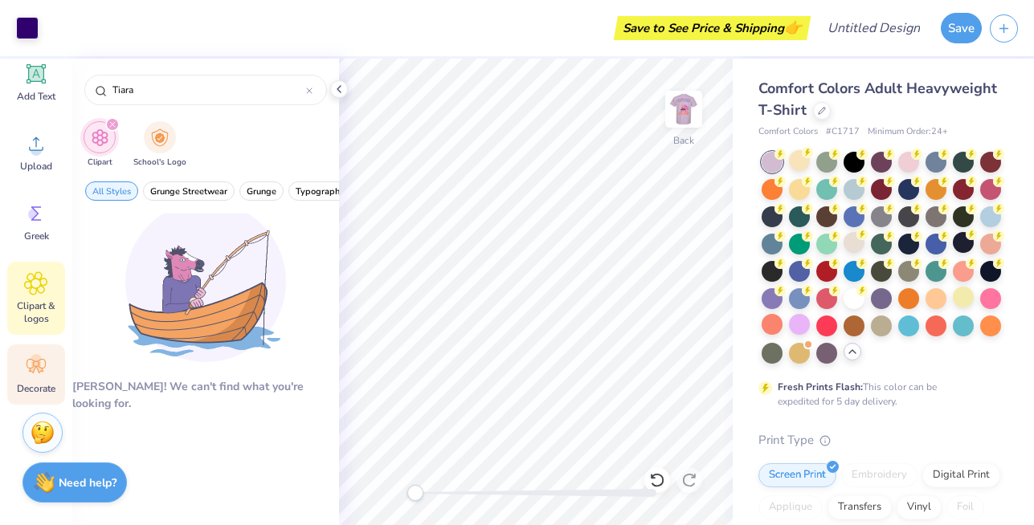
click at [24, 395] on div "Decorate" at bounding box center [36, 375] width 58 height 60
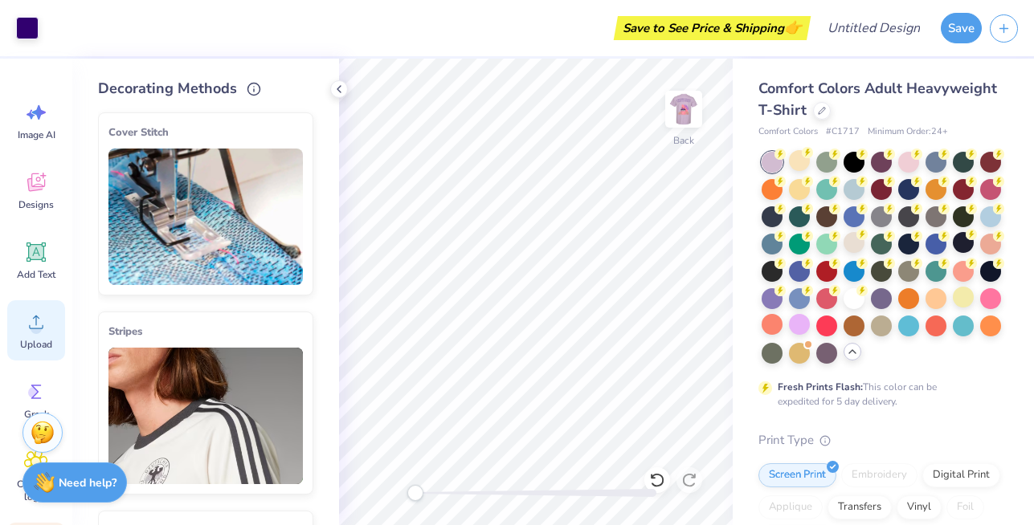
click at [26, 318] on icon at bounding box center [36, 322] width 24 height 24
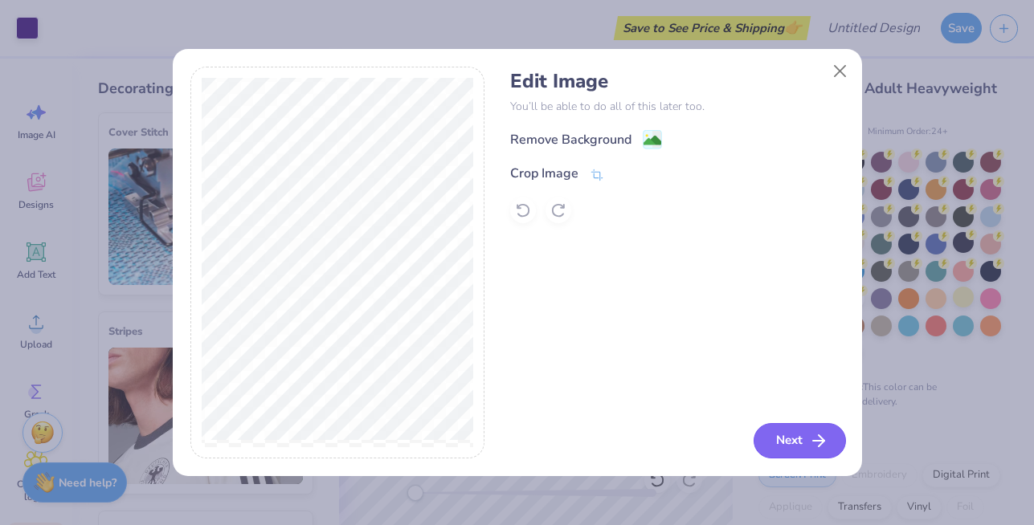
click at [795, 448] on button "Next" at bounding box center [800, 440] width 92 height 35
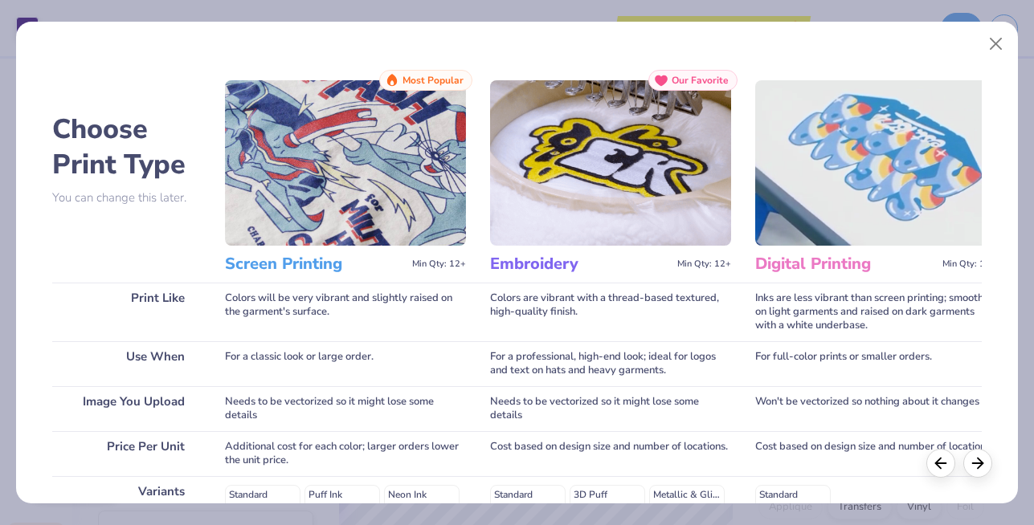
scroll to position [276, 0]
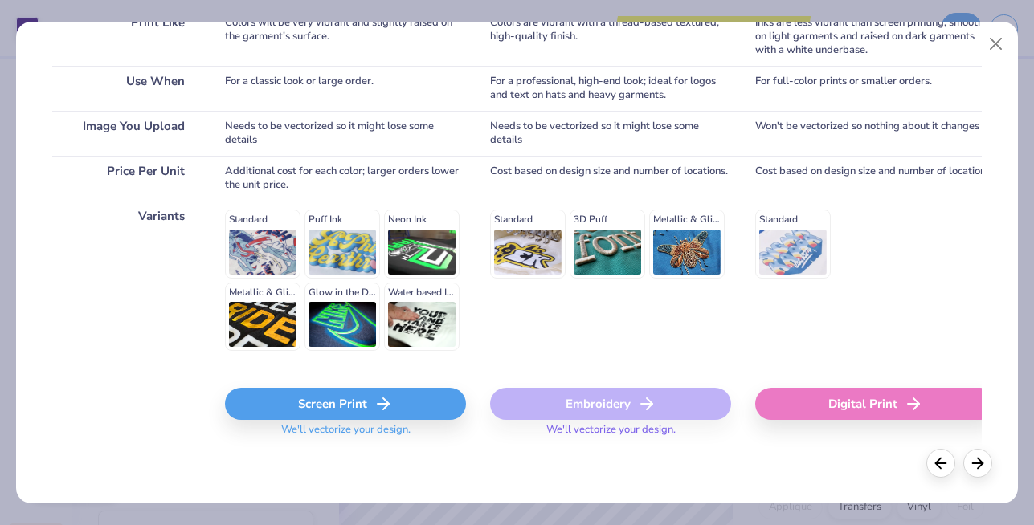
click at [307, 417] on div "Screen Print" at bounding box center [345, 404] width 241 height 32
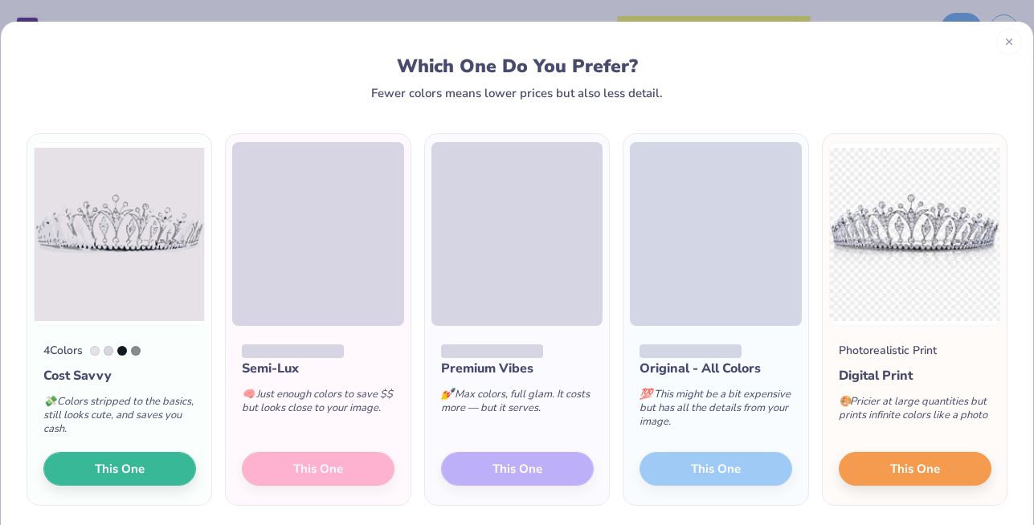
click at [1011, 47] on icon at bounding box center [1008, 41] width 11 height 11
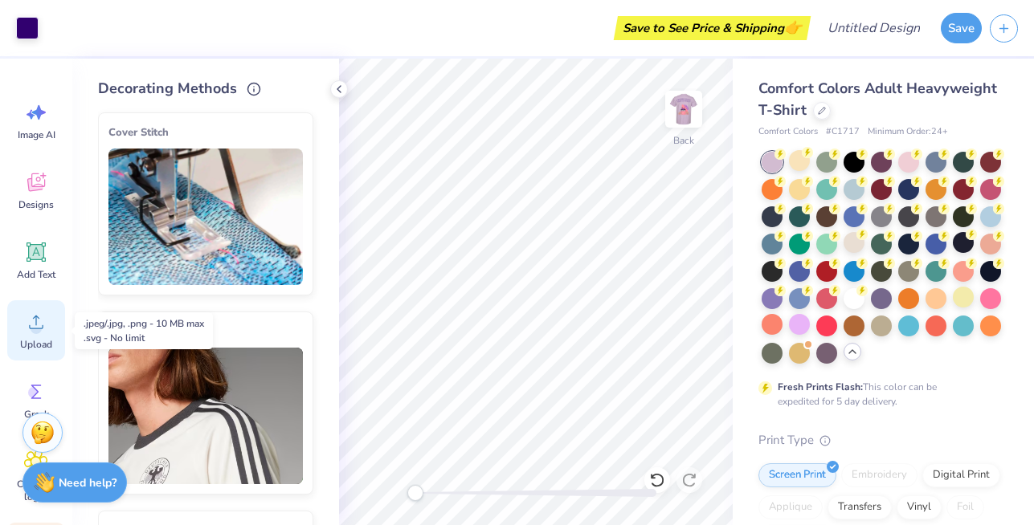
click at [35, 321] on icon at bounding box center [36, 322] width 24 height 24
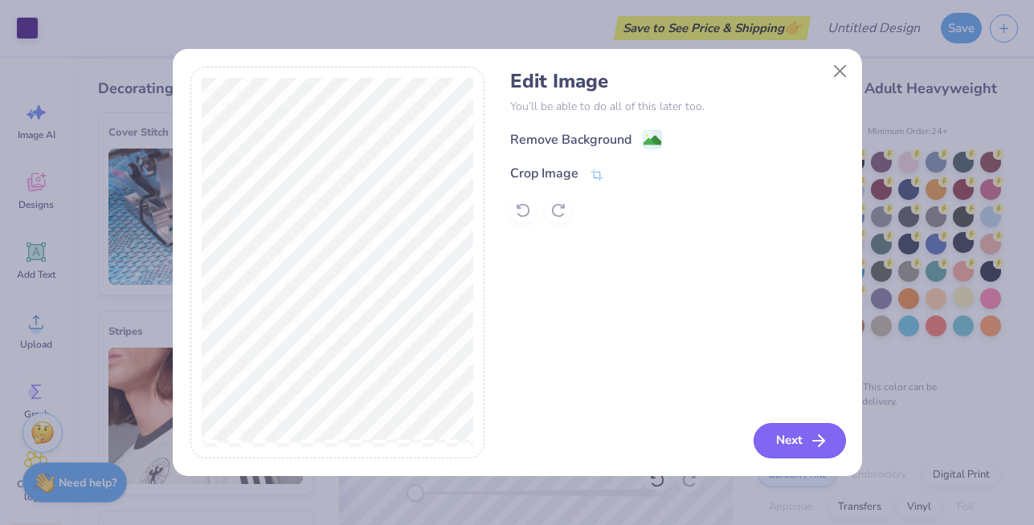
click at [795, 431] on button "Next" at bounding box center [800, 440] width 92 height 35
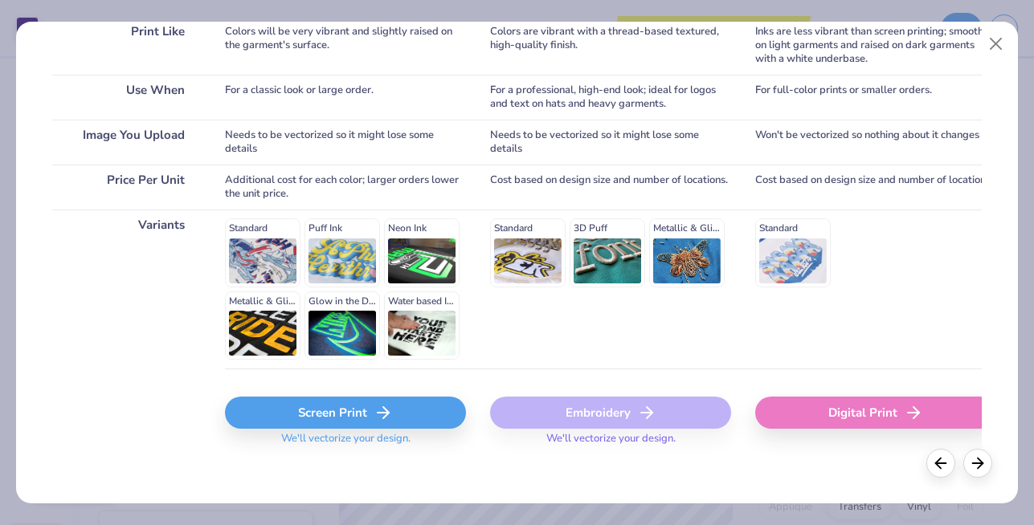
scroll to position [0, 35]
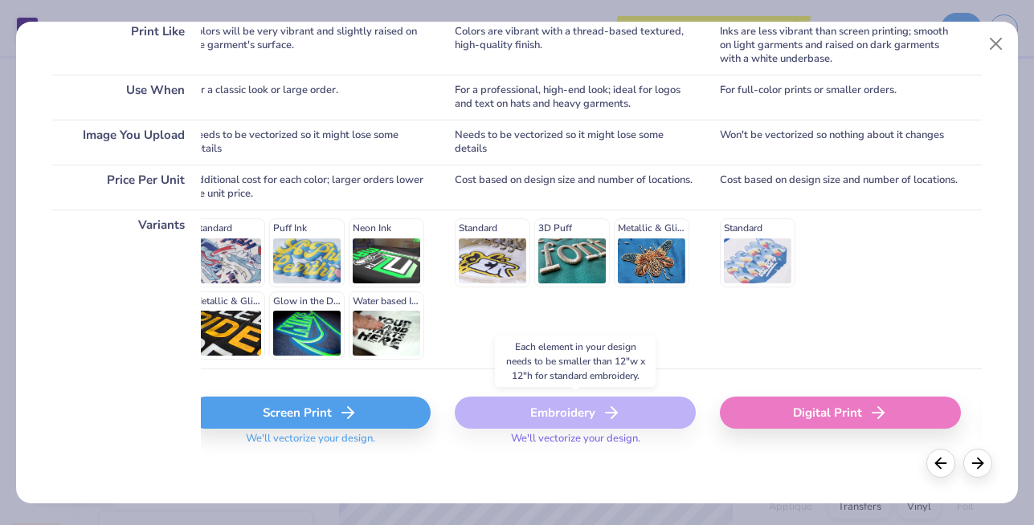
click at [610, 407] on icon at bounding box center [611, 412] width 19 height 19
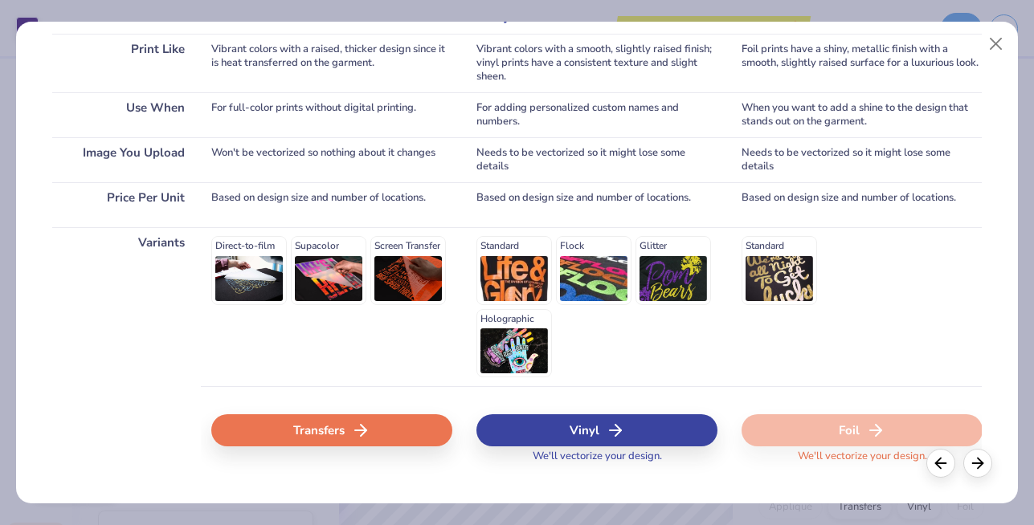
scroll to position [251, 0]
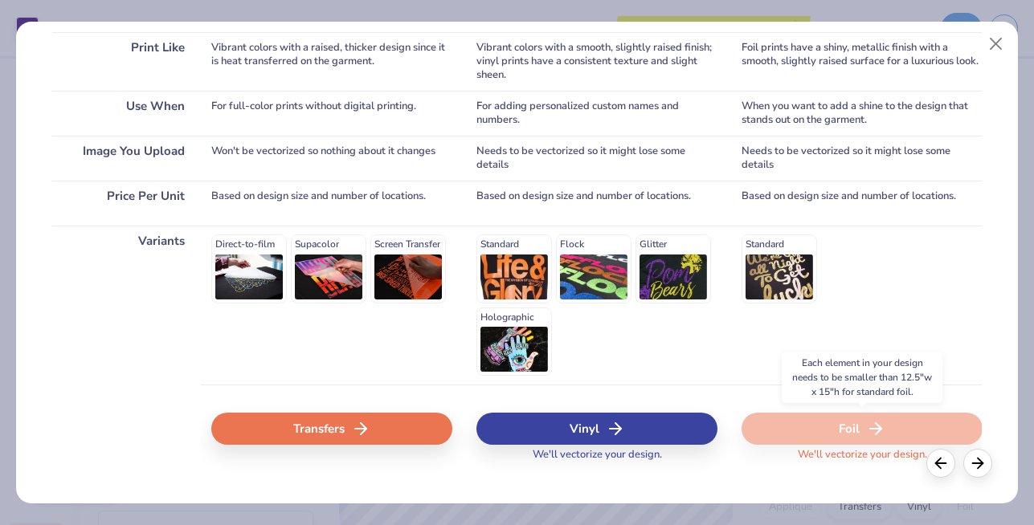
click at [827, 424] on div "Foil" at bounding box center [862, 429] width 241 height 32
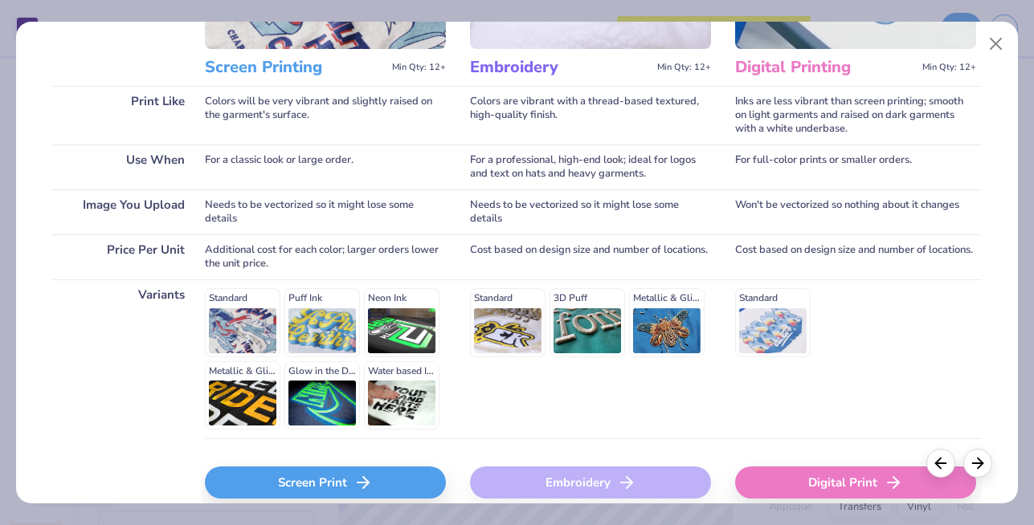
scroll to position [276, 0]
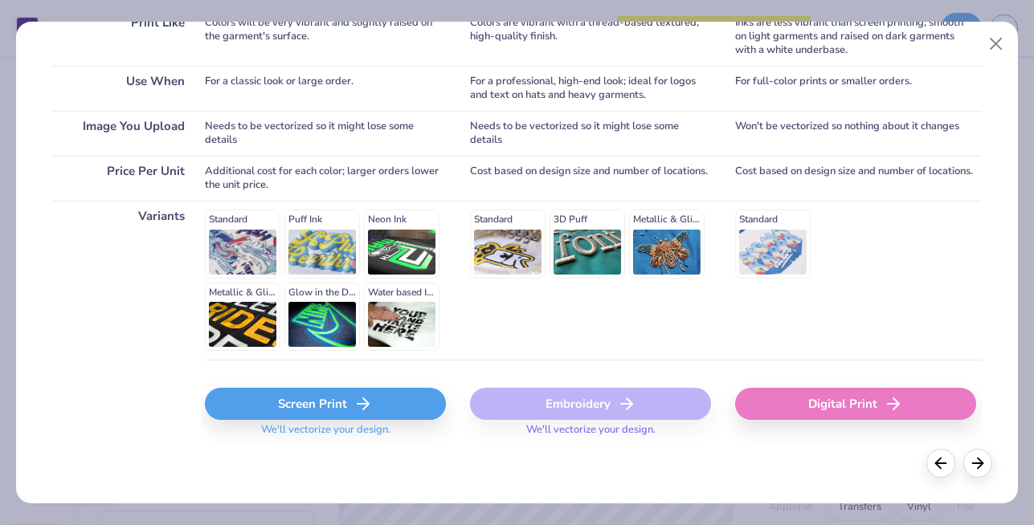
click at [392, 411] on div "Screen Print" at bounding box center [325, 404] width 241 height 32
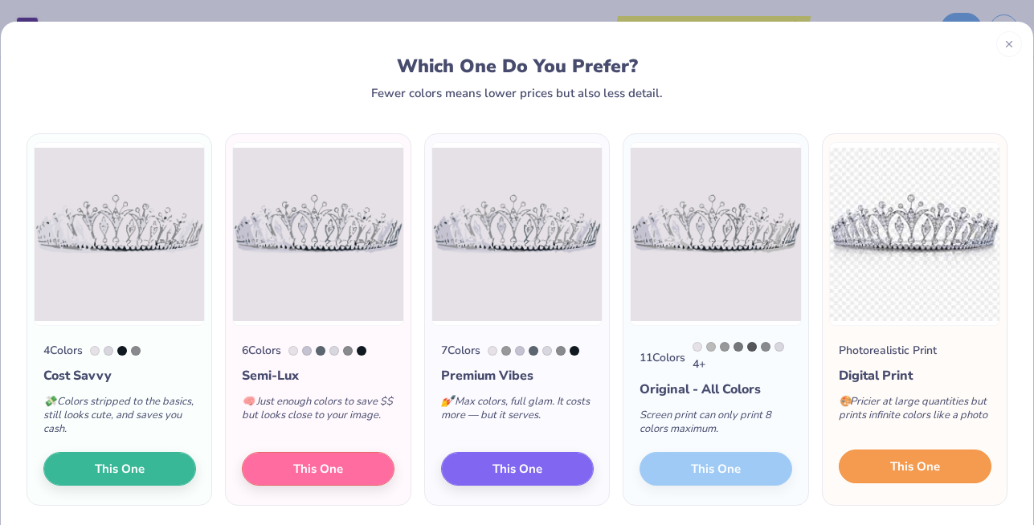
click at [890, 469] on span "This One" at bounding box center [915, 467] width 50 height 18
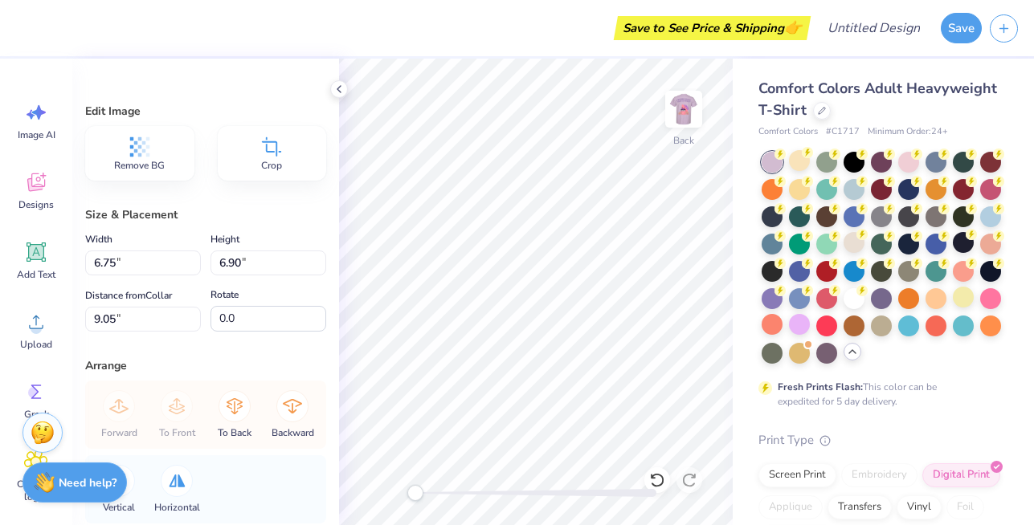
click at [135, 154] on icon at bounding box center [140, 147] width 24 height 24
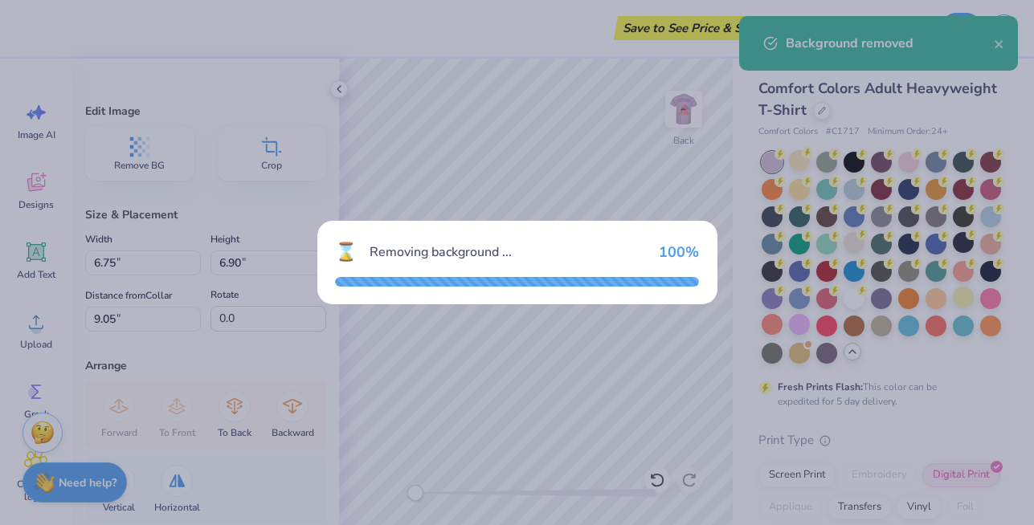
type input "2.31"
type input "10.87"
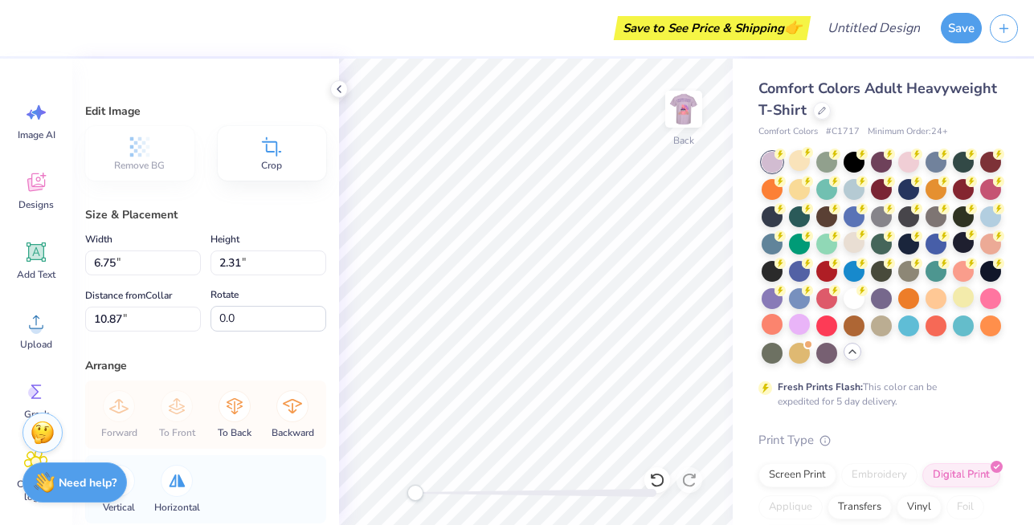
type input "7.76"
type input "2.66"
type input "5.76"
type input "9.61"
type input "3.29"
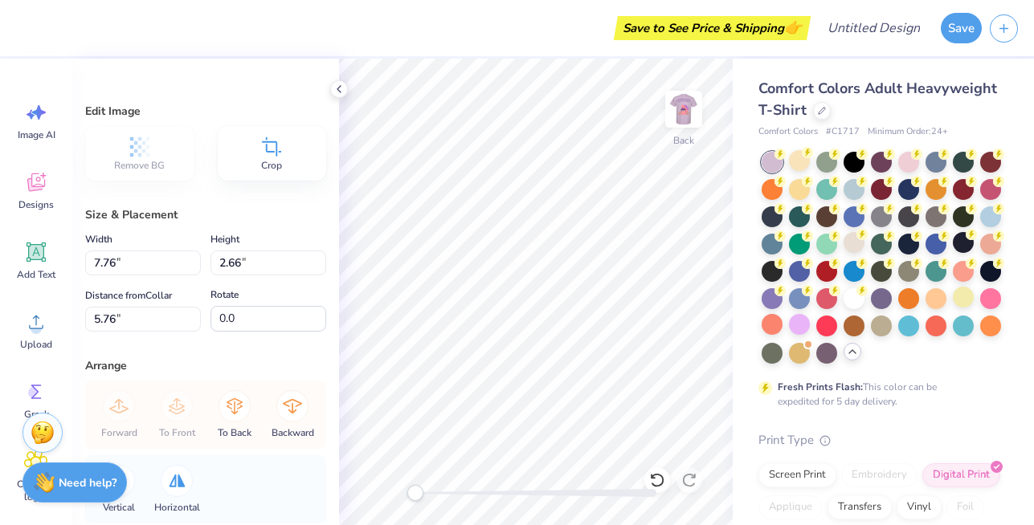
type input "5.12"
click at [973, 26] on button "Save" at bounding box center [961, 25] width 41 height 31
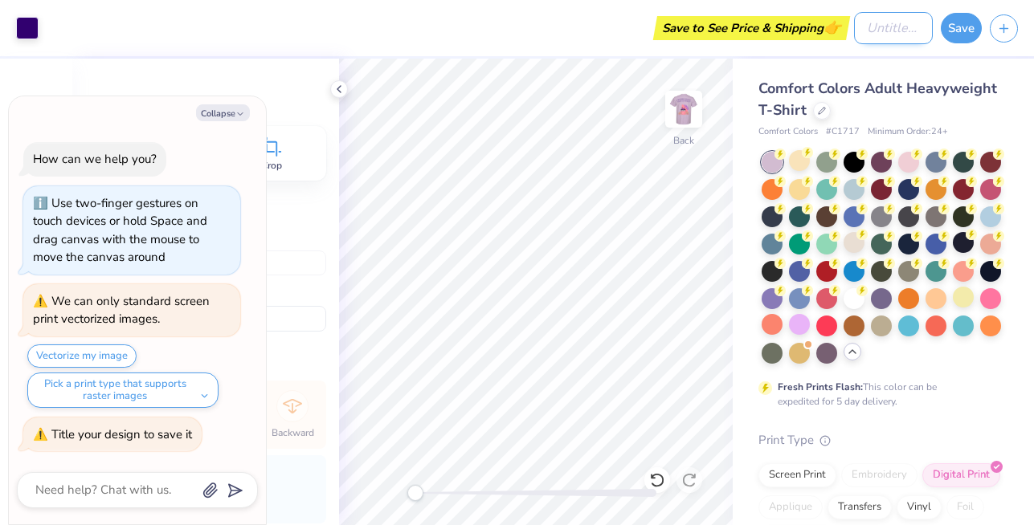
click at [883, 22] on input "Design Title" at bounding box center [893, 28] width 79 height 32
type textarea "x"
type input "T"
type textarea "x"
type input "Tr"
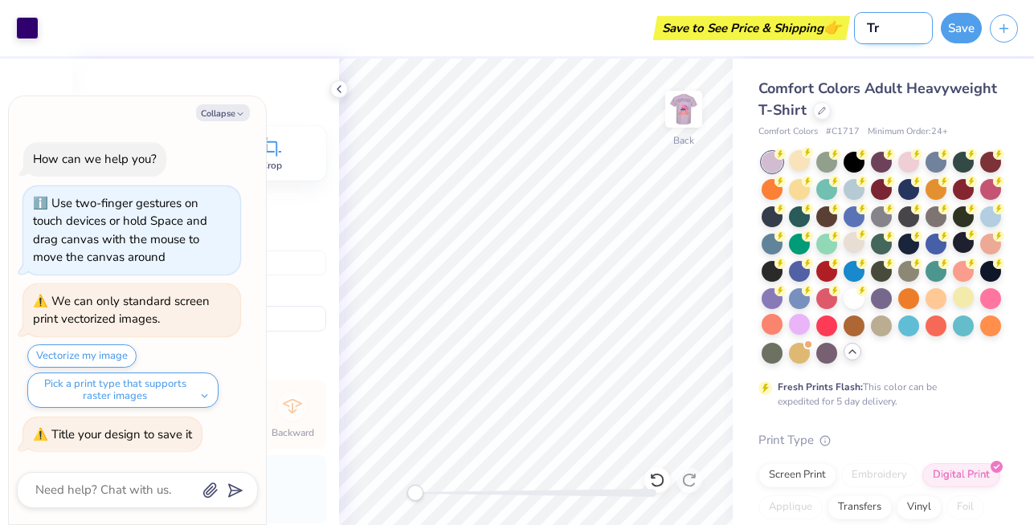
type textarea "x"
type input "Tri"
type textarea "x"
type input "Tria"
type textarea "x"
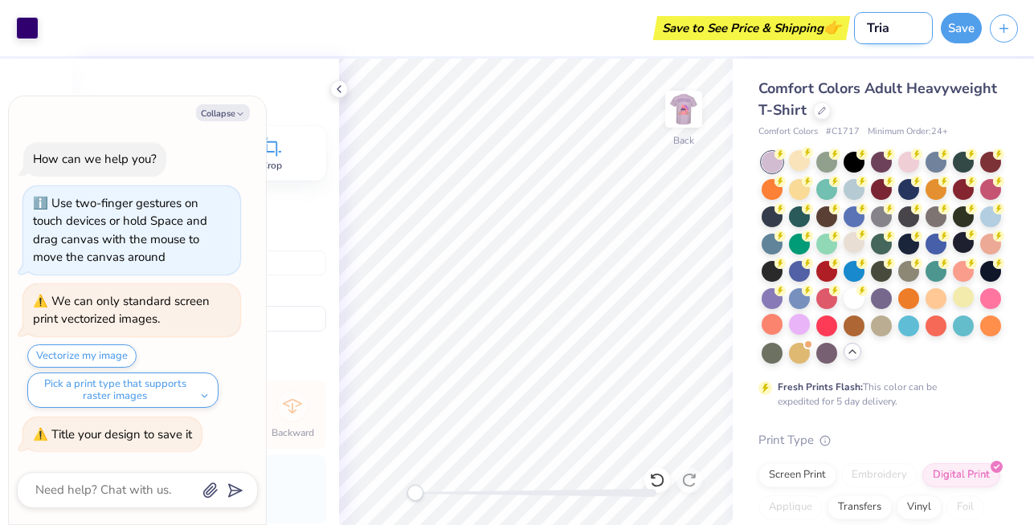
type input "Trial"
type textarea "x"
type input "Trial"
click at [966, 35] on button "Save" at bounding box center [961, 25] width 41 height 31
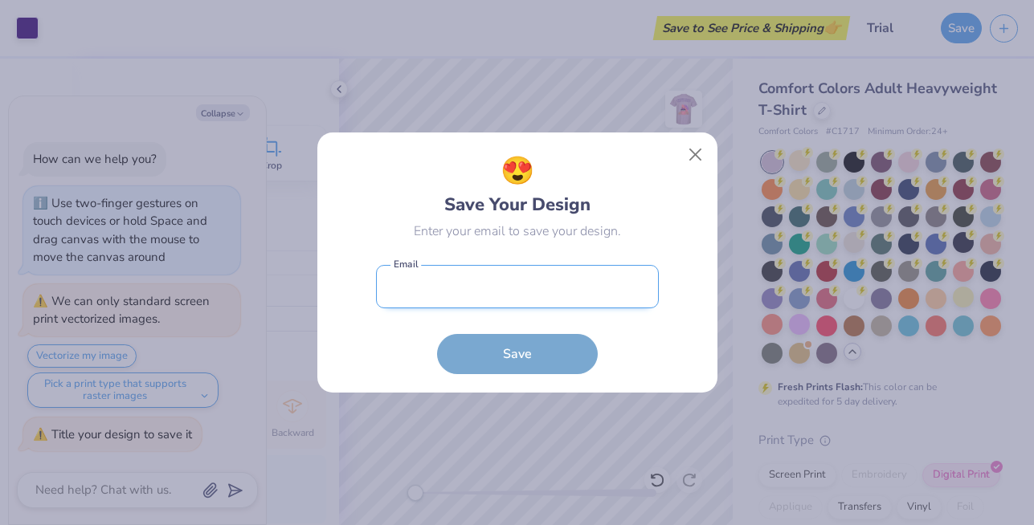
click at [558, 292] on input "email" at bounding box center [517, 287] width 283 height 44
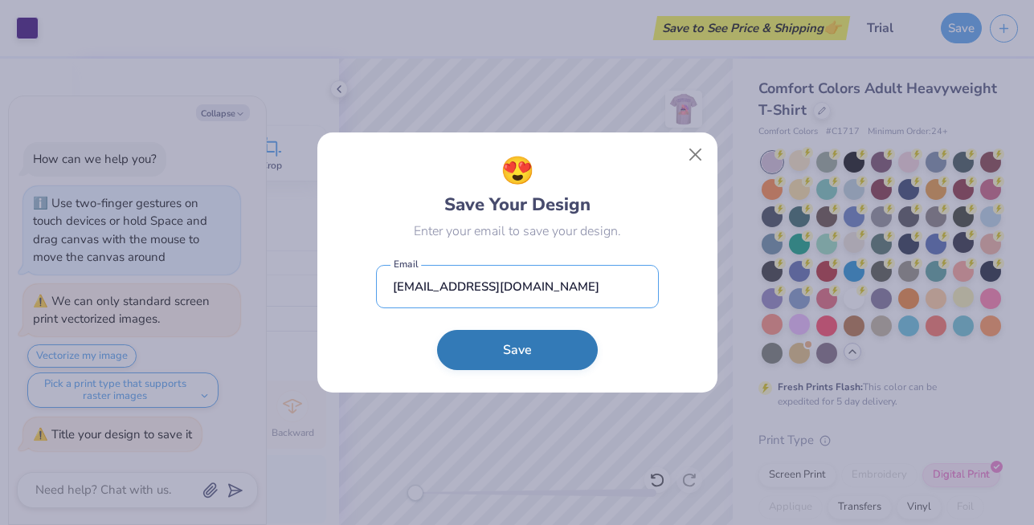
type input "srikritik@gmail.com"
click at [538, 342] on button "Save" at bounding box center [517, 350] width 161 height 40
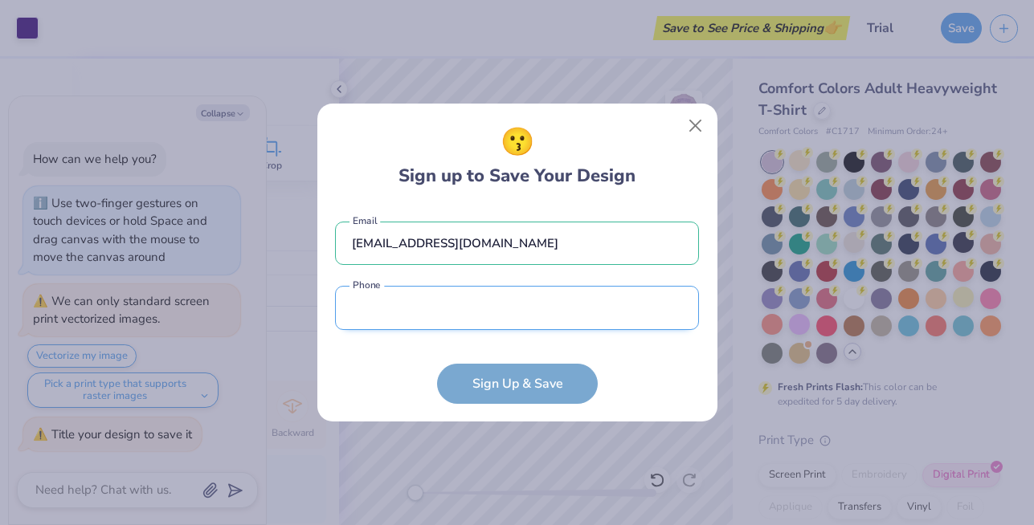
click at [542, 307] on input "tel" at bounding box center [517, 308] width 364 height 44
type input "9"
type input "91"
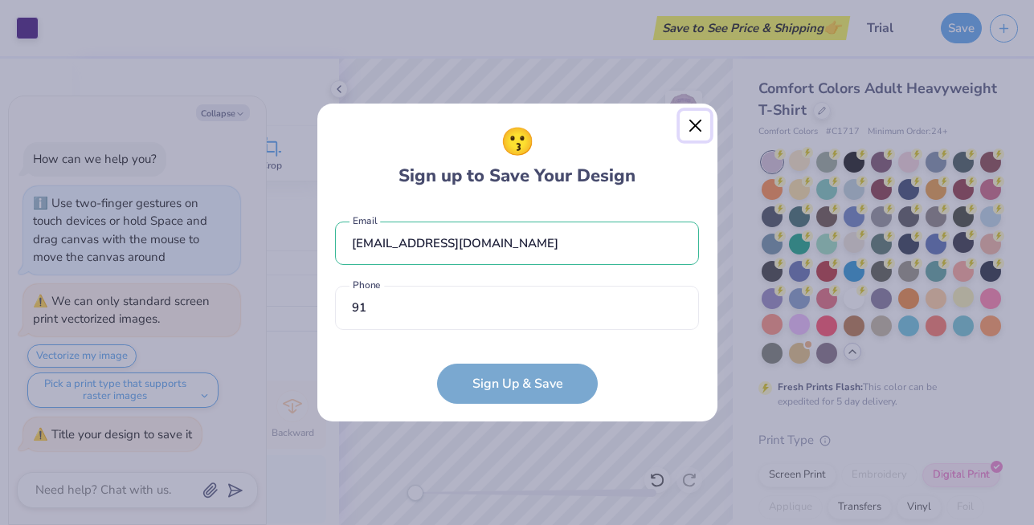
click at [697, 130] on div "😗 Sign up to Save Your Design srikritik@gmail.com Email 91 Phone must match the…" at bounding box center [518, 263] width 402 height 320
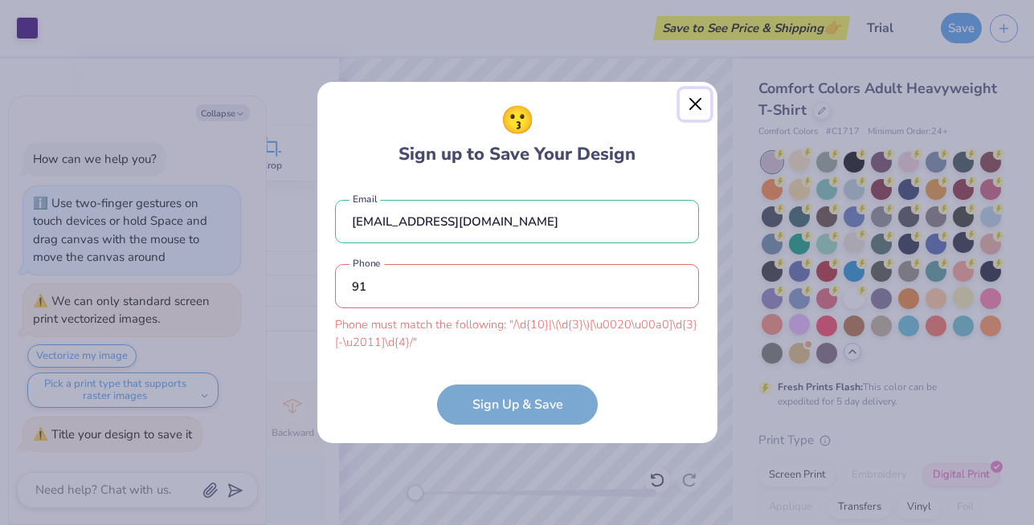
click at [690, 109] on button "Close" at bounding box center [695, 104] width 31 height 31
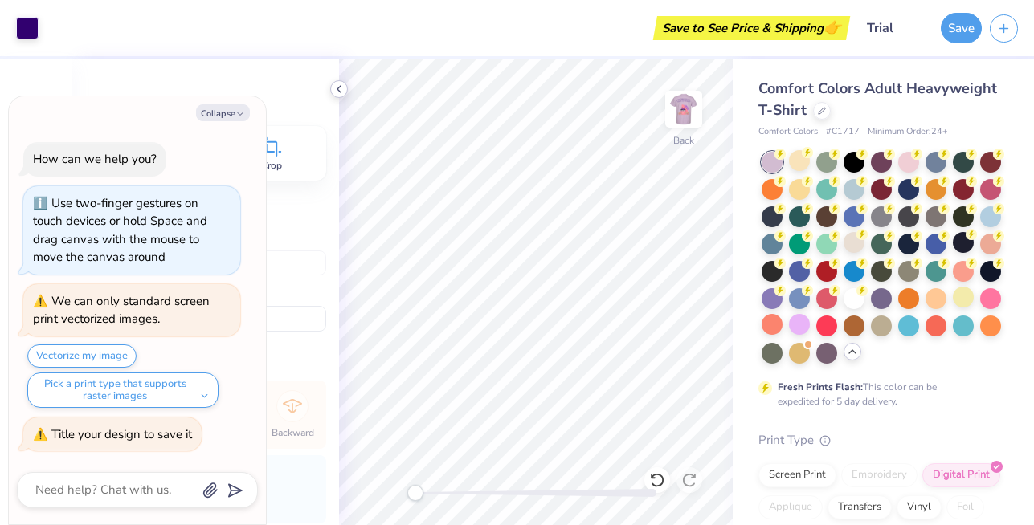
click at [340, 88] on icon at bounding box center [339, 89] width 13 height 13
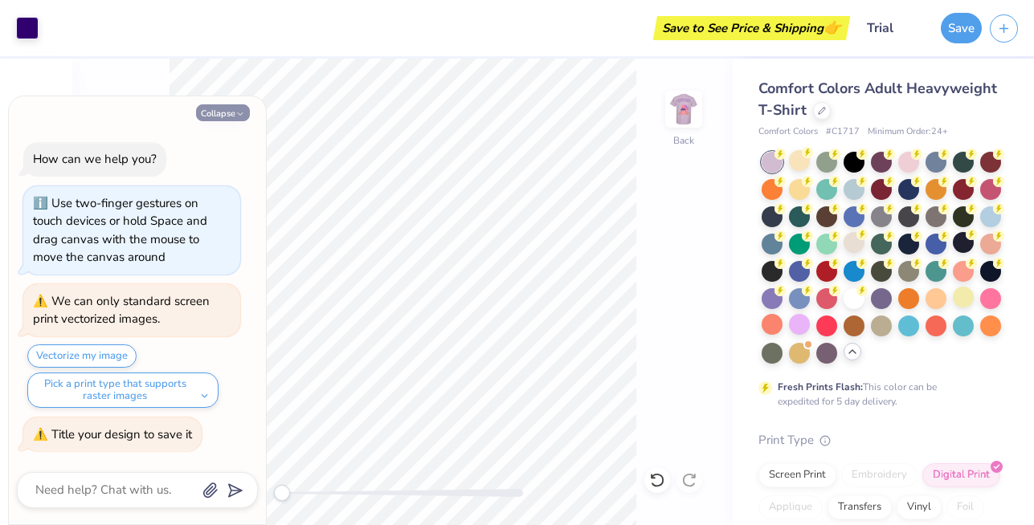
click at [233, 116] on button "Collapse" at bounding box center [223, 112] width 54 height 17
type textarea "x"
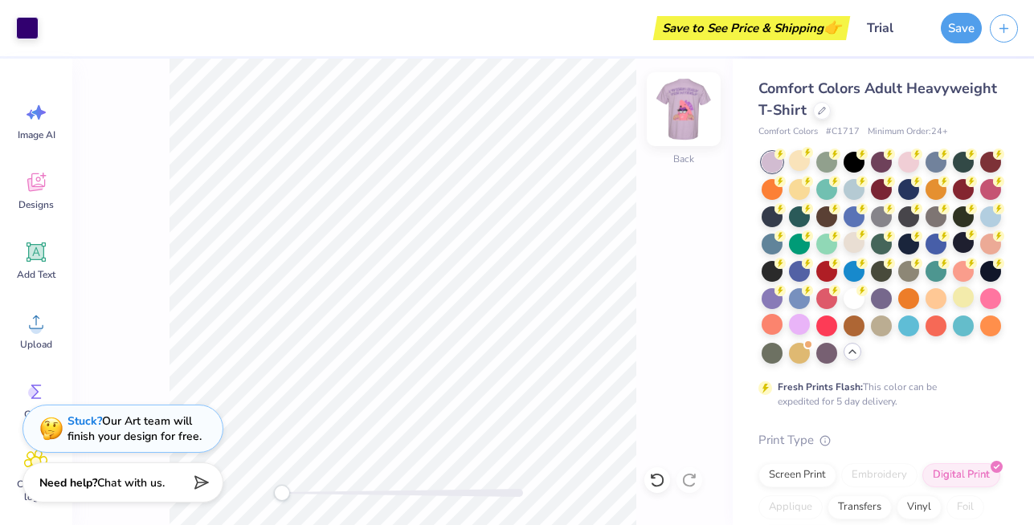
click at [689, 119] on img at bounding box center [684, 109] width 64 height 64
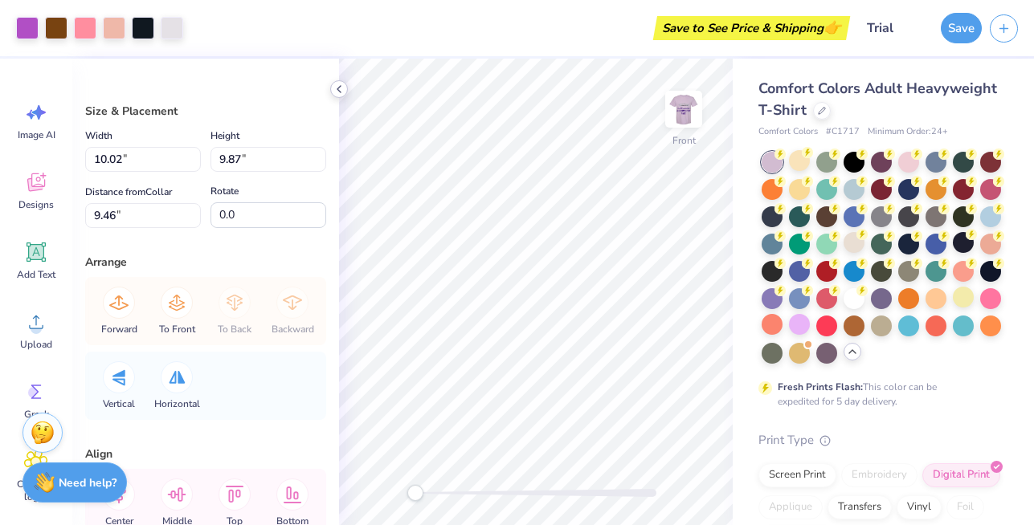
click at [340, 92] on icon at bounding box center [339, 89] width 13 height 13
